Goal: Task Accomplishment & Management: Complete application form

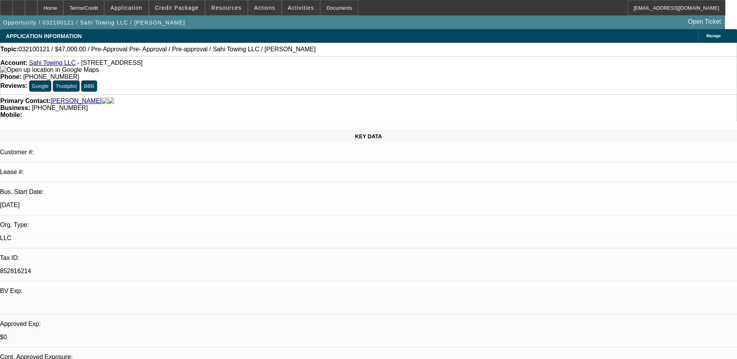
select select "0"
select select "2"
select select "0"
select select "2"
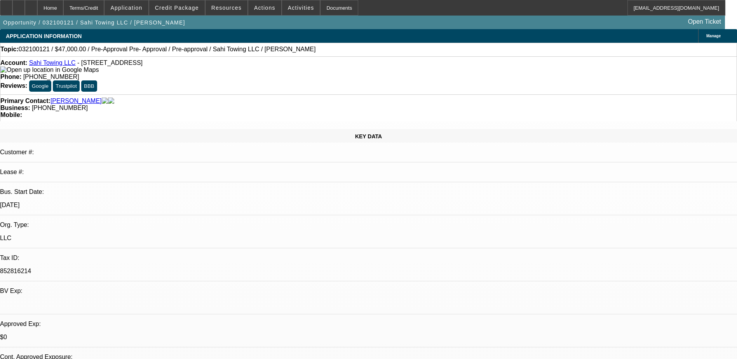
select select "0"
select select "2"
select select "0"
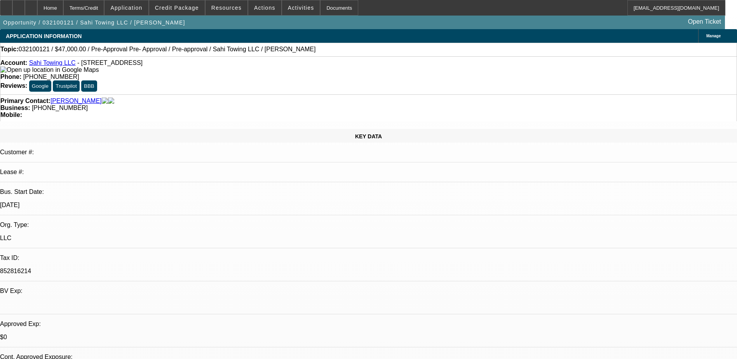
select select "2"
select select "0"
select select "1"
select select "2"
select select "6"
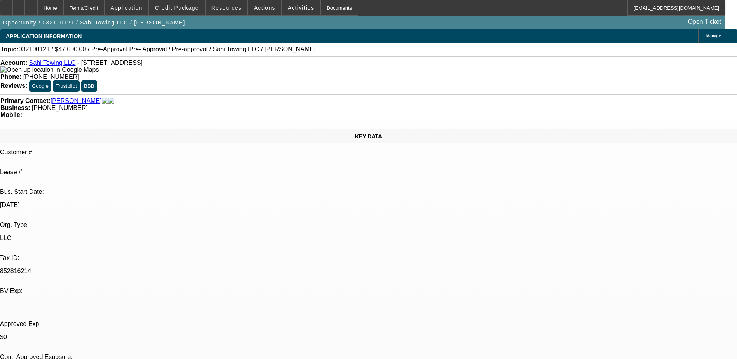
select select "1"
select select "2"
select select "6"
select select "1"
select select "2"
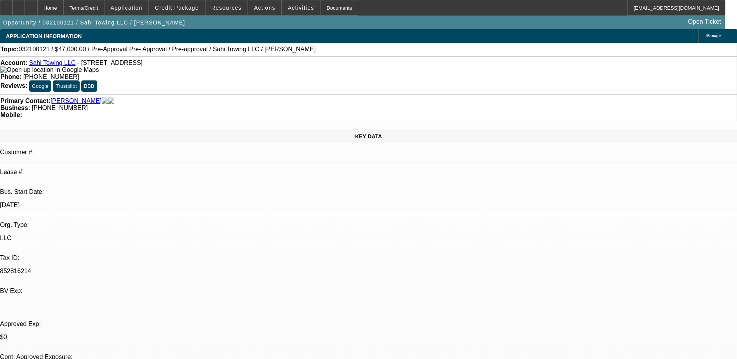
select select "6"
select select "1"
select select "2"
select select "6"
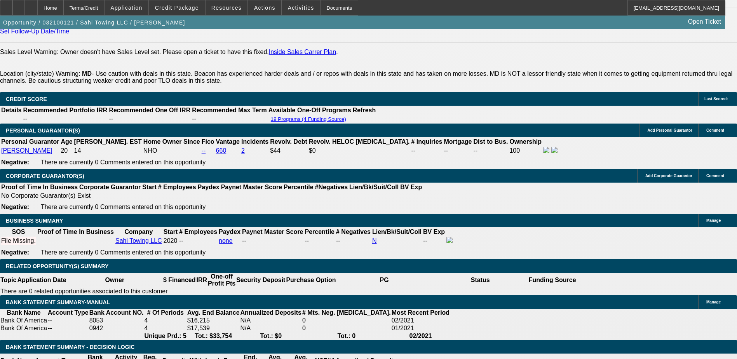
scroll to position [1127, 0]
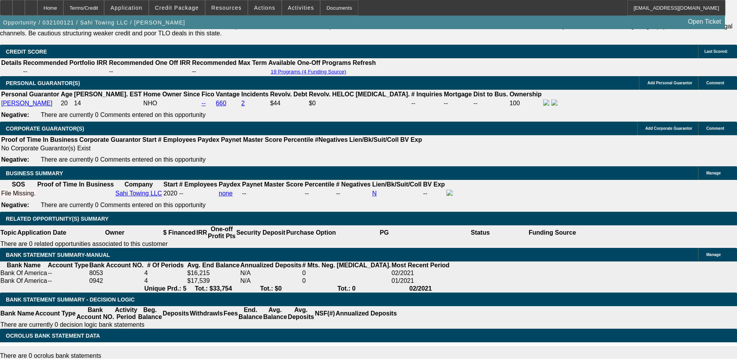
drag, startPoint x: 686, startPoint y: 248, endPoint x: 653, endPoint y: 251, distance: 33.3
drag, startPoint x: 653, startPoint y: 251, endPoint x: 554, endPoint y: 241, distance: 99.6
copy tr "Got approved through Ascentium with 50% down 36 months based off 90k. His total…"
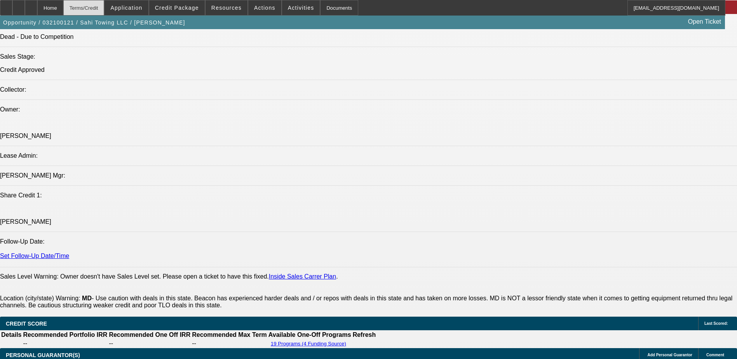
scroll to position [583, 0]
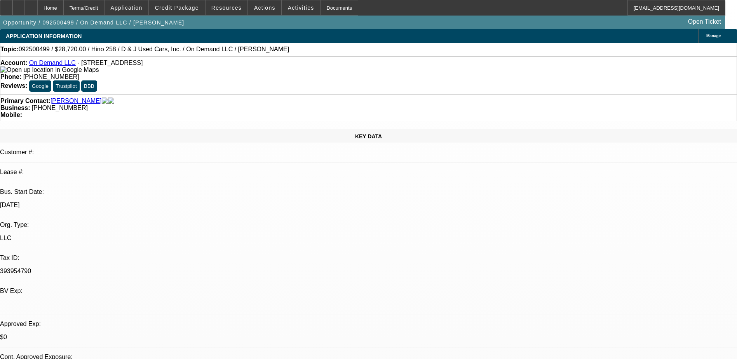
select select "0.2"
select select "2"
select select "0.1"
select select "4"
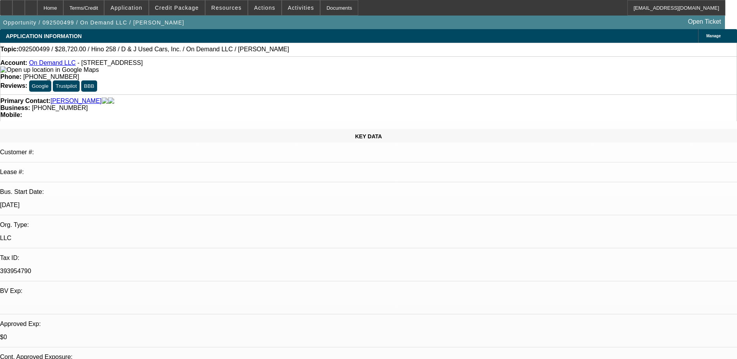
click at [324, 23] on div "Opportunity / 092500499 / On Demand LLC / Reid, Michael Open Ticket" at bounding box center [362, 23] width 725 height 14
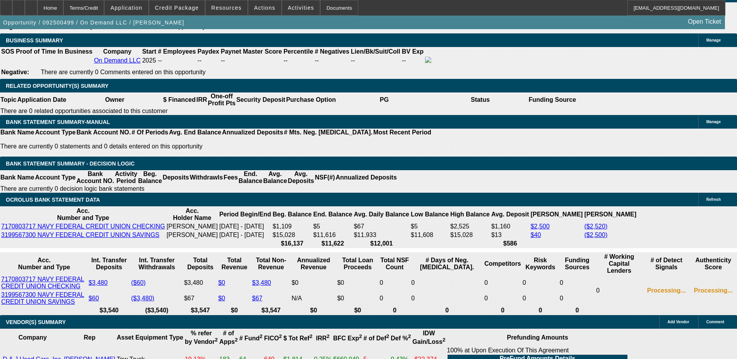
scroll to position [1282, 0]
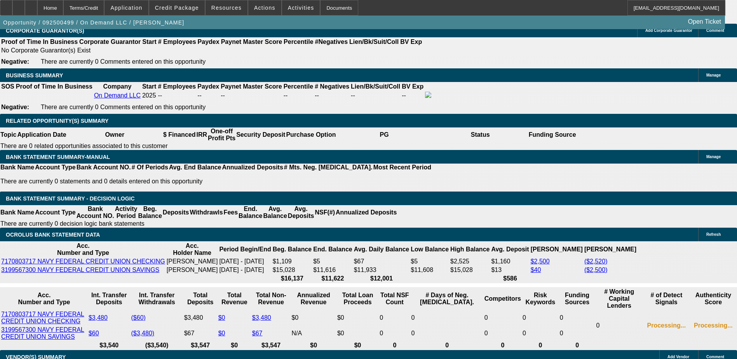
scroll to position [1243, 0]
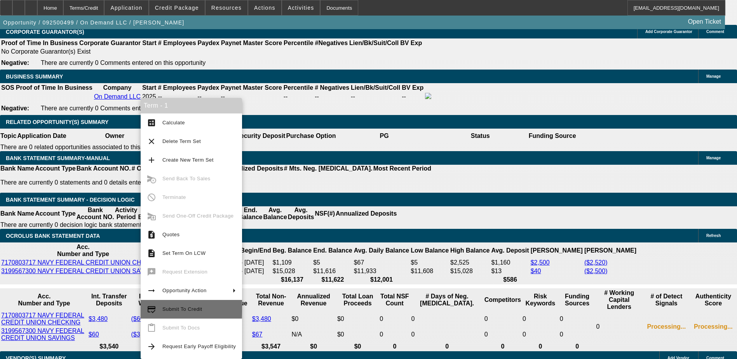
click at [191, 306] on span "Submit To Credit" at bounding box center [198, 309] width 73 height 9
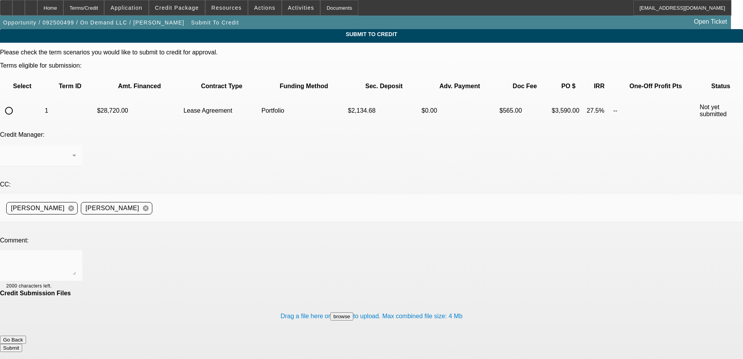
click at [82, 145] on mat-form-field at bounding box center [41, 160] width 82 height 30
click at [17, 103] on input "radio" at bounding box center [9, 111] width 16 height 16
radio input "true"
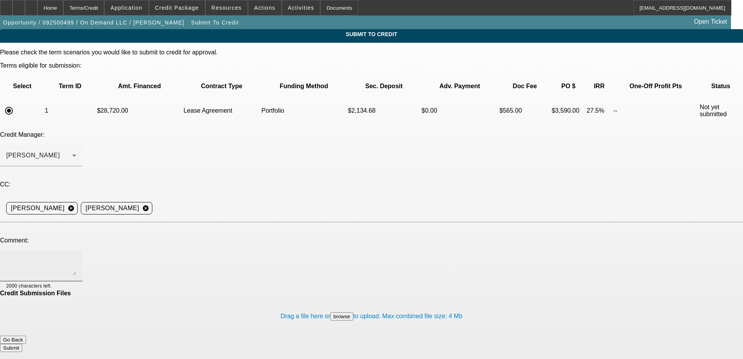
click at [76, 256] on textarea at bounding box center [41, 265] width 70 height 19
paste textarea "Michael Reid, owner of On Demand LLC (est. August 2025), is seeking financing f…"
click at [76, 256] on textarea "Michael Reid, owner of On Demand LLC (est. August 2025), is seeking financing f…" at bounding box center [41, 265] width 70 height 19
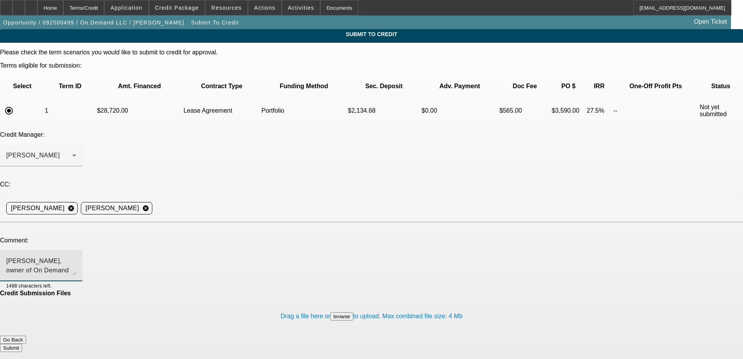
click at [76, 256] on textarea "Michael Reid, owner of On Demand LLC (est. August 2025), is seeking financing f…" at bounding box center [41, 265] width 70 height 19
click at [76, 256] on textarea "[PERSON_NAME], owner of On Demand LLC (est. [DATE]), is seeking financing for t…" at bounding box center [41, 265] width 70 height 19
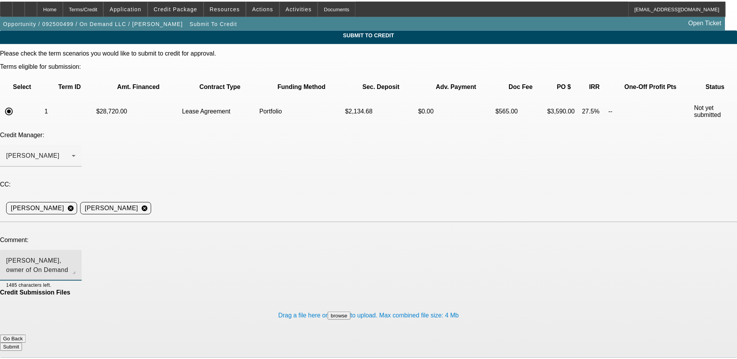
scroll to position [19, 0]
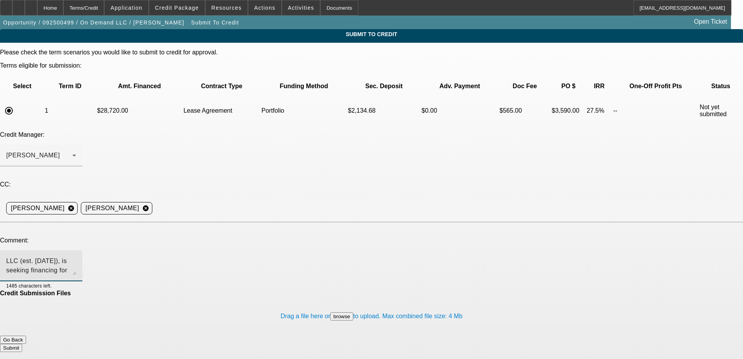
type textarea "[PERSON_NAME], owner of On Demand LLC (est. [DATE]), is seeking financing for t…"
click at [22, 344] on button "Submit" at bounding box center [11, 348] width 22 height 8
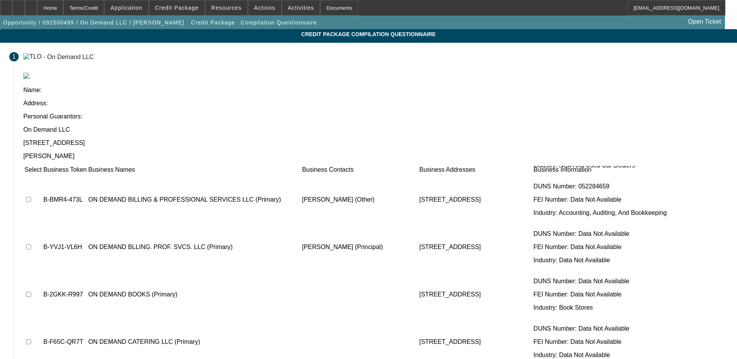
scroll to position [155, 0]
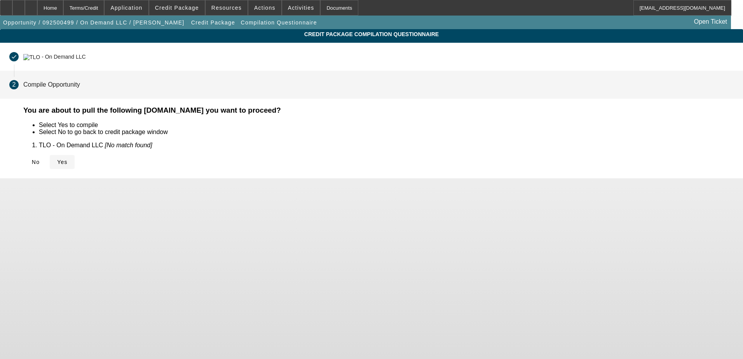
click at [68, 159] on span "Yes" at bounding box center [62, 162] width 10 height 6
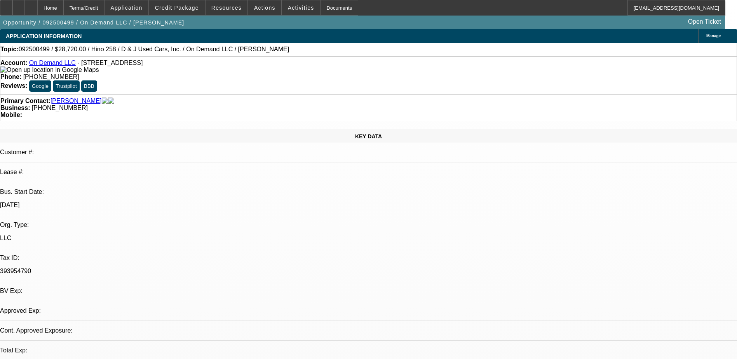
select select "0.2"
select select "2"
select select "0.1"
select select "4"
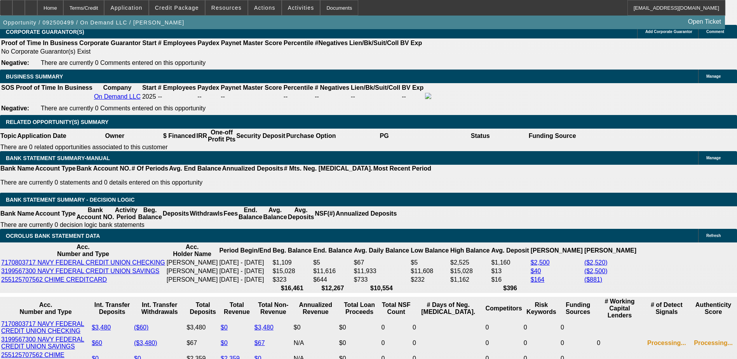
scroll to position [1282, 0]
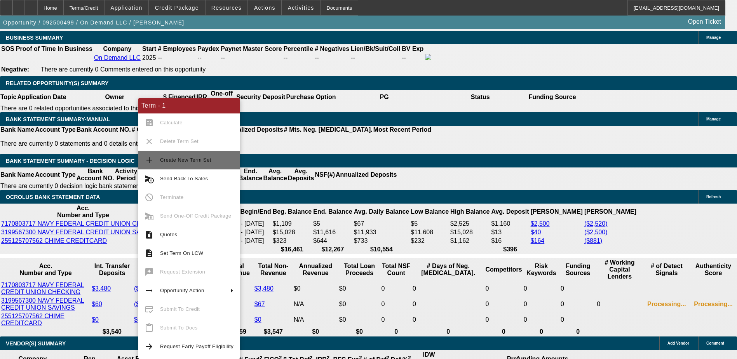
click at [203, 161] on span "Create New Term Set" at bounding box center [185, 160] width 51 height 6
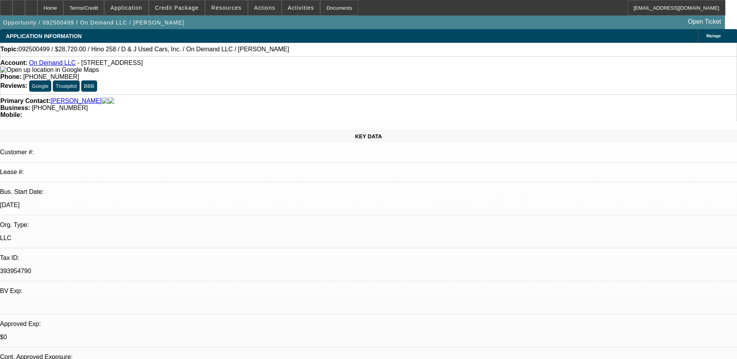
select select "0.2"
select select "2"
select select "0.1"
select select "0.2"
select select "2"
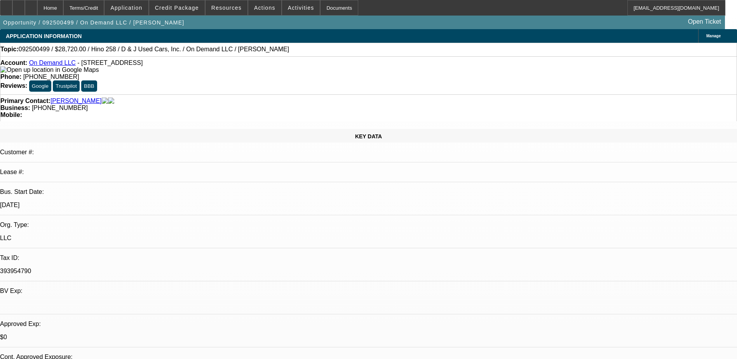
select select "0.1"
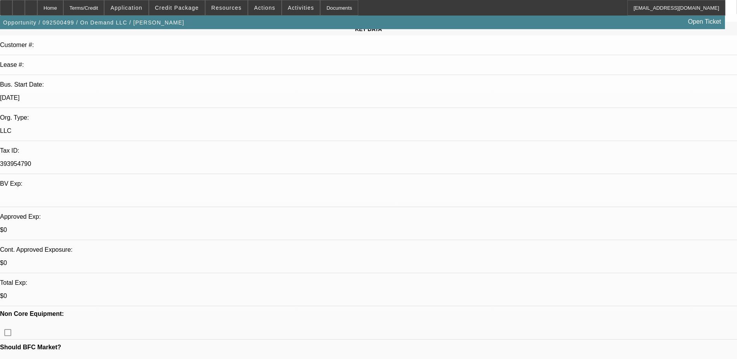
select select "1"
select select "2"
select select "4"
select select "1"
select select "2"
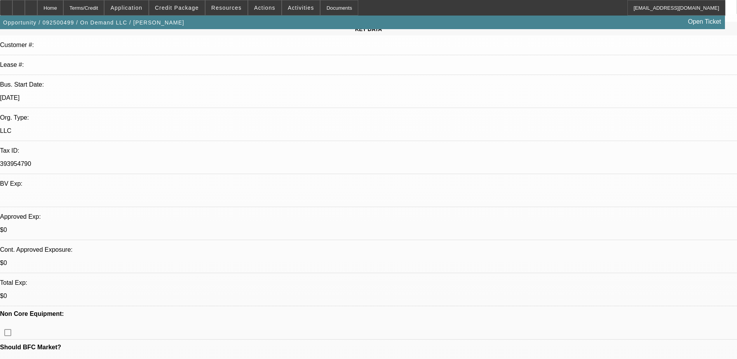
select select "4"
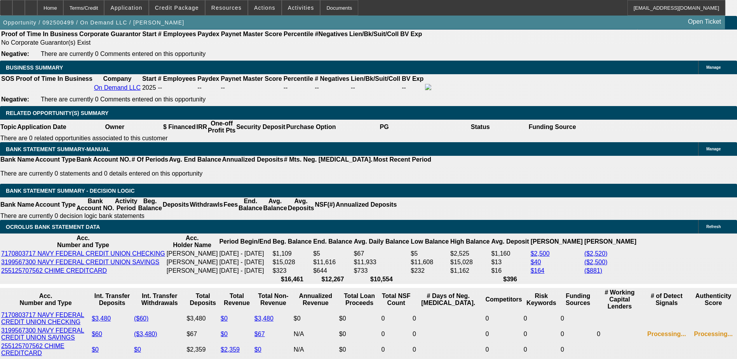
scroll to position [1327, 0]
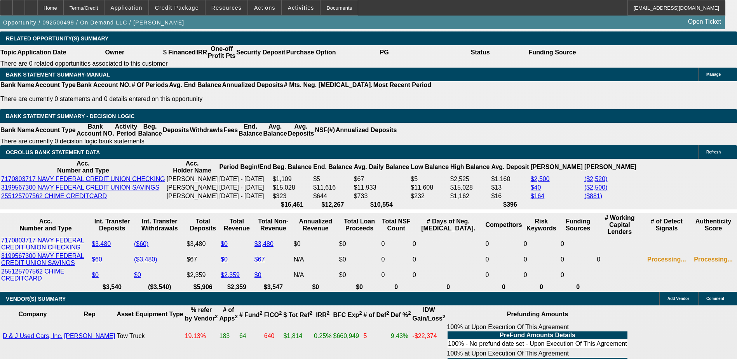
select select "4"
type input "$4,269.36"
type input "UNKNOWN"
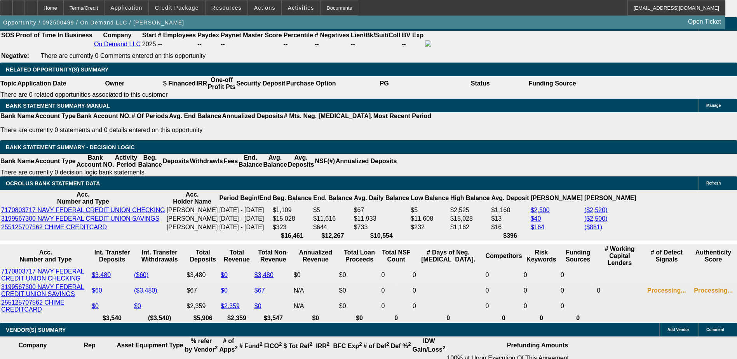
scroll to position [1210, 0]
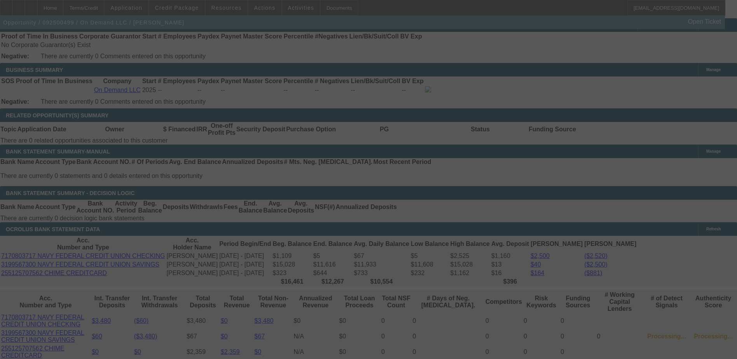
scroll to position [1405, 0]
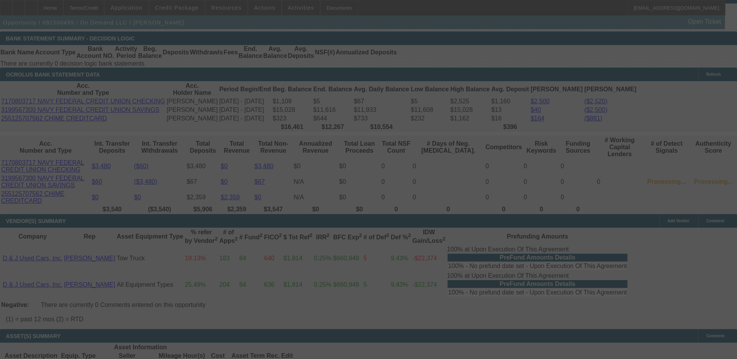
select select "0.2"
select select "4"
select select "2"
select select "0.1"
select select "4"
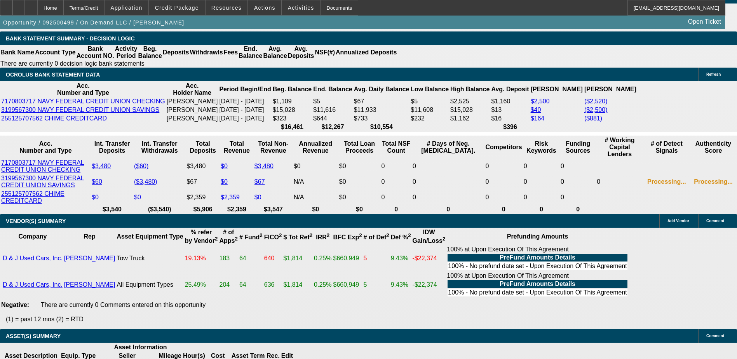
type input "UNKNOWN"
type input "202"
type input "$19,409.84"
type input "$4,852.46"
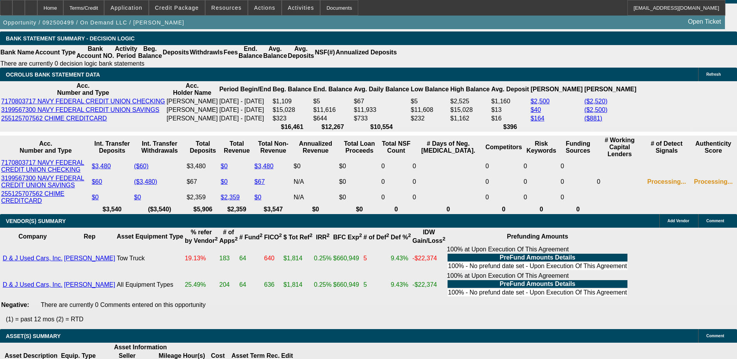
type input "22"
type input "$4,387.32"
type input "$1,096.83"
type input "22"
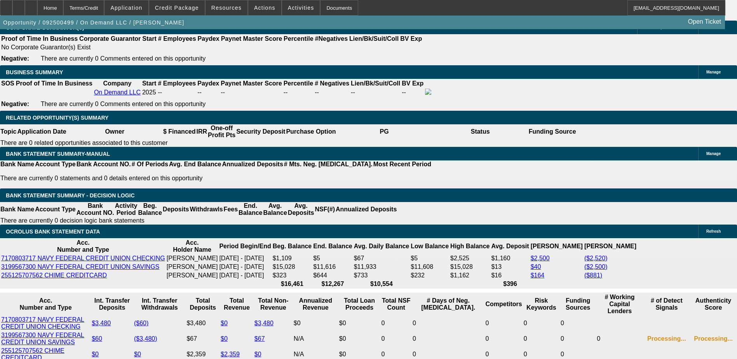
scroll to position [1210, 0]
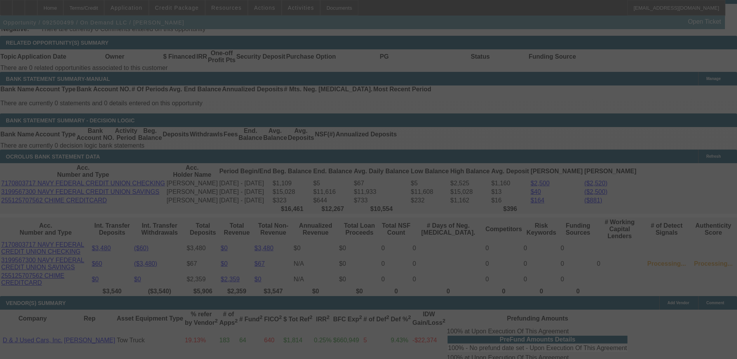
scroll to position [1366, 0]
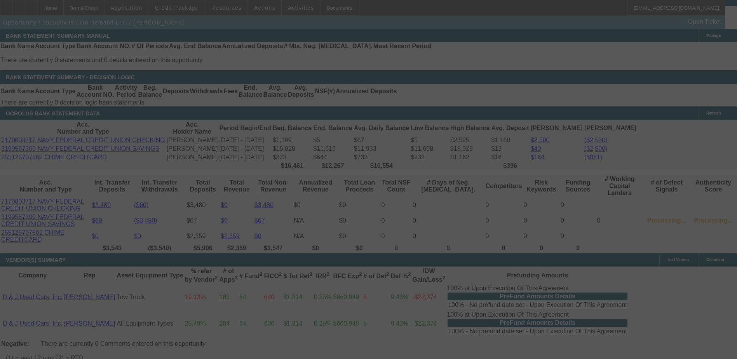
select select "0.2"
select select "4"
select select "2"
select select "0.1"
select select "4"
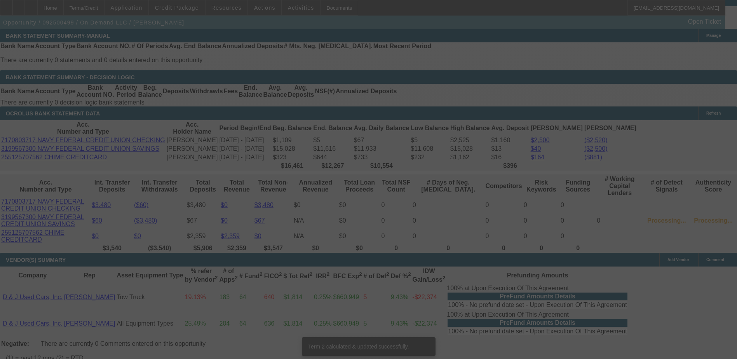
scroll to position [1361, 0]
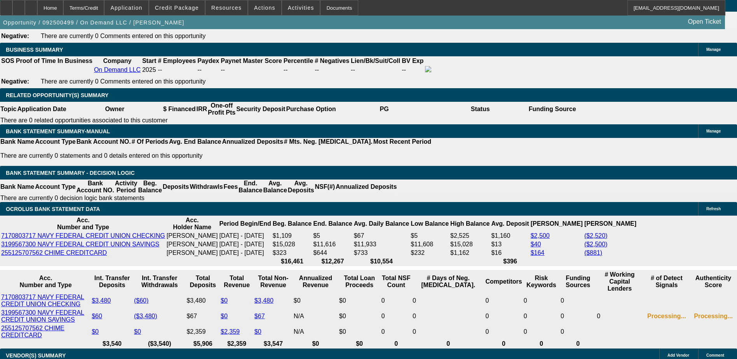
scroll to position [1284, 0]
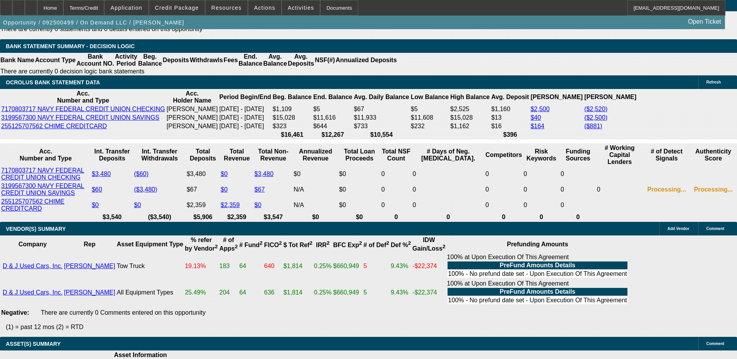
scroll to position [1400, 0]
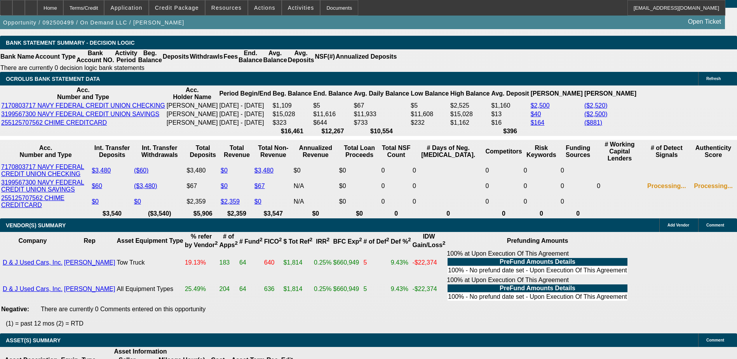
select select "0"
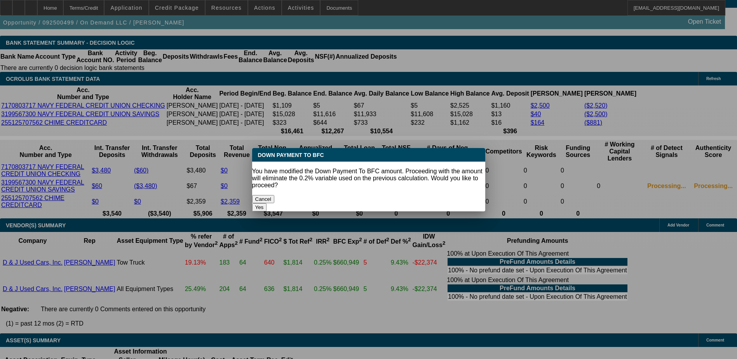
scroll to position [0, 0]
click at [267, 203] on button "Yes" at bounding box center [259, 207] width 15 height 8
type input "$0.00"
type input "UNKNOWN"
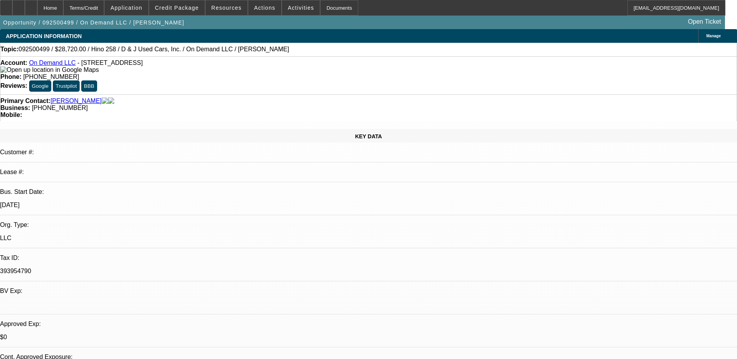
scroll to position [1400, 0]
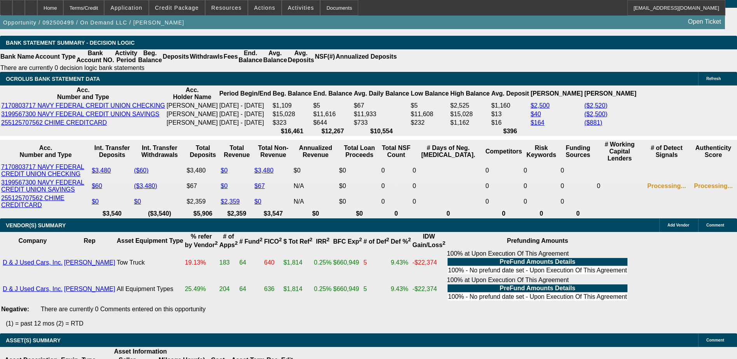
type input "$5,484.16"
type input "$1,371.04"
type input "$10,000.00"
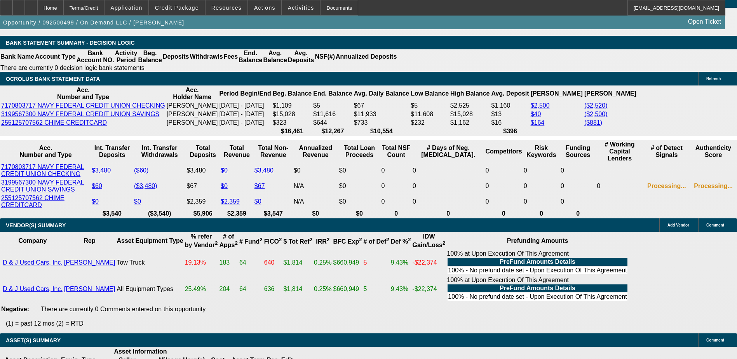
type input "$3,956.52"
type input "$989.13"
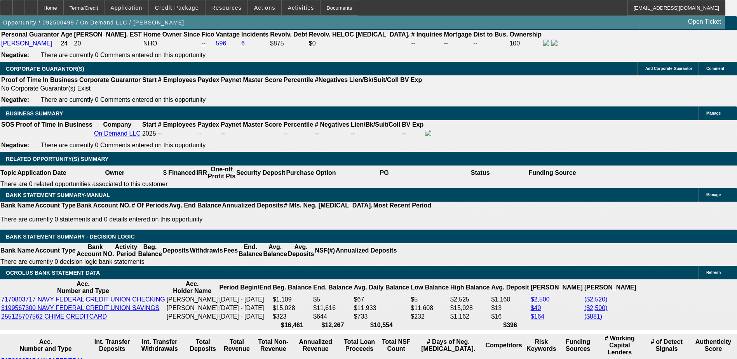
scroll to position [1206, 0]
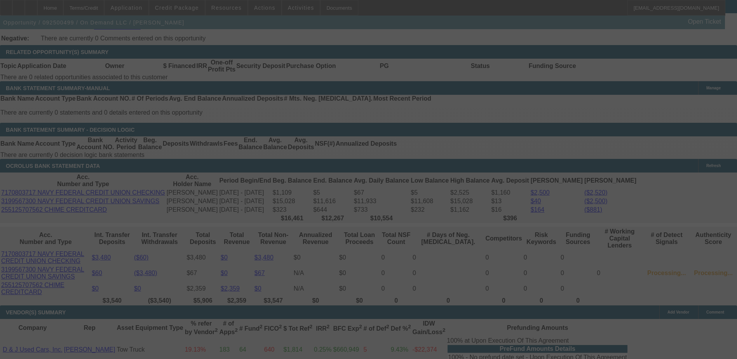
scroll to position [1323, 0]
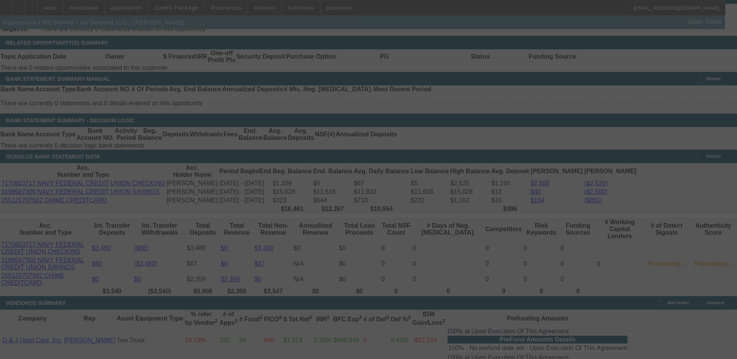
select select "0"
select select "4"
select select "2"
select select "0.1"
select select "4"
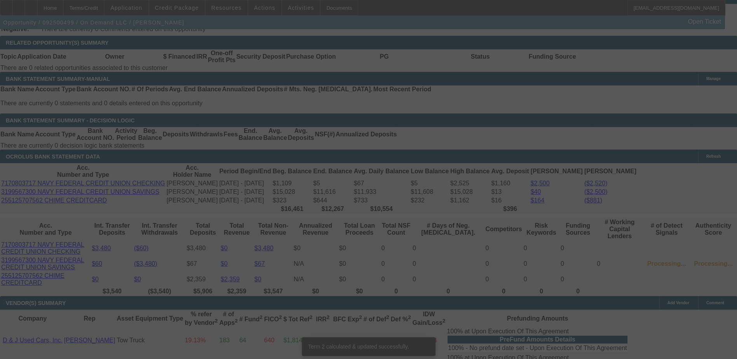
scroll to position [1314, 0]
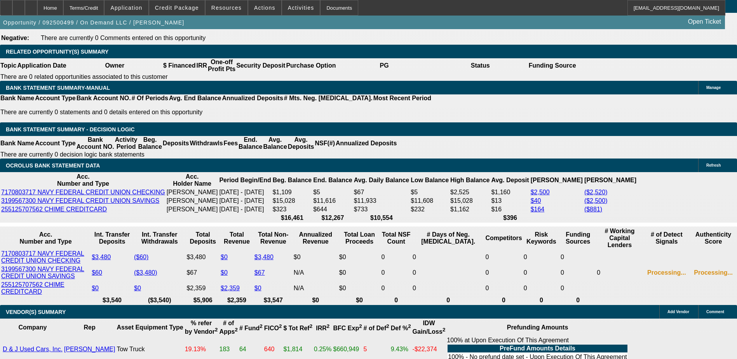
select select "3"
type input "$2,967.39"
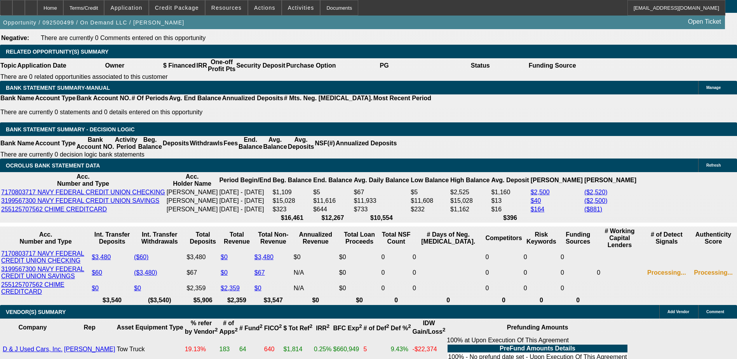
type input "UNKNOWN"
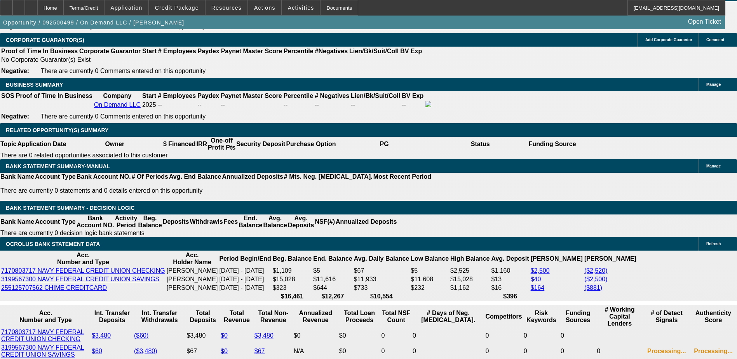
scroll to position [1197, 0]
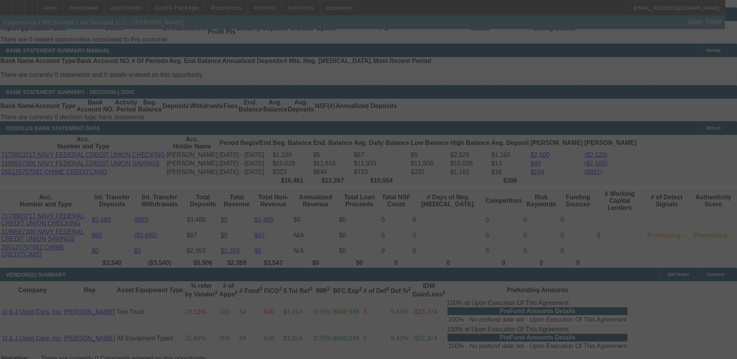
scroll to position [1353, 0]
select select "0"
select select "3"
select select "2"
select select "0.1"
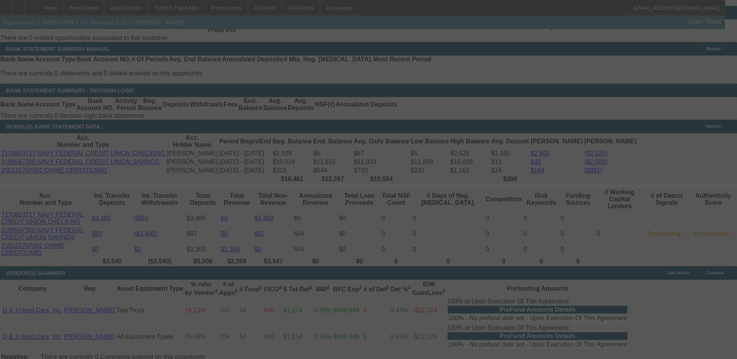
select select "4"
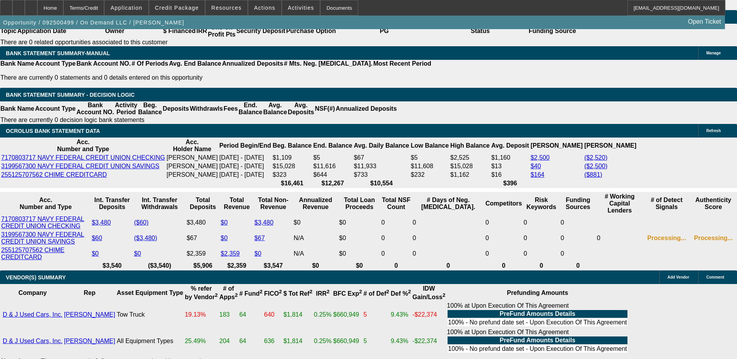
type input "$11,000.00"
type input "UNKNOWN"
type input "$2,852.82"
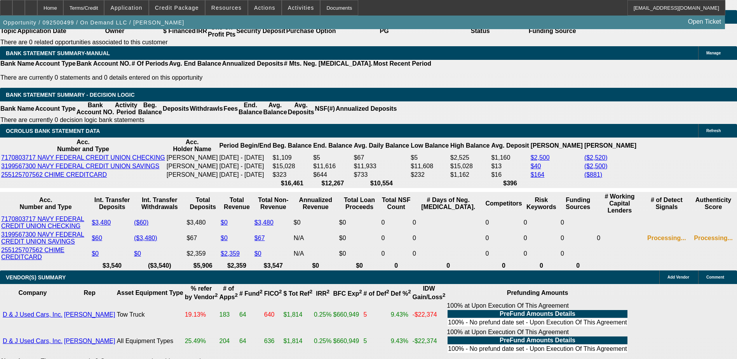
type input "$950.94"
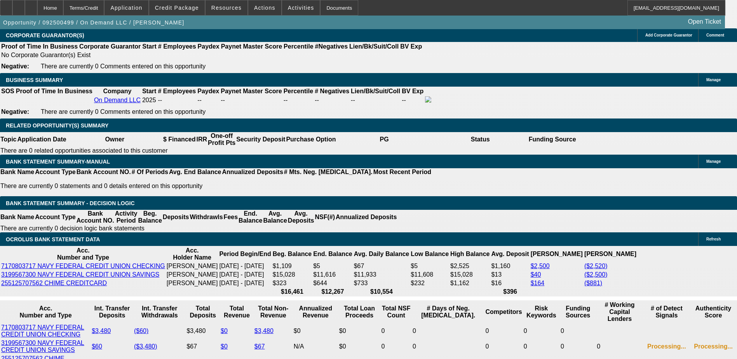
scroll to position [1232, 0]
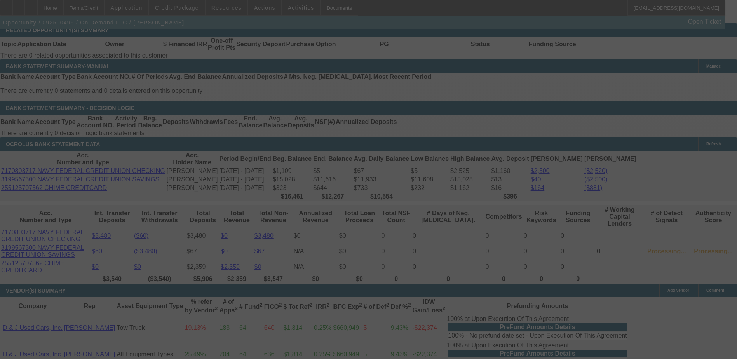
scroll to position [1387, 0]
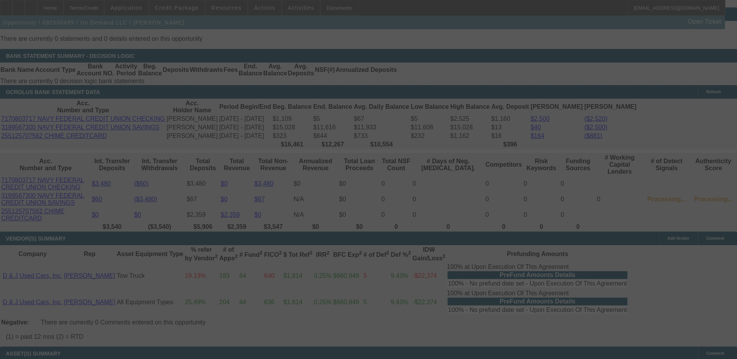
select select "0"
select select "3"
select select "2"
select select "0.1"
select select "4"
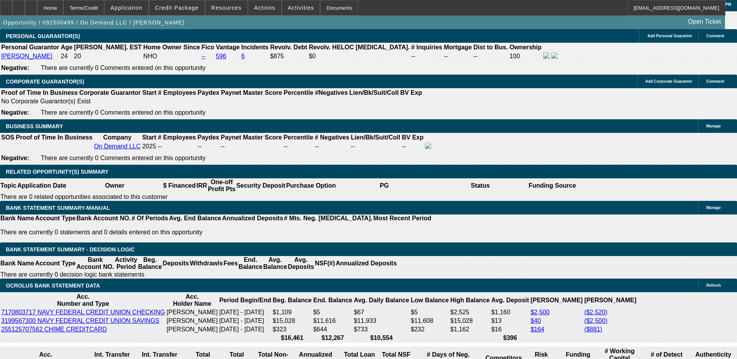
scroll to position [1193, 0]
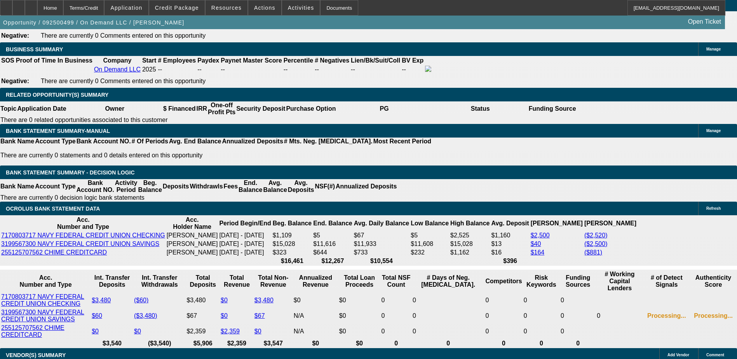
scroll to position [1348, 0]
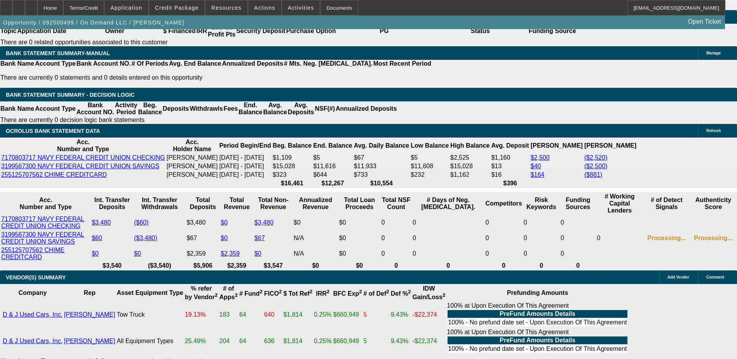
drag, startPoint x: 591, startPoint y: 291, endPoint x: 550, endPoint y: 254, distance: 54.2
drag, startPoint x: 550, startPoint y: 254, endPoint x: 572, endPoint y: 254, distance: 21.8
copy tr "Michael Reid, owner of On Demand LLC (est. August 2025), is seeking financing f…"
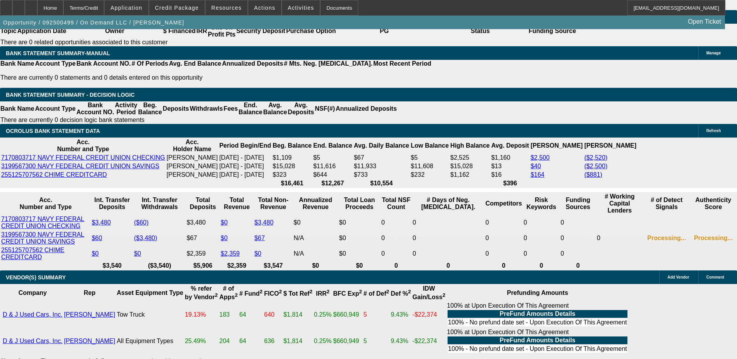
select select "0"
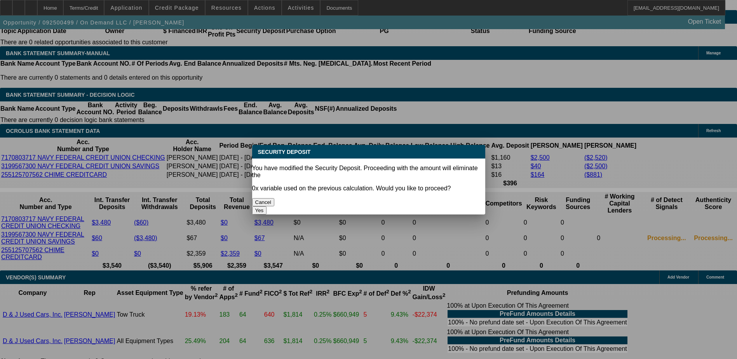
click at [267, 206] on button "Yes" at bounding box center [259, 210] width 15 height 8
type input "$0.00"
type input "UNKNOWN"
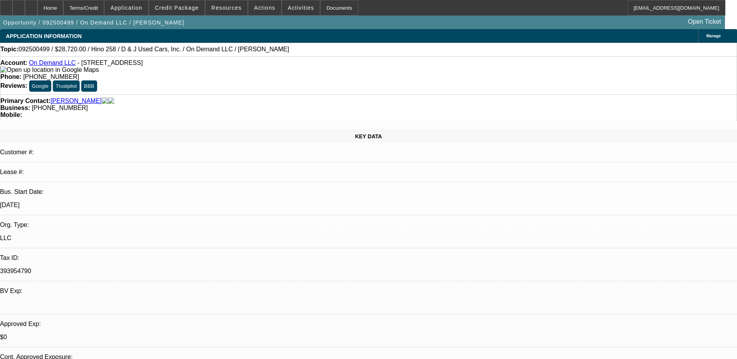
scroll to position [1348, 0]
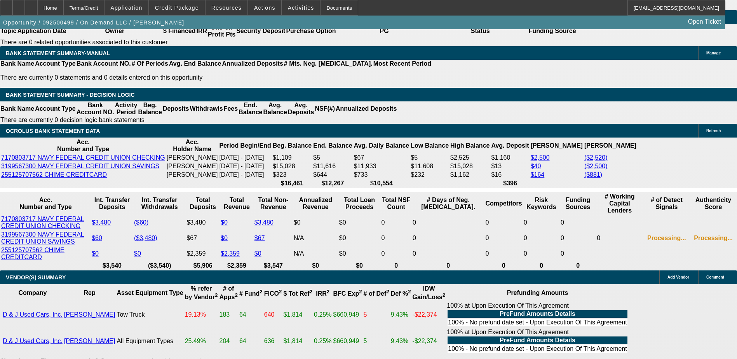
type input "$3,590.00"
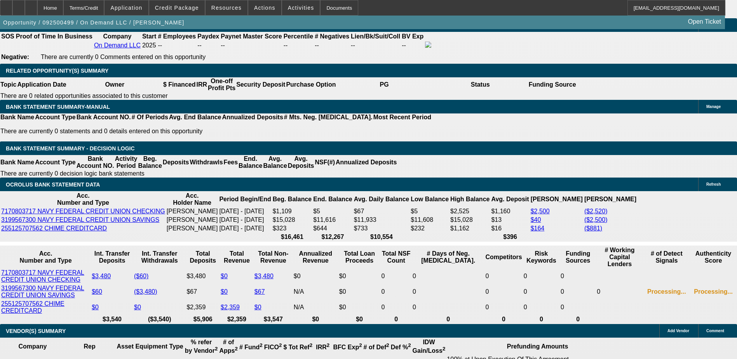
scroll to position [1232, 0]
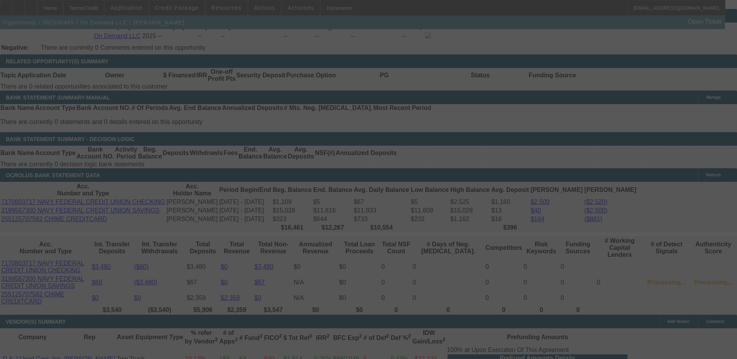
scroll to position [1348, 0]
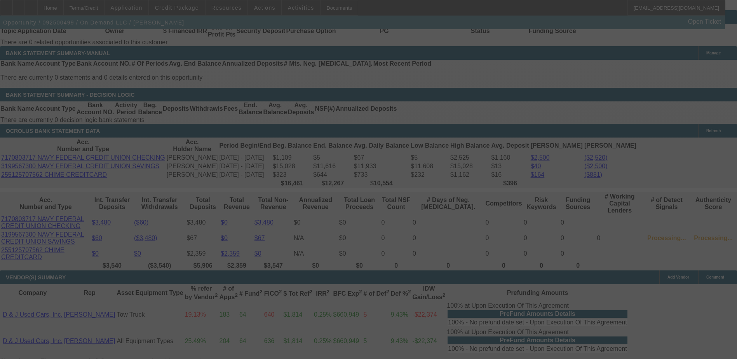
select select "0"
select select "2"
select select "0.1"
select select "4"
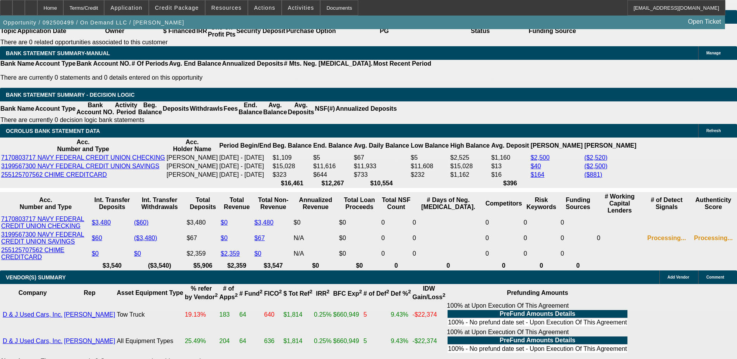
type input "$10,500.00"
type input "UNKNOWN"
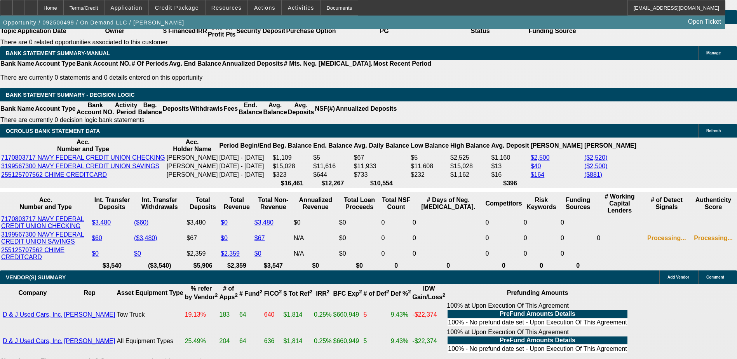
type input "$970.04"
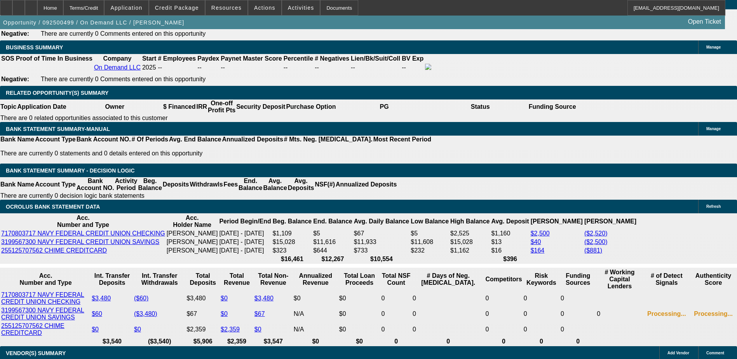
scroll to position [1271, 0]
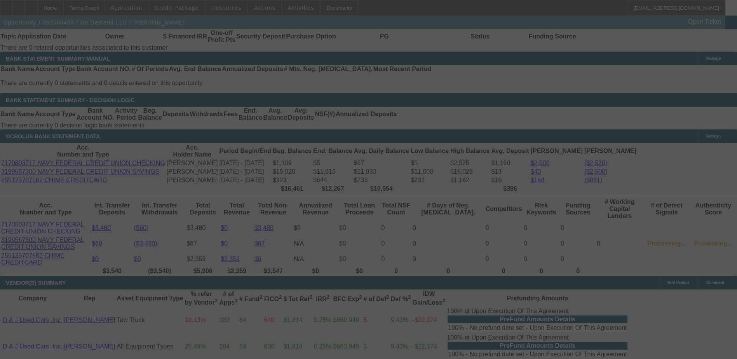
scroll to position [1348, 0]
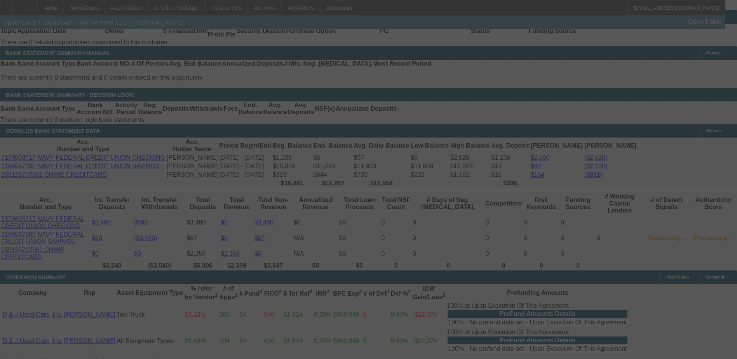
select select "0"
select select "2"
select select "0.1"
select select "4"
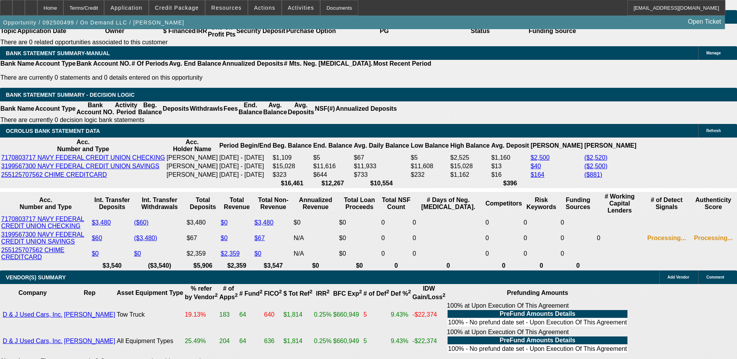
drag, startPoint x: 588, startPoint y: 291, endPoint x: 559, endPoint y: 250, distance: 50.0
drag, startPoint x: 559, startPoint y: 250, endPoint x: 573, endPoint y: 255, distance: 14.1
copy td "Michael Reid, owner of On Demand LLC (est. August 2025), is seeking financing f…"
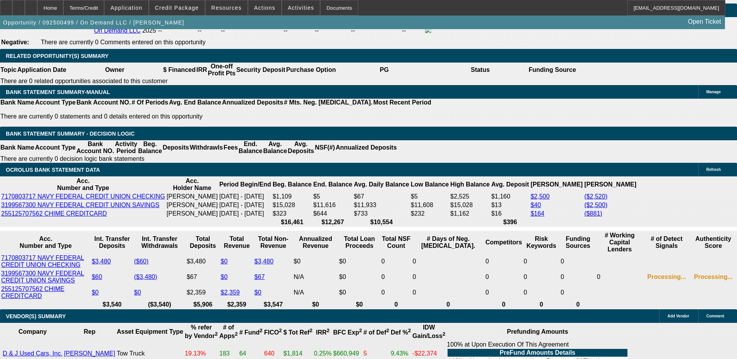
scroll to position [1271, 0]
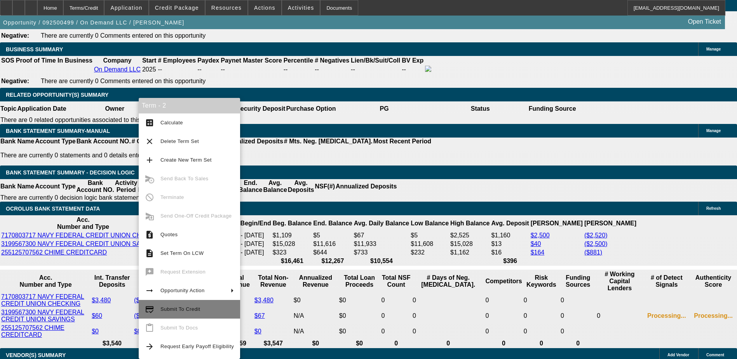
click at [173, 302] on button "credit_score Submit To Credit" at bounding box center [189, 309] width 101 height 19
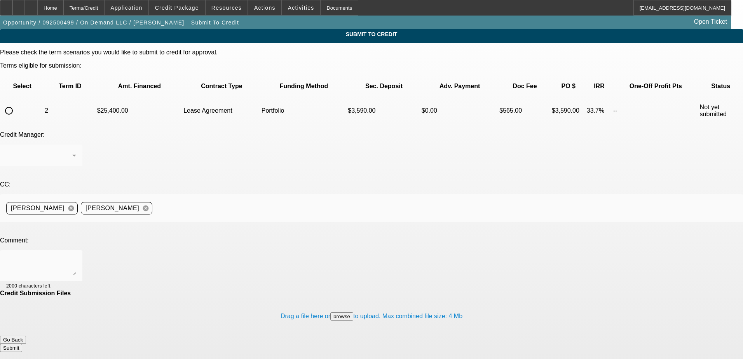
click at [17, 103] on input "radio" at bounding box center [9, 111] width 16 height 16
radio input "true"
click at [72, 151] on div "Arida, George" at bounding box center [39, 155] width 66 height 9
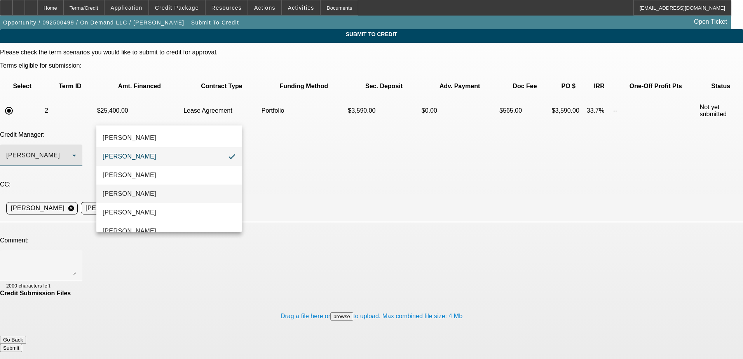
click at [164, 190] on mat-option "Arida, Michael" at bounding box center [168, 194] width 145 height 19
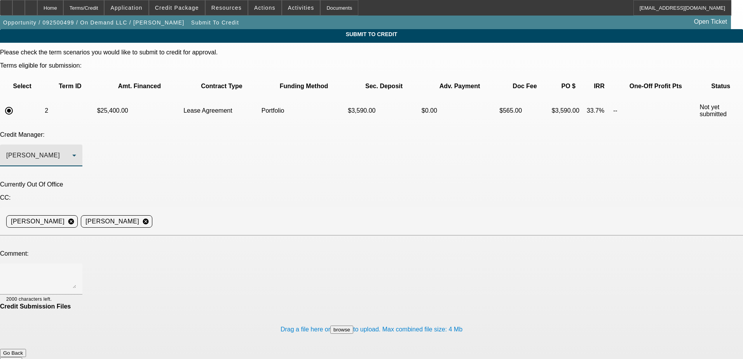
click at [72, 151] on div "Arida, Michael" at bounding box center [39, 155] width 66 height 9
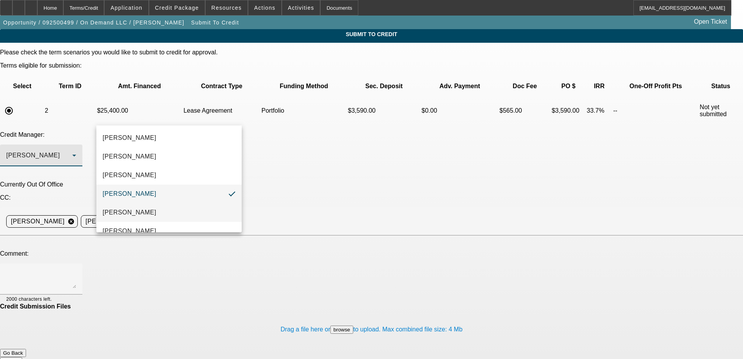
click at [152, 208] on mat-option "Magner, Bill" at bounding box center [168, 212] width 145 height 19
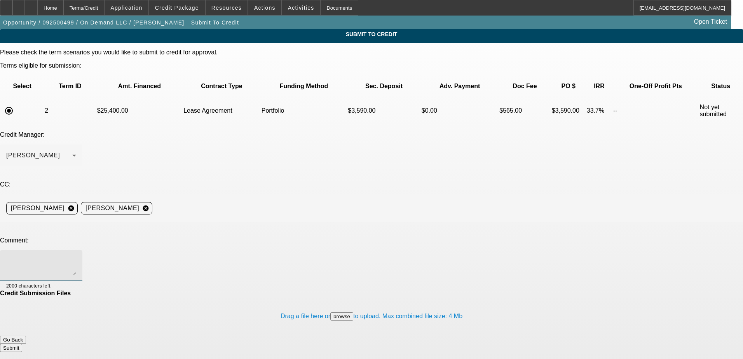
click at [76, 256] on textarea at bounding box center [41, 265] width 70 height 19
paste textarea "Michael Reid, owner of On Demand LLC (est. August 2025), is seeking financing f…"
drag, startPoint x: 191, startPoint y: 193, endPoint x: 103, endPoint y: 174, distance: 90.2
click at [76, 250] on div "Michael Reid, owner of On Demand LLC (est. August 2025), is seeking financing f…" at bounding box center [41, 265] width 70 height 31
click at [76, 256] on textarea "Michael Reid, owner of On Demand LLC (est. August 2025), is seeking financing f…" at bounding box center [41, 265] width 70 height 19
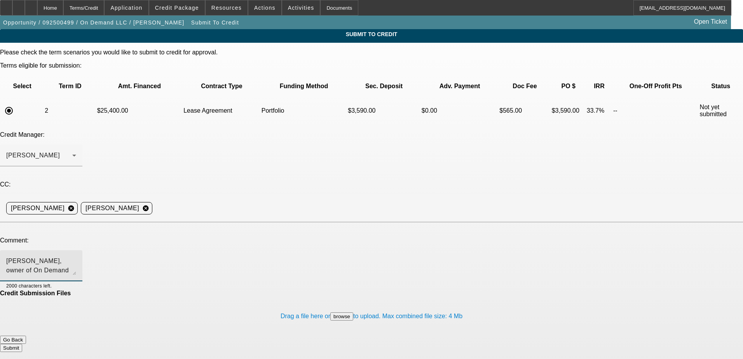
click at [76, 256] on textarea "Michael Reid, owner of On Demand LLC (est. August 2025), is seeking financing f…" at bounding box center [41, 265] width 70 height 19
drag, startPoint x: 186, startPoint y: 180, endPoint x: 324, endPoint y: 206, distance: 139.8
click at [82, 250] on mat-form-field "Bill, would you consider this deal with Michael Reid, owner of On Demand LLC (e…" at bounding box center [41, 270] width 82 height 40
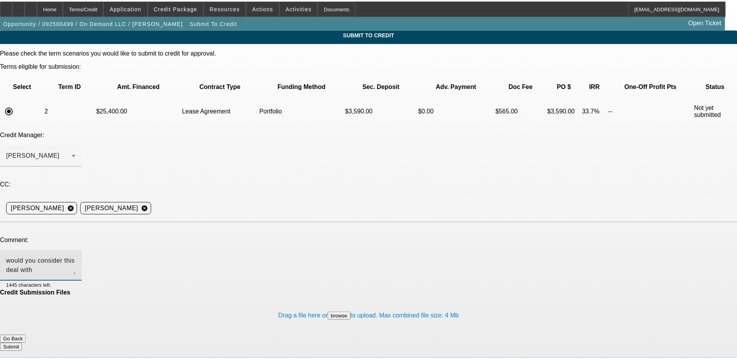
scroll to position [0, 0]
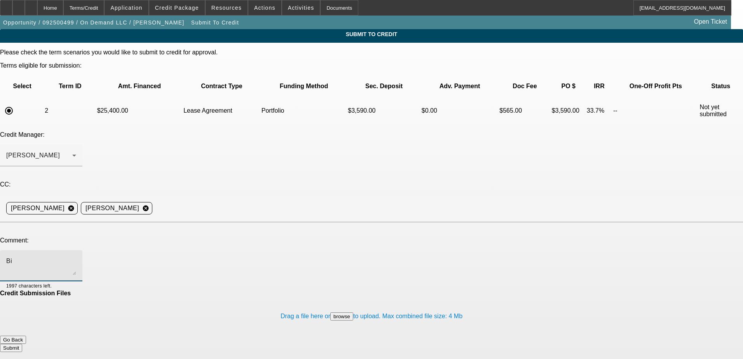
type textarea "B"
type textarea "I"
type textarea "T"
click at [63, 11] on div "Home" at bounding box center [50, 8] width 26 height 16
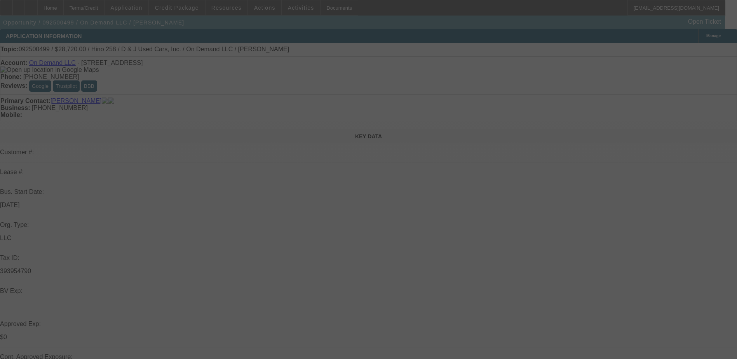
select select "0"
select select "2"
select select "0.1"
select select "4"
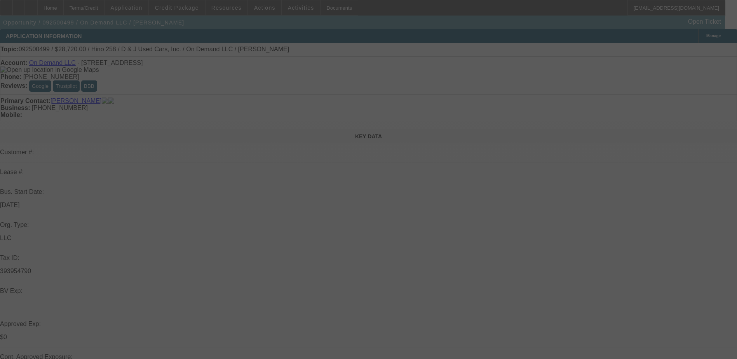
select select "0.2"
select select "2"
select select "0.1"
select select "4"
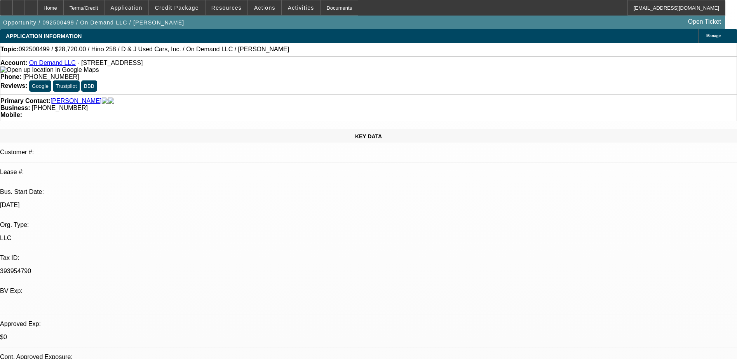
drag, startPoint x: 717, startPoint y: 272, endPoint x: 497, endPoint y: 250, distance: 221.1
copy div "STARTUP; NEAR 200K MILE TRUCK; LIMITED CREDIT PROFILE; OPEN COLLECTION; CURRENT…"
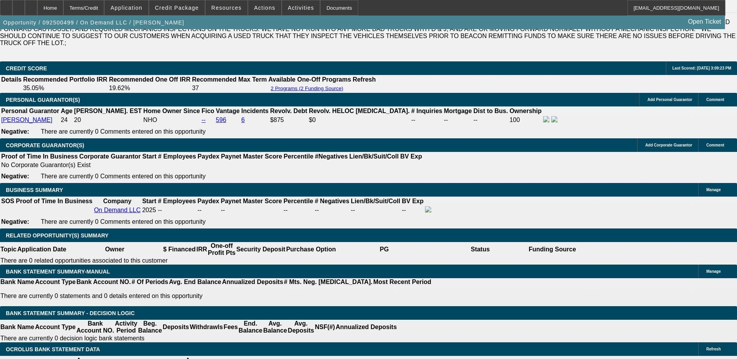
scroll to position [1166, 0]
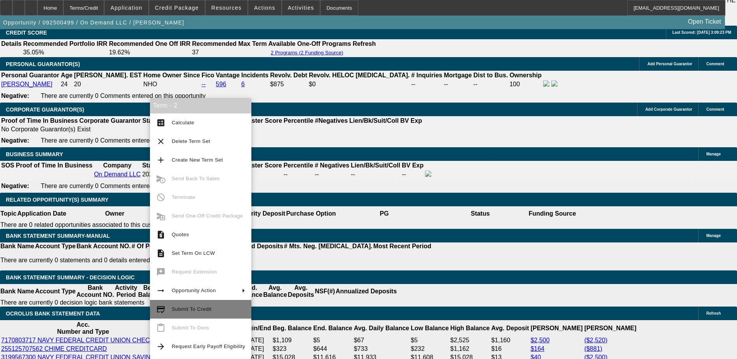
click at [194, 305] on span "Submit To Credit" at bounding box center [208, 309] width 73 height 9
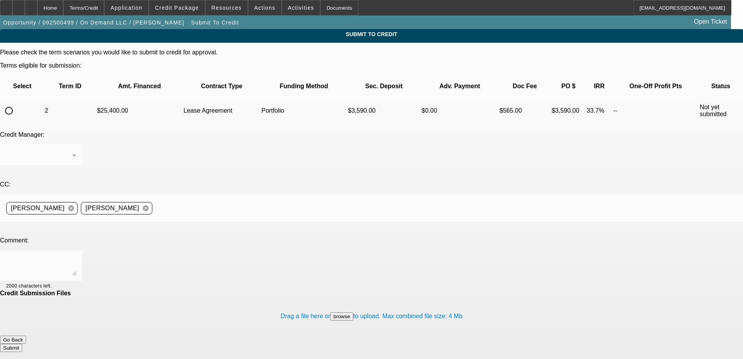
click at [17, 103] on input "radio" at bounding box center [9, 111] width 16 height 16
radio input "true"
click at [72, 151] on div "Arida, George" at bounding box center [39, 155] width 66 height 9
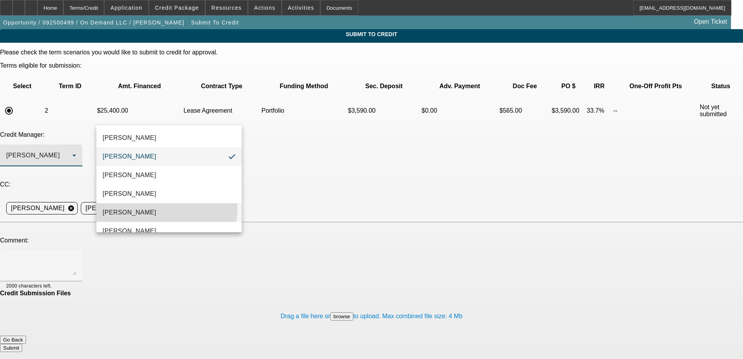
click at [144, 206] on mat-option "Magner, Bill" at bounding box center [168, 212] width 145 height 19
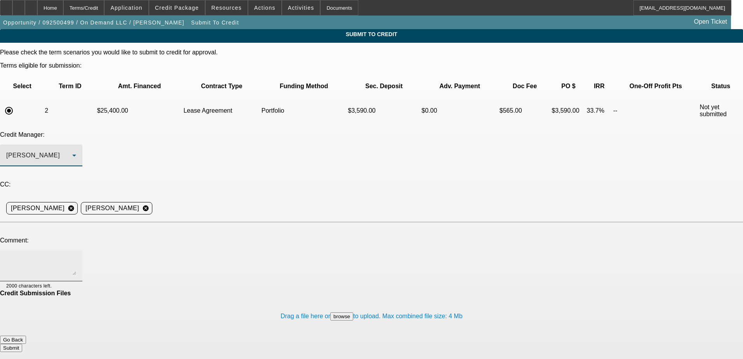
click at [76, 250] on div at bounding box center [41, 265] width 70 height 31
paste textarea "STARTUP; NEAR 200K MILE TRUCK; LIMITED CREDIT PROFILE; OPEN COLLECTION; CURRENT…"
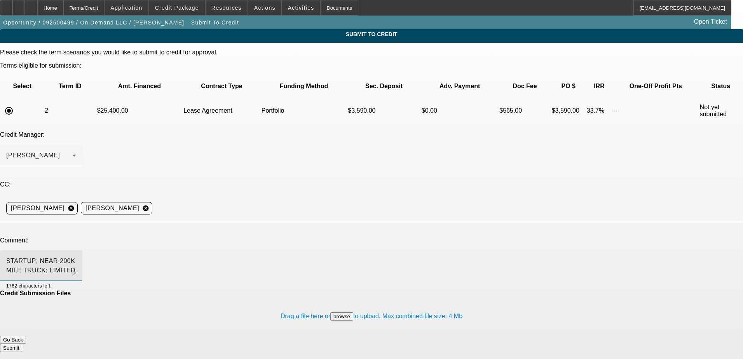
click at [76, 256] on textarea "STARTUP; NEAR 200K MILE TRUCK; LIMITED CREDIT PROFILE; OPEN COLLECTION; CURRENT…" at bounding box center [41, 265] width 70 height 19
click at [76, 256] on textarea "Bill, this is a startup with considerable equity position, with increased upfro…" at bounding box center [41, 265] width 70 height 19
drag, startPoint x: 147, startPoint y: 181, endPoint x: 159, endPoint y: 190, distance: 15.0
click at [76, 256] on textarea "Bill, this is a startup with considerable equity position, with increased upfro…" at bounding box center [41, 265] width 70 height 19
click at [76, 256] on textarea "Bill, this is a startup deal with considerable equity position, with increased …" at bounding box center [41, 265] width 70 height 19
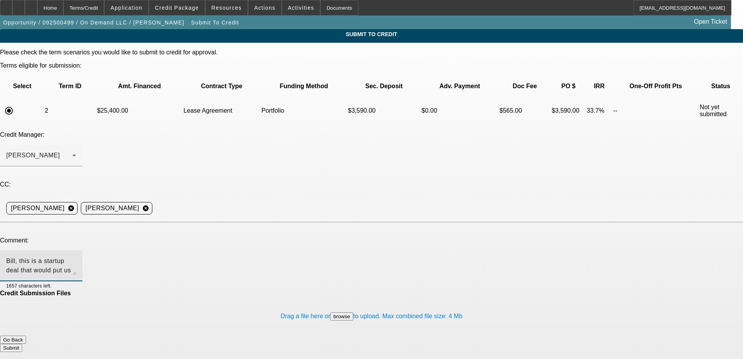
click at [76, 256] on textarea "Bill, this is a startup deal that would put us in a considerable equity positio…" at bounding box center [41, 265] width 70 height 19
type textarea "Bill, this is a startup deal that would put us in a considerable equity positio…"
click at [76, 256] on textarea "Bill, this is a startup deal that would put us in a considerable equity positio…" at bounding box center [41, 265] width 70 height 19
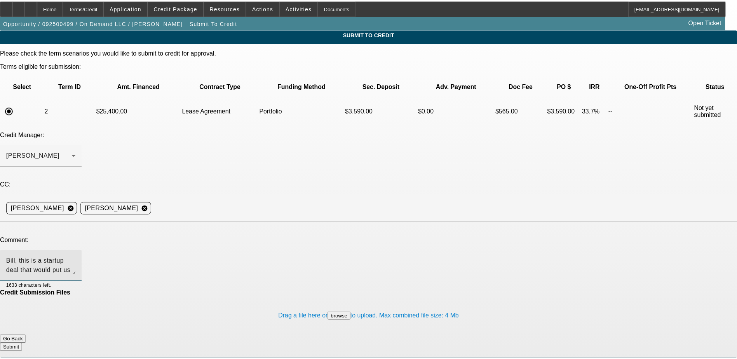
scroll to position [9, 0]
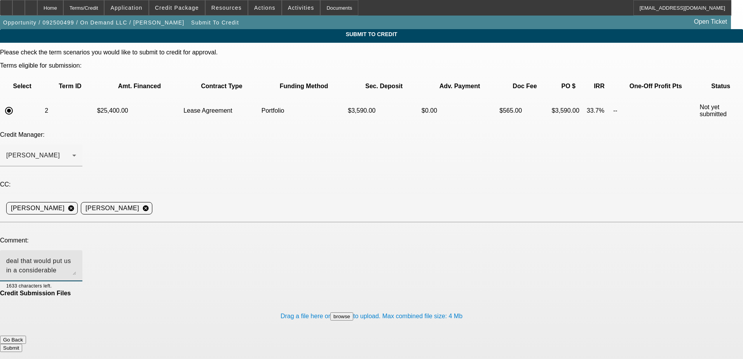
drag, startPoint x: 378, startPoint y: 180, endPoint x: 400, endPoint y: 204, distance: 32.2
click at [82, 250] on mat-form-field "Bill, this is a startup deal that would put us in a considerable equity positio…" at bounding box center [41, 270] width 82 height 40
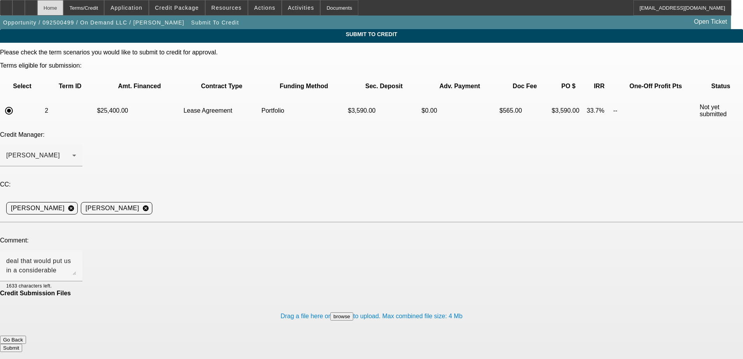
click at [63, 7] on div "Home" at bounding box center [50, 8] width 26 height 16
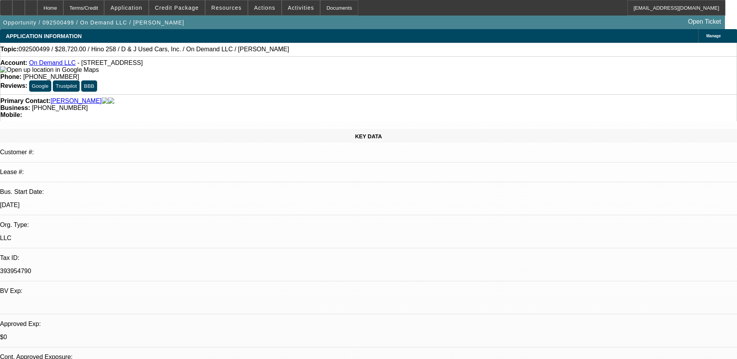
select select "0"
select select "2"
select select "0.1"
select select "4"
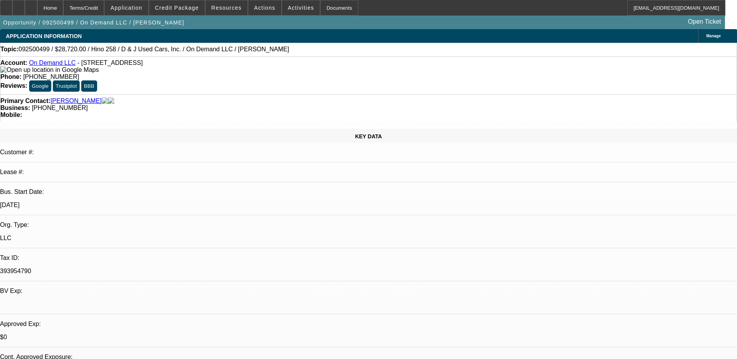
select select "0.2"
select select "2"
select select "0.1"
select select "4"
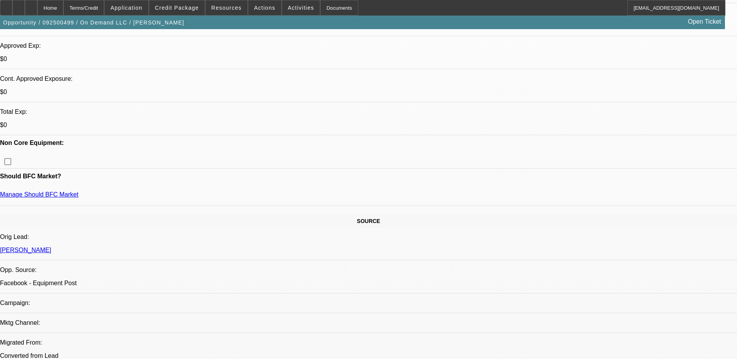
scroll to position [311, 0]
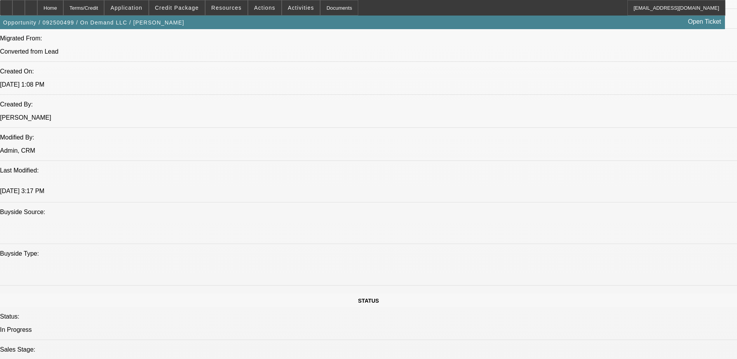
scroll to position [583, 0]
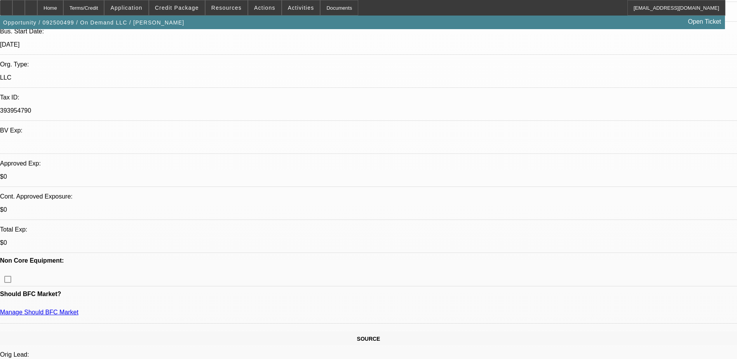
scroll to position [155, 0]
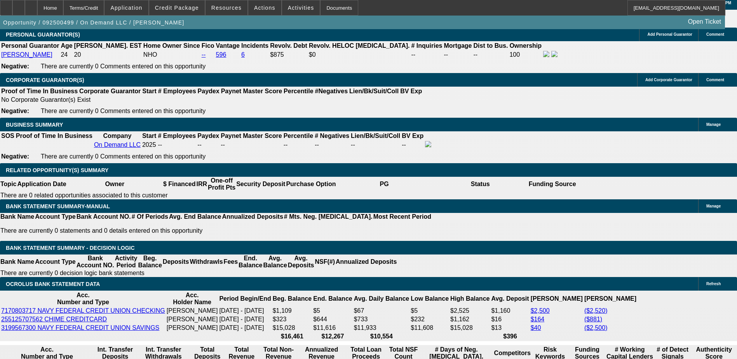
scroll to position [1204, 0]
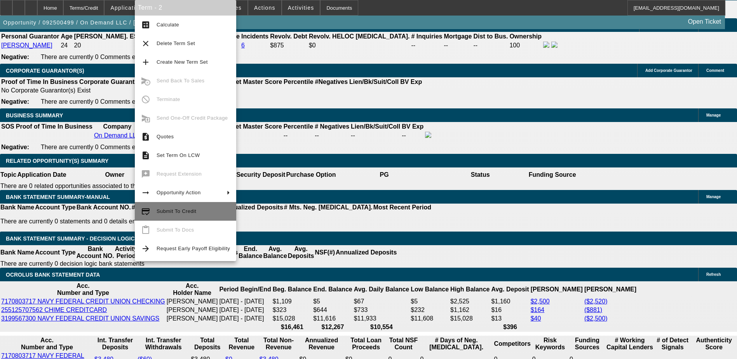
click at [184, 209] on span "Submit To Credit" at bounding box center [177, 211] width 40 height 6
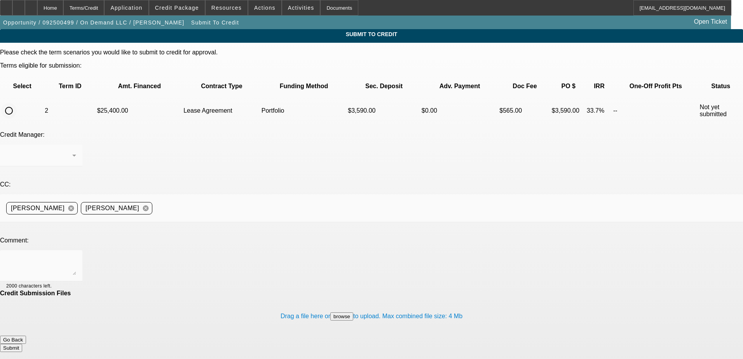
click at [17, 103] on input "radio" at bounding box center [9, 111] width 16 height 16
radio input "true"
click at [72, 151] on div "Arida, George" at bounding box center [39, 155] width 66 height 9
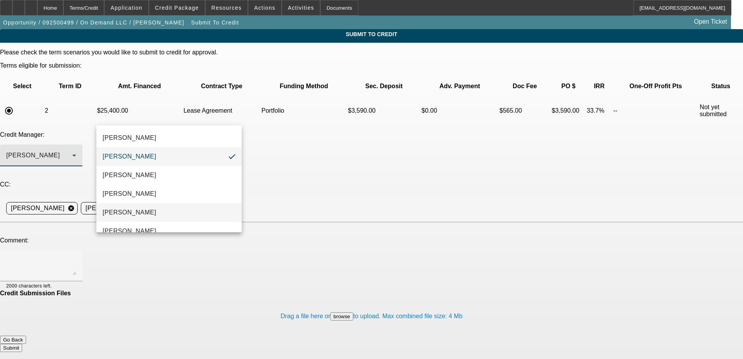
click at [147, 209] on mat-option "Magner, Bill" at bounding box center [168, 212] width 145 height 19
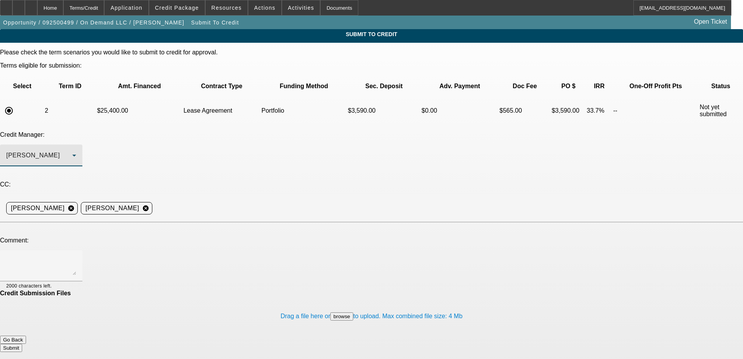
click at [72, 151] on div "Magner, Bill" at bounding box center [39, 155] width 66 height 9
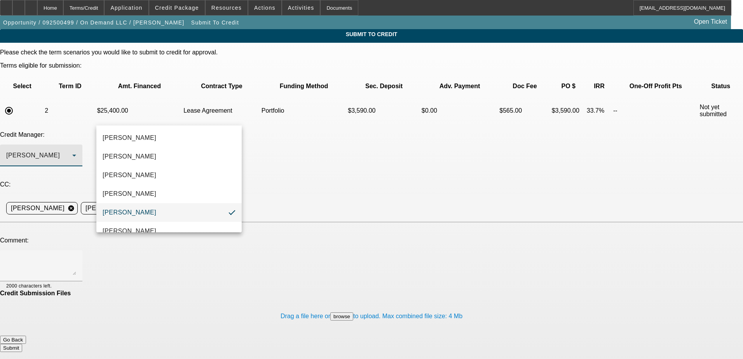
click at [73, 166] on div at bounding box center [371, 179] width 743 height 359
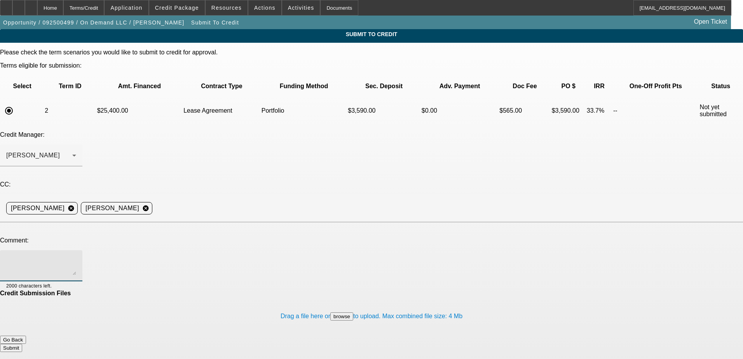
click at [76, 256] on textarea at bounding box center [41, 265] width 70 height 19
paste textarea "Hi Bill. Michael Reid, owner of On Demand LLC (est. Aug 2025), seeks financing …"
click at [76, 256] on textarea "Hi Bill. Michael Reid, owner of On Demand LLC (est. Aug 2025), seeks financing …" at bounding box center [41, 265] width 70 height 19
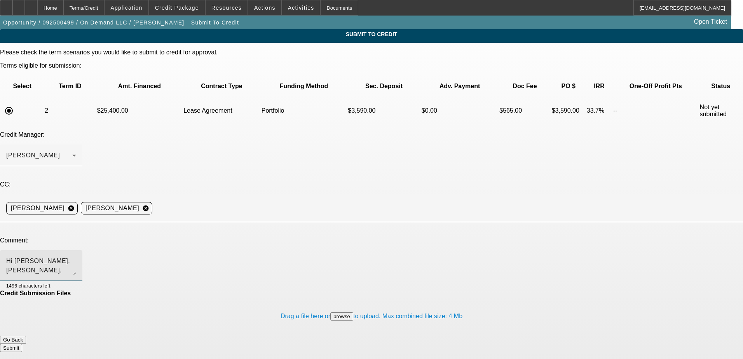
click at [76, 256] on textarea "Hi Bill. Michael Reid, owner of On Demand LLC (est. Aug 2025), seeks financing …" at bounding box center [41, 265] width 70 height 19
click at [76, 256] on textarea "Hi Bill. Please consider with this stronger structure. Michael Reid, owner of O…" at bounding box center [41, 265] width 70 height 19
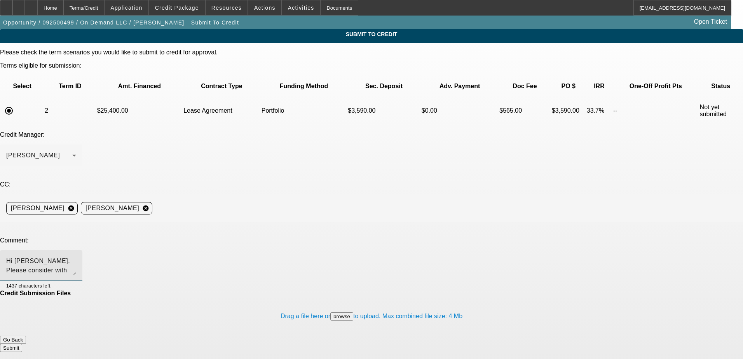
click at [76, 256] on textarea "Hi Bill. Please consider with this stronger structure. Michael Reid, owner of O…" at bounding box center [41, 265] width 70 height 19
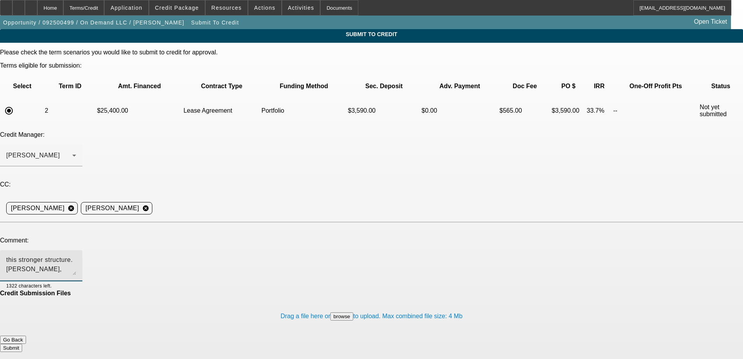
scroll to position [8, 0]
drag, startPoint x: 289, startPoint y: 180, endPoint x: 262, endPoint y: 183, distance: 27.1
click at [76, 256] on textarea "Hi Bill. Please consider with this stronger structure. Michael Reid, owner of O…" at bounding box center [41, 265] width 70 height 19
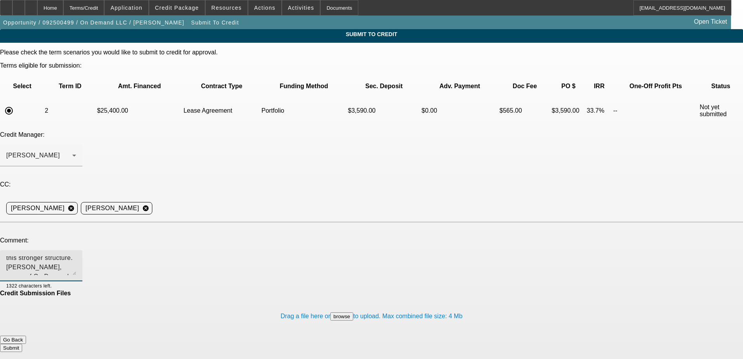
scroll to position [28, 0]
drag, startPoint x: 187, startPoint y: 191, endPoint x: 184, endPoint y: 188, distance: 4.2
click at [76, 256] on textarea "Hi Bill. Please consider with this stronger structure. Michael Reid, owner of O…" at bounding box center [41, 265] width 70 height 19
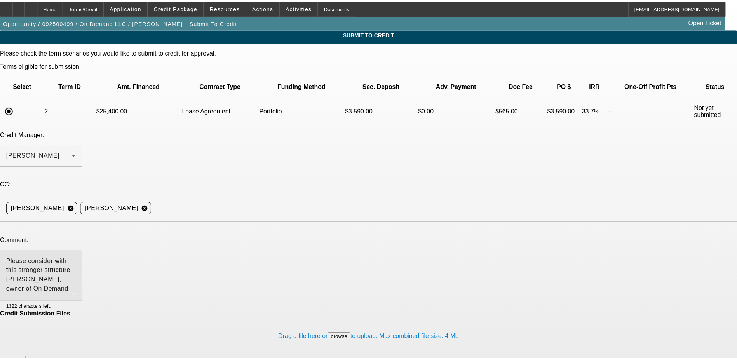
scroll to position [0, 0]
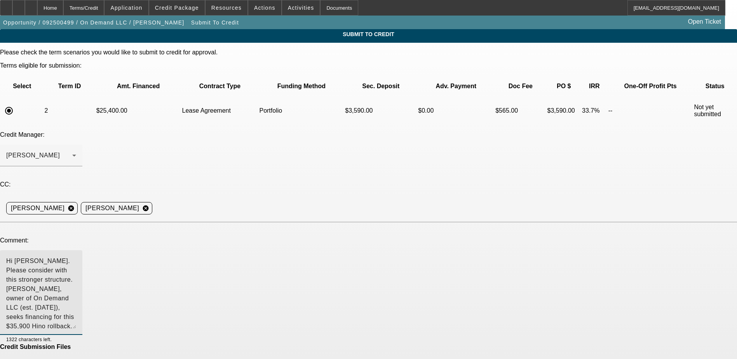
drag, startPoint x: 468, startPoint y: 194, endPoint x: 454, endPoint y: 253, distance: 60.2
click at [76, 256] on textarea "Hi Bill. Please consider with this stronger structure. Michael Reid, owner of O…" at bounding box center [41, 292] width 70 height 72
drag, startPoint x: 188, startPoint y: 221, endPoint x: 185, endPoint y: 211, distance: 11.3
click at [76, 256] on textarea "Hi Bill. Please consider with this stronger structure. Michael Reid, owner of O…" at bounding box center [41, 294] width 70 height 77
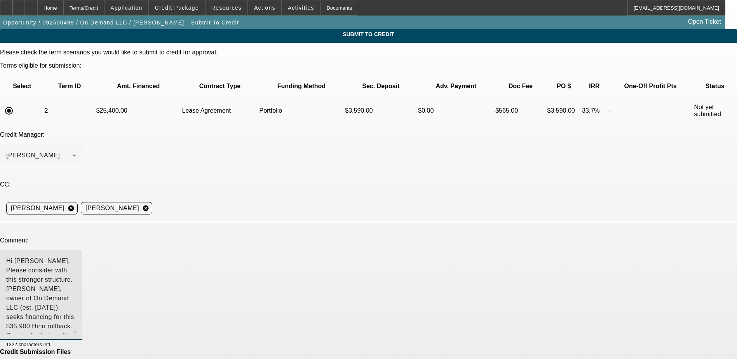
click at [76, 256] on textarea "Hi Bill. Please consider with this stronger structure. Michael Reid, owner of O…" at bounding box center [41, 294] width 70 height 77
drag, startPoint x: 152, startPoint y: 207, endPoint x: 300, endPoint y: 213, distance: 147.4
click at [76, 256] on textarea "Hi Bill. Please consider with this stronger structure. Michael Reid, owner of O…" at bounding box center [41, 294] width 70 height 77
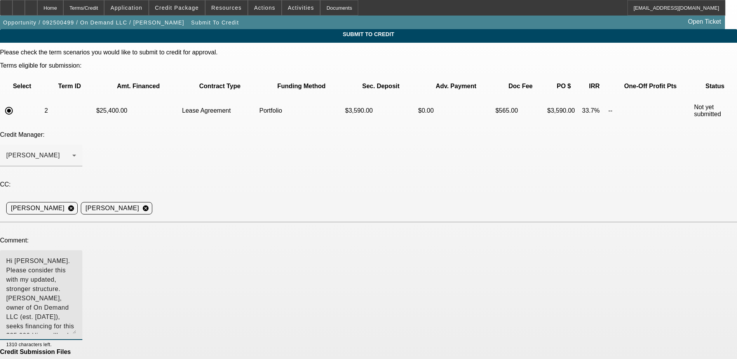
click at [76, 256] on textarea "Hi Bill. Please consider this with my updated, stronger structure. Michael Reid…" at bounding box center [41, 294] width 70 height 77
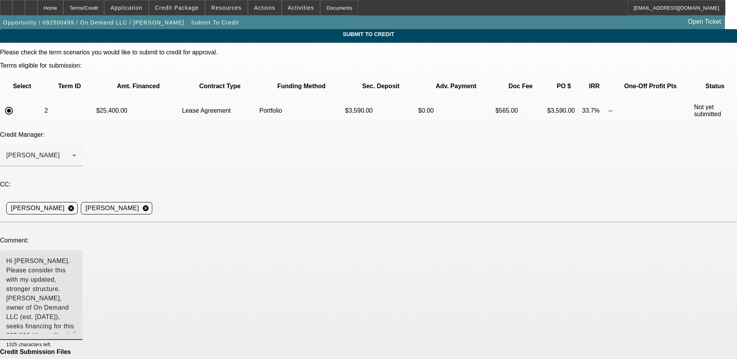
click at [76, 256] on textarea "Hi Bill. Please consider this with my updated, stronger structure. Michael Reid…" at bounding box center [41, 294] width 70 height 77
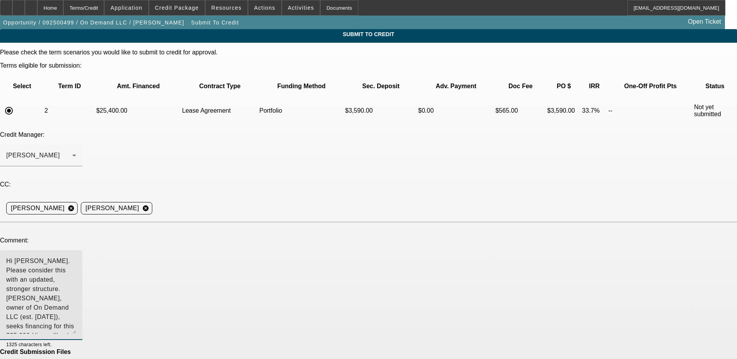
click at [76, 256] on textarea "Hi Bill. Please consider this with an updated, stronger structure. Michael Reid…" at bounding box center [41, 294] width 70 height 77
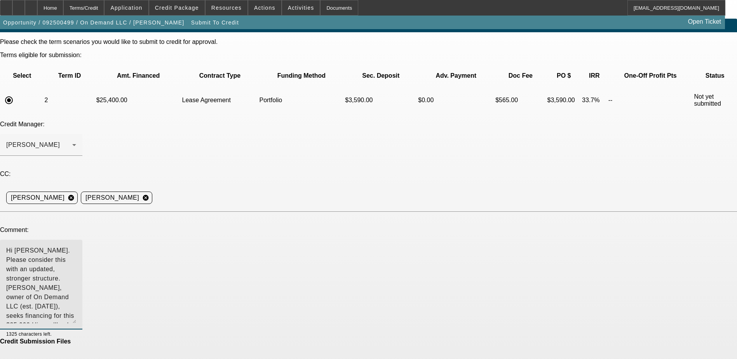
scroll to position [16, 0]
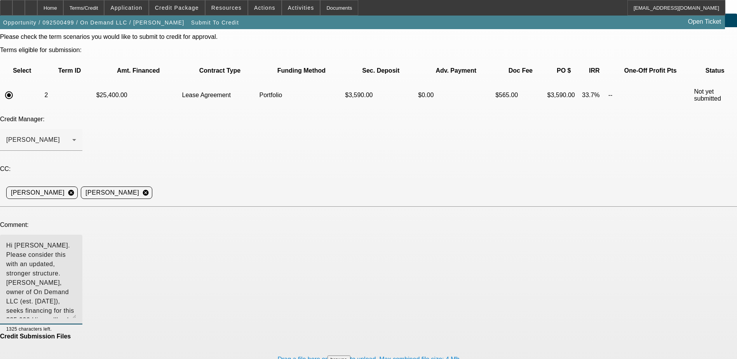
type textarea "Hi Bill. Please consider this with an updated, stronger structure. Michael Reid…"
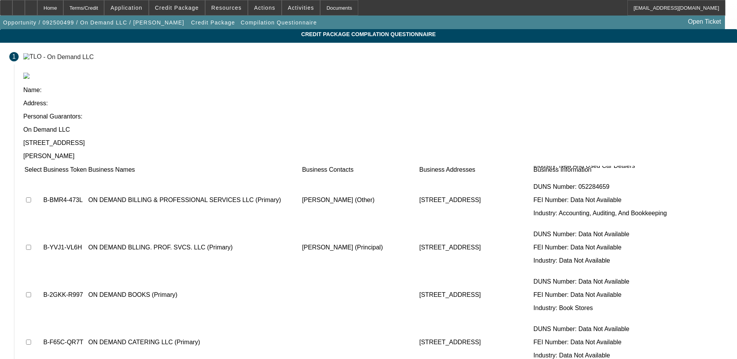
scroll to position [155, 0]
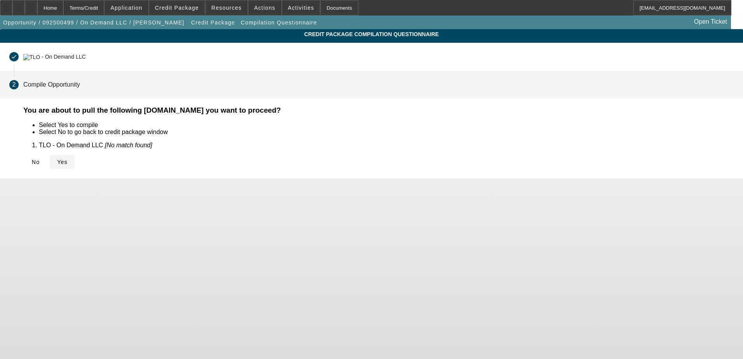
click at [68, 159] on span "Yes" at bounding box center [62, 162] width 10 height 6
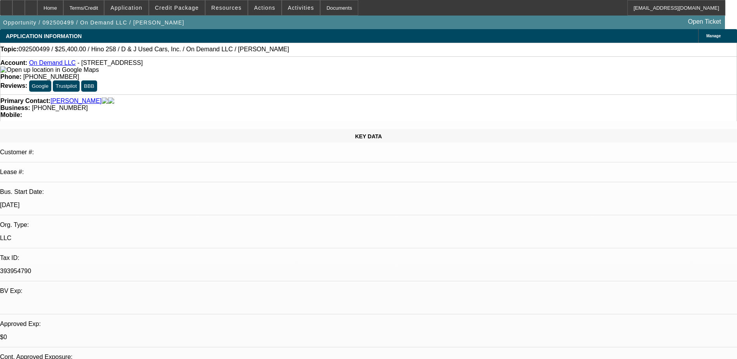
select select "0"
select select "2"
select select "0.1"
select select "4"
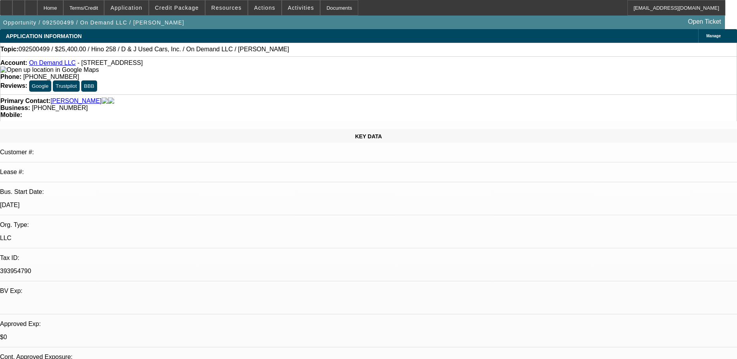
select select "0.2"
select select "2"
select select "0.1"
select select "4"
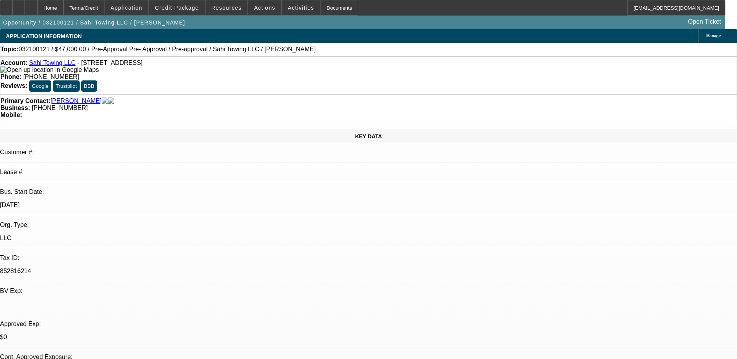
select select "0"
select select "2"
select select "0"
select select "6"
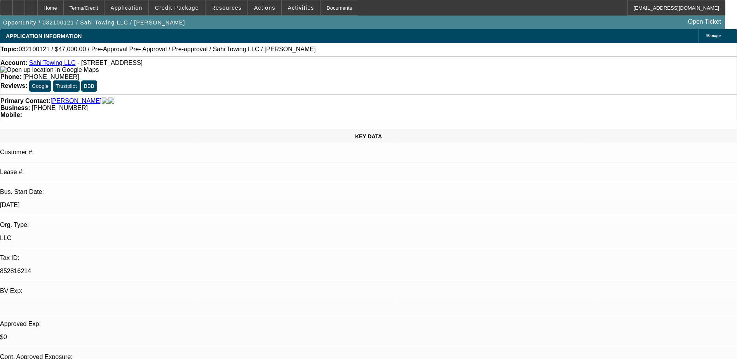
select select "0"
select select "2"
select select "0"
select select "6"
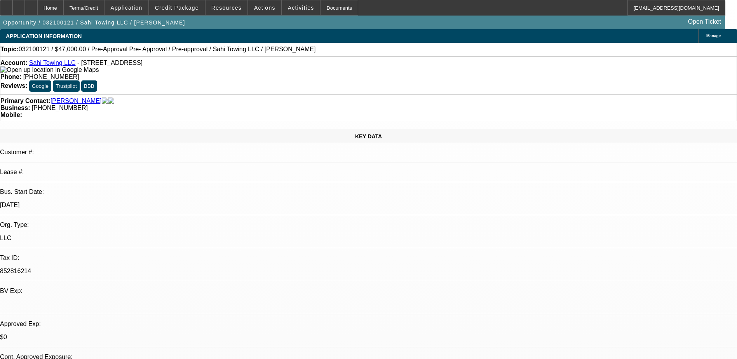
select select "0"
select select "2"
select select "0"
select select "6"
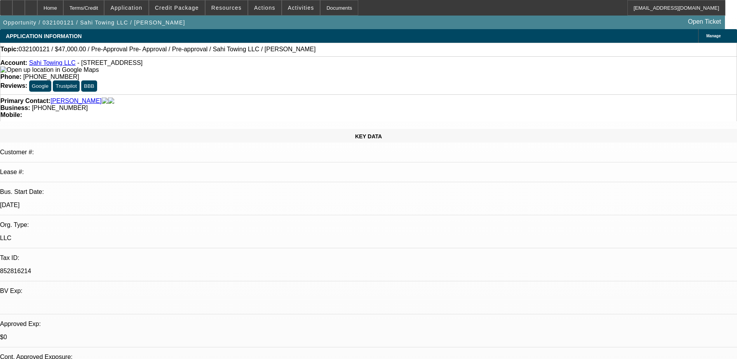
select select "0"
select select "2"
select select "0"
select select "6"
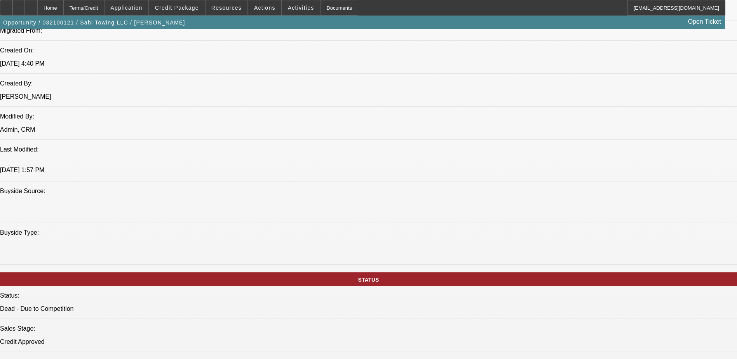
scroll to position [201, 0]
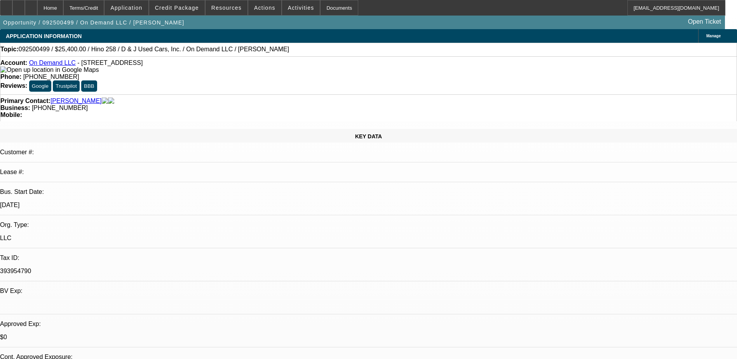
select select "0"
select select "0.1"
select select "0.2"
select select "2"
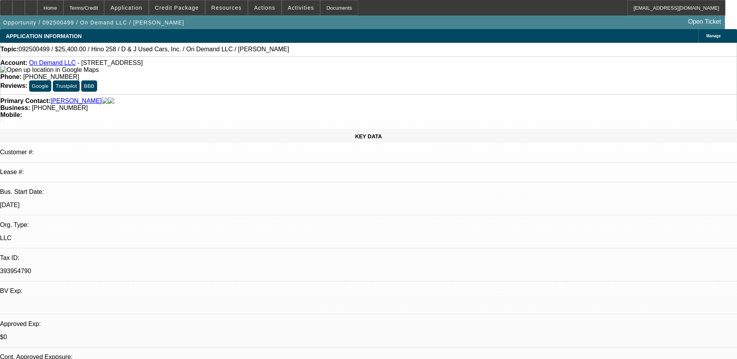
select select "0.1"
select select "1"
select select "2"
select select "4"
select select "1"
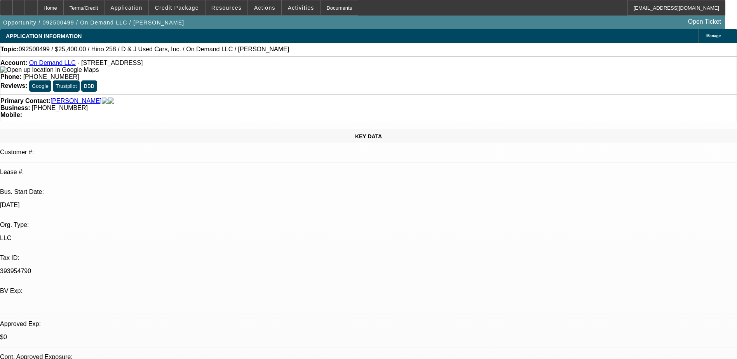
select select "2"
select select "4"
drag, startPoint x: 308, startPoint y: 63, endPoint x: 270, endPoint y: 64, distance: 38.1
click at [270, 73] on div "Phone: (659) 910-6400" at bounding box center [368, 76] width 736 height 7
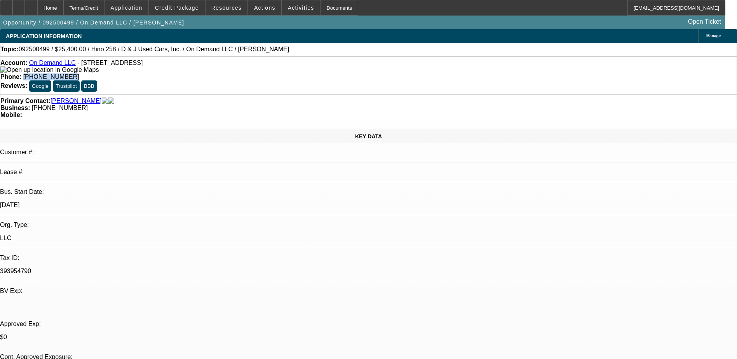
drag, startPoint x: 270, startPoint y: 64, endPoint x: 283, endPoint y: 65, distance: 13.3
copy span "(659) 910-6400"
click at [321, 56] on div "Topic: 092500499 / $25,400.00 / Hino 258 / D & J Used Cars, Inc. / On Demand LL…" at bounding box center [368, 50] width 737 height 14
click at [312, 24] on div "Opportunity / 092500499 / On Demand LLC / Reid, Michael Open Ticket" at bounding box center [362, 23] width 725 height 14
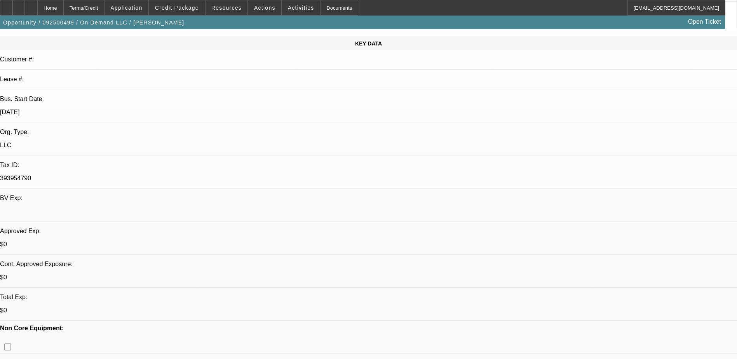
scroll to position [155, 0]
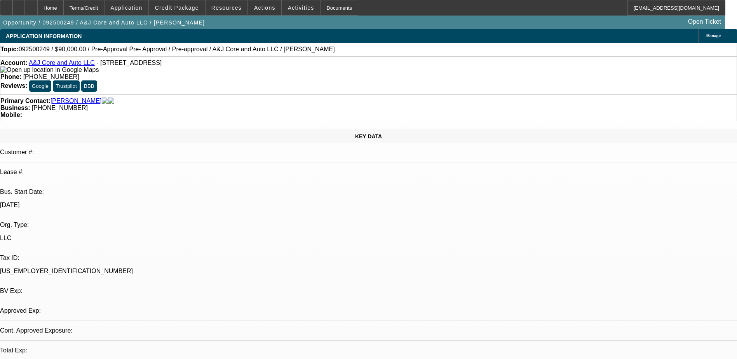
select select "0"
select select "2"
select select "0.1"
select select "4"
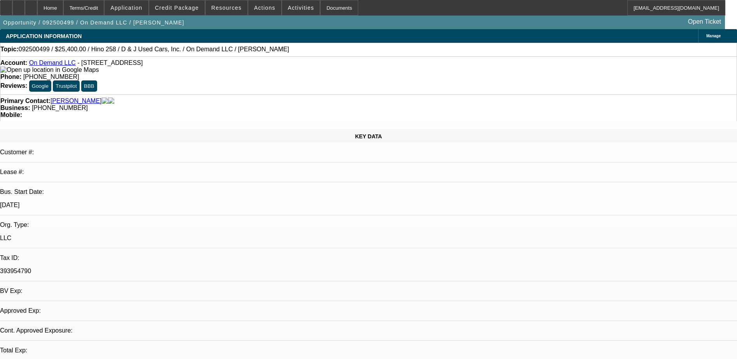
select select "0"
select select "0.1"
select select "0.2"
select select "2"
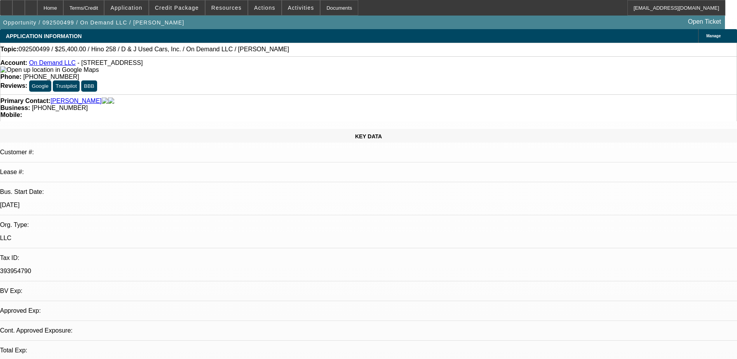
select select "0.1"
select select "1"
select select "2"
select select "4"
select select "1"
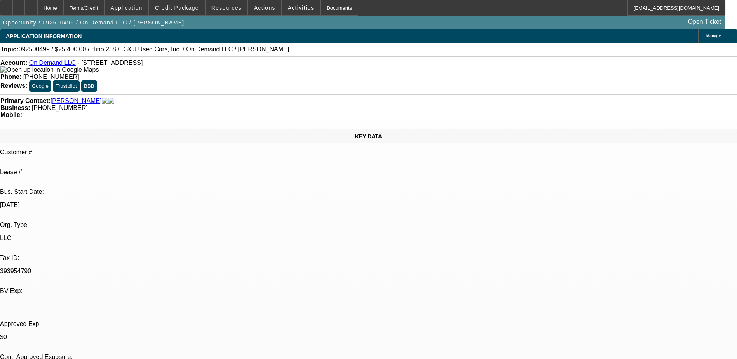
select select "2"
select select "4"
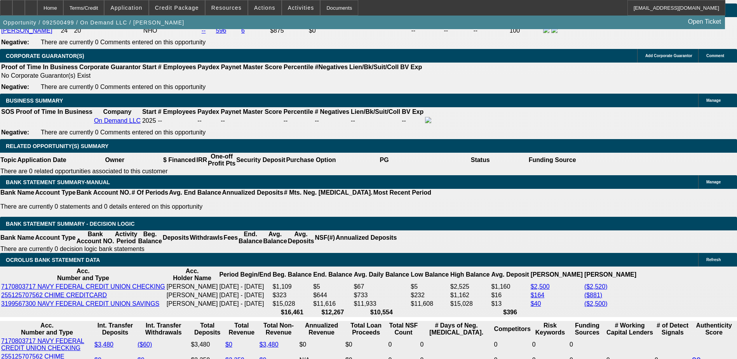
scroll to position [1243, 0]
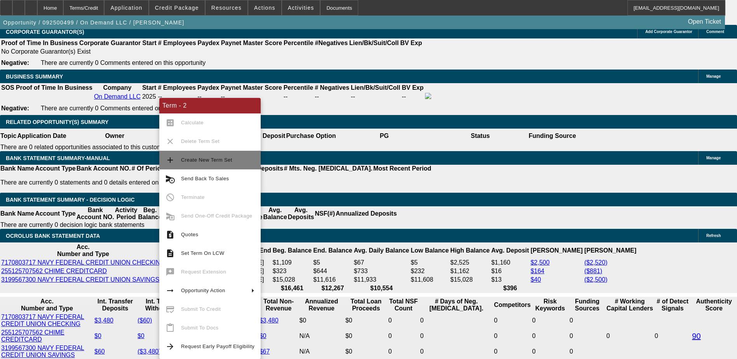
click at [211, 165] on button "add Create New Term Set" at bounding box center [209, 160] width 101 height 19
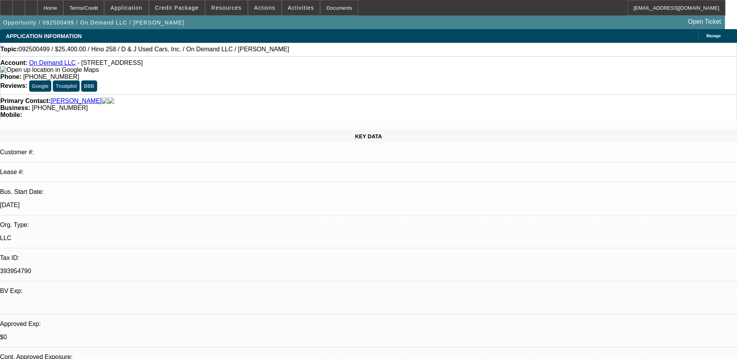
select select "0"
select select "0.1"
select select "0"
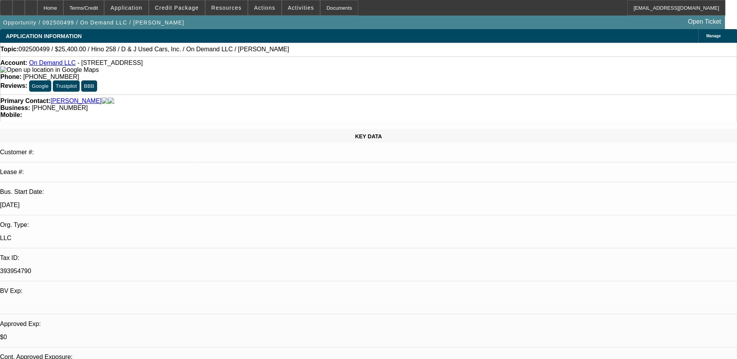
select select "0.1"
select select "0.2"
select select "2"
select select "0.1"
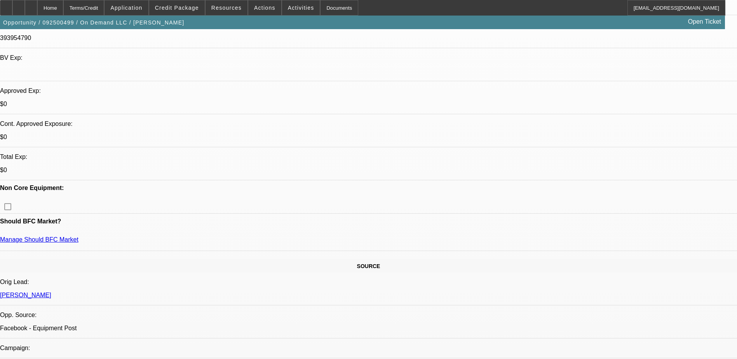
select select "1"
select select "2"
select select "4"
select select "1"
select select "2"
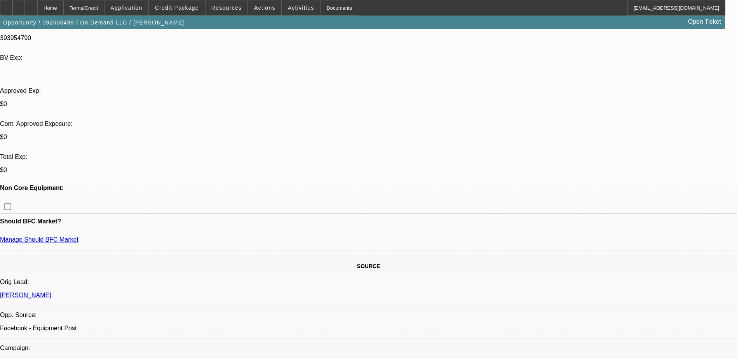
select select "4"
select select "1"
select select "2"
select select "4"
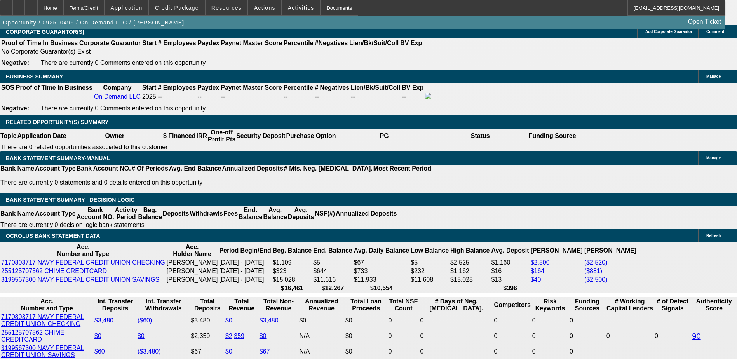
scroll to position [1288, 0]
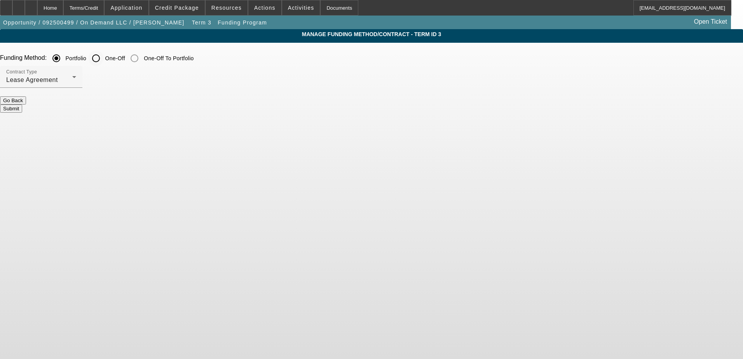
click at [104, 58] on input "One-Off" at bounding box center [96, 59] width 16 height 16
radio input "true"
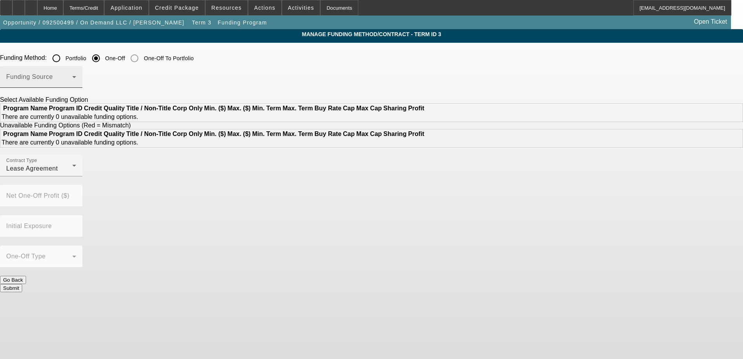
click at [72, 80] on span at bounding box center [39, 79] width 66 height 9
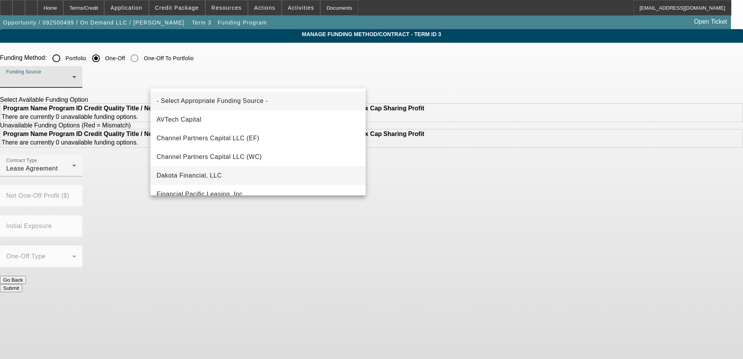
click at [203, 177] on span "Dakota Financial, LLC" at bounding box center [189, 175] width 65 height 9
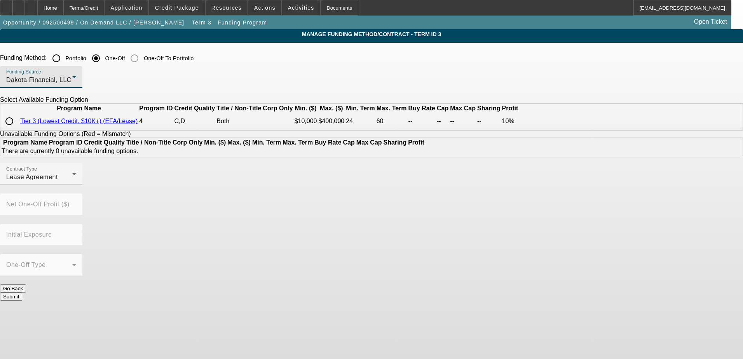
click at [17, 129] on input "radio" at bounding box center [10, 121] width 16 height 16
radio input "true"
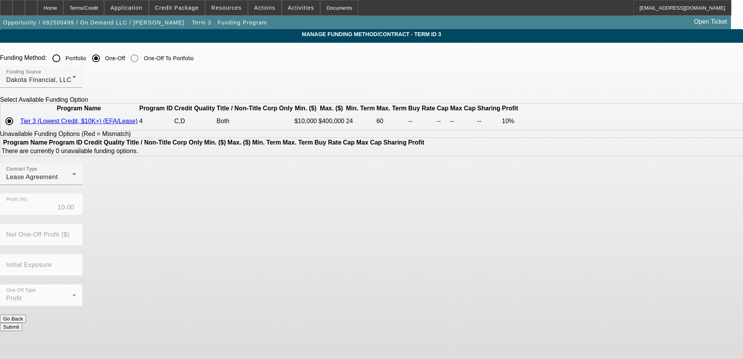
click at [22, 323] on button "Submit" at bounding box center [11, 327] width 22 height 8
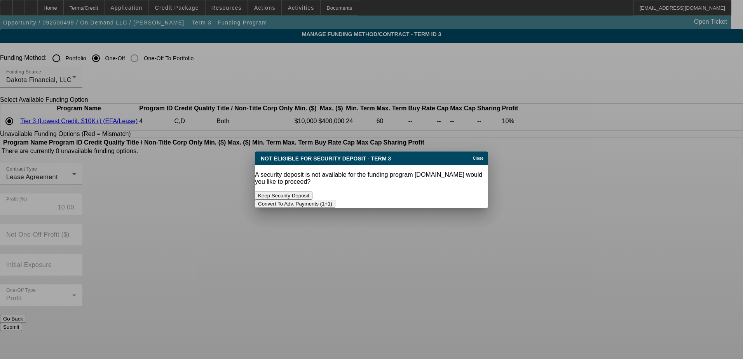
click at [312, 192] on button "Keep Security Deposit" at bounding box center [284, 196] width 58 height 8
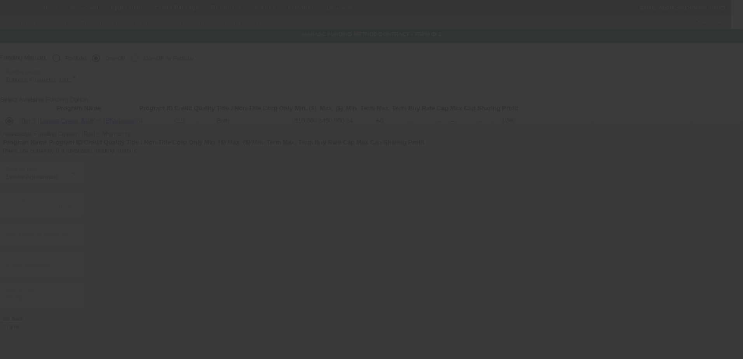
radio input "true"
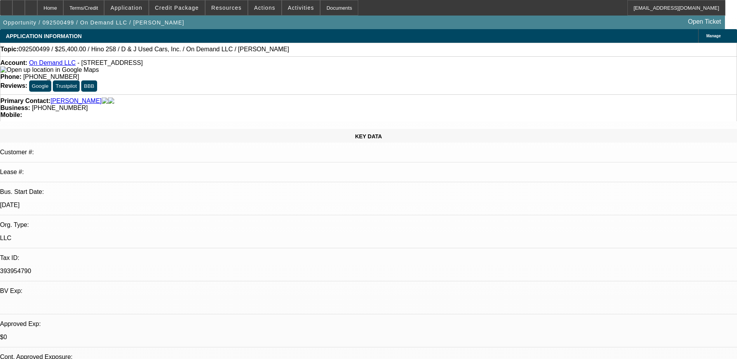
select select "0"
select select "2"
select select "0.1"
select select "4"
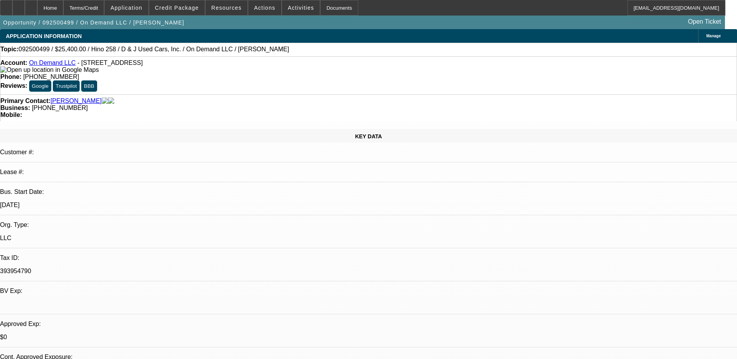
select select "0"
select select "2"
select select "0.1"
select select "4"
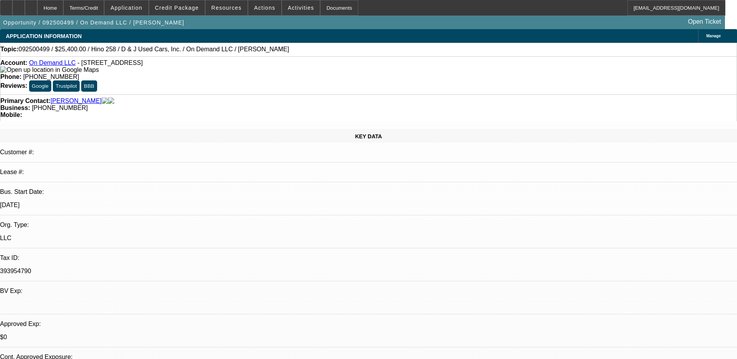
select select "0.2"
select select "2"
select select "0.1"
select select "4"
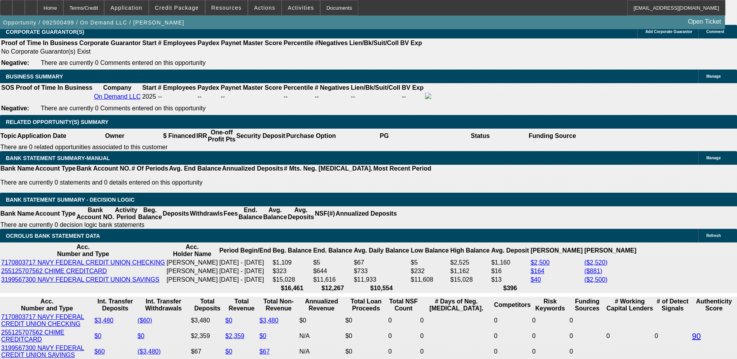
scroll to position [1288, 0]
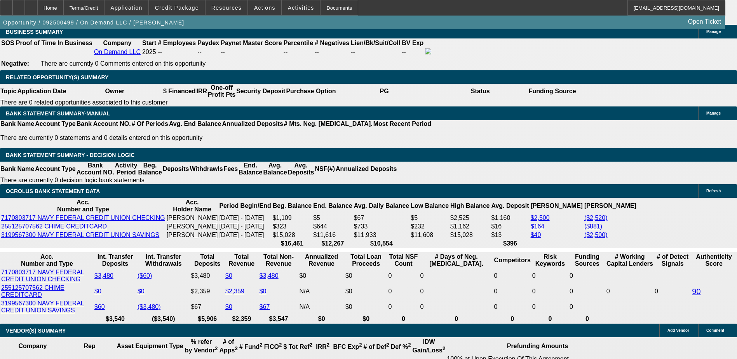
type input "1"
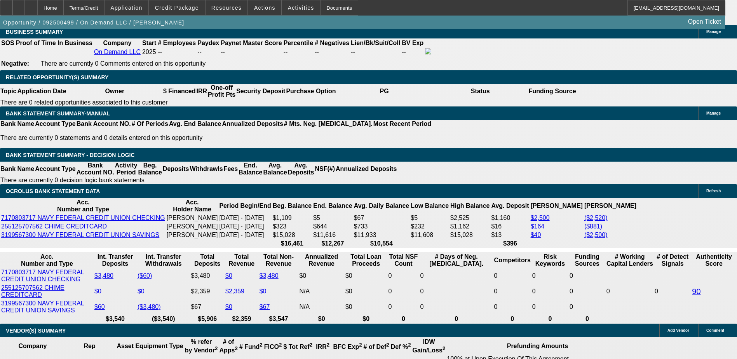
type input "$0.00"
type input "UNKNOWN"
type input "$1,371.04"
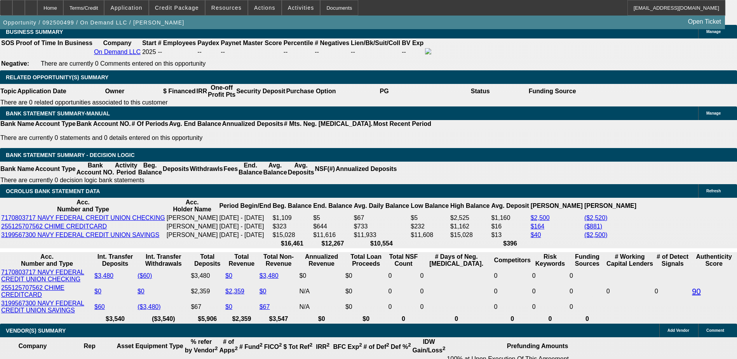
select select "0.2"
type input "$7,180.00"
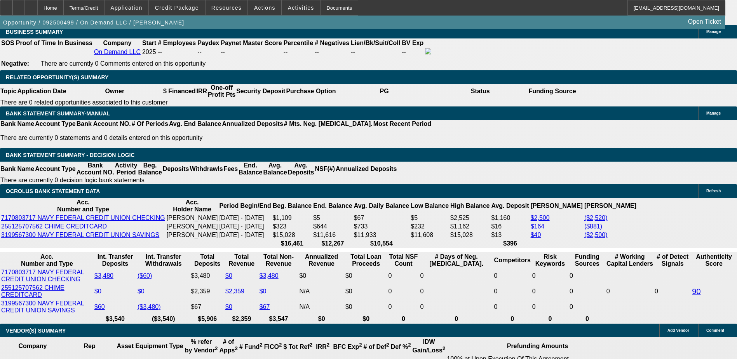
type input "3590"
type input "$14,360.00"
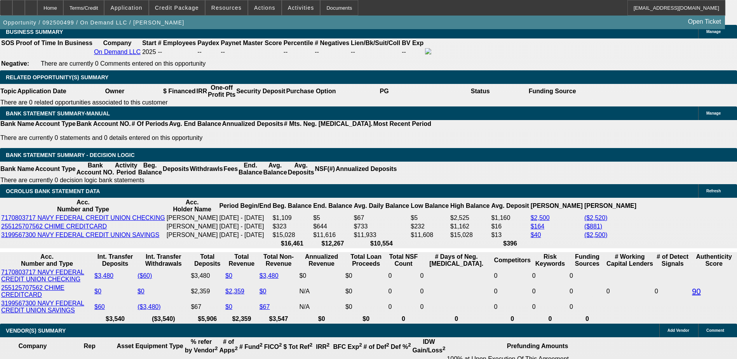
select select "0"
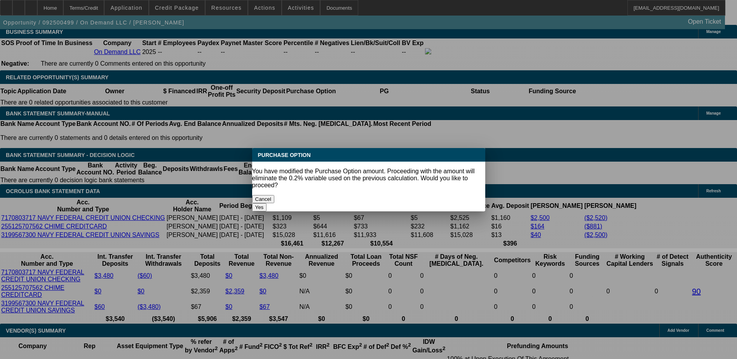
click at [267, 203] on button "Yes" at bounding box center [259, 207] width 15 height 8
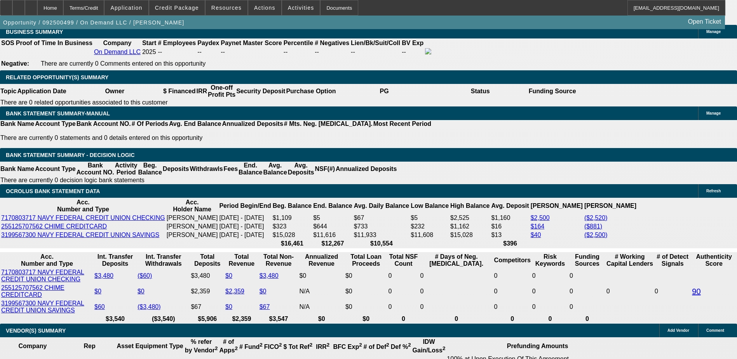
type input "$14,360.00"
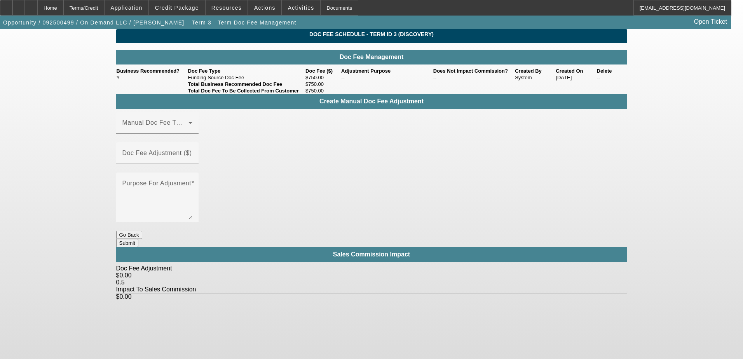
click at [142, 231] on button "Go Back" at bounding box center [129, 235] width 26 height 8
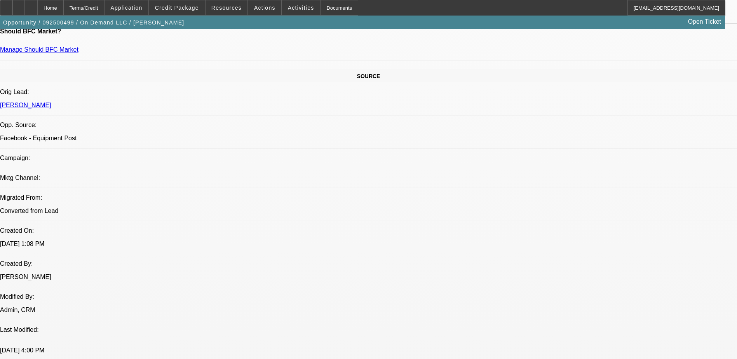
select select "0"
select select "2"
select select "0"
select select "4"
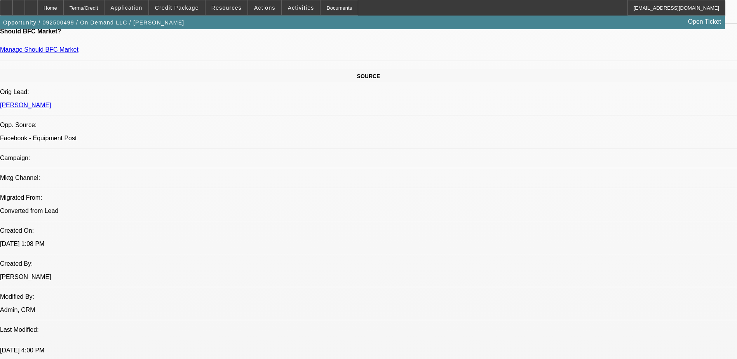
select select "0"
select select "2"
select select "0.1"
select select "4"
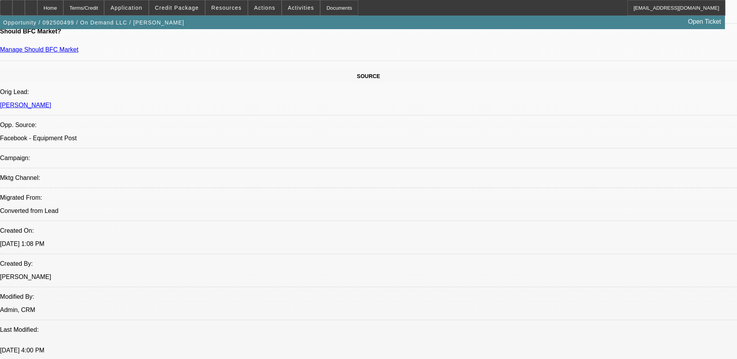
select select "0.2"
select select "2"
select select "0.1"
select select "4"
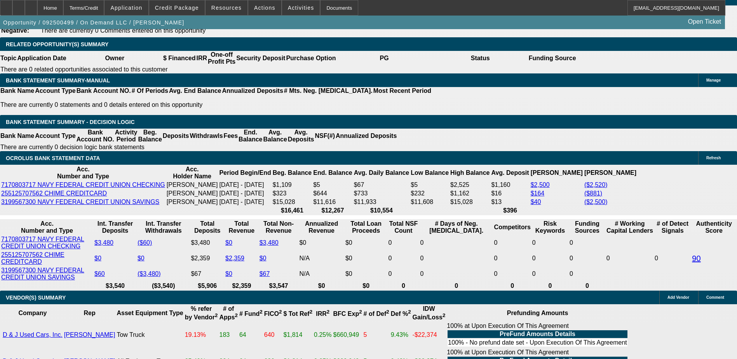
scroll to position [1366, 0]
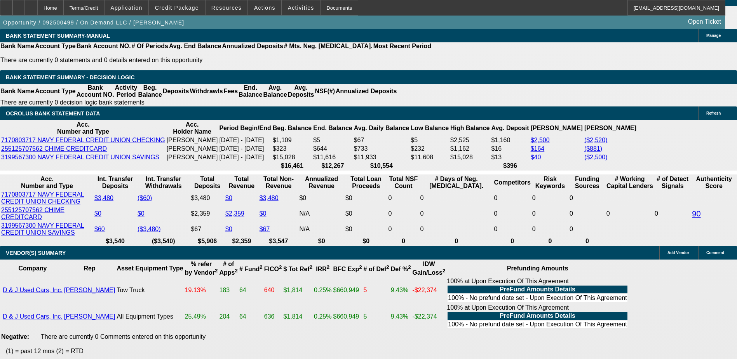
select select "13"
select select "4"
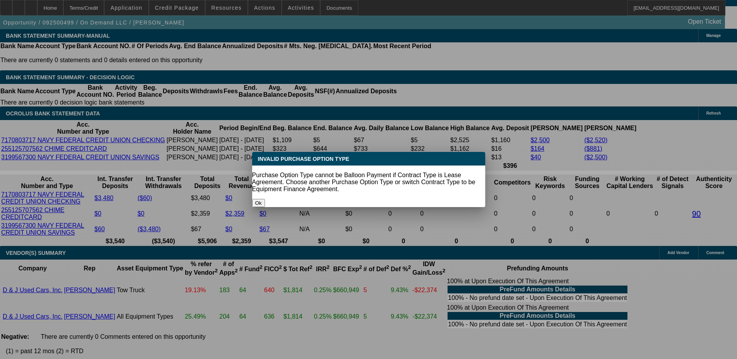
click at [265, 199] on button "Ok" at bounding box center [258, 203] width 13 height 8
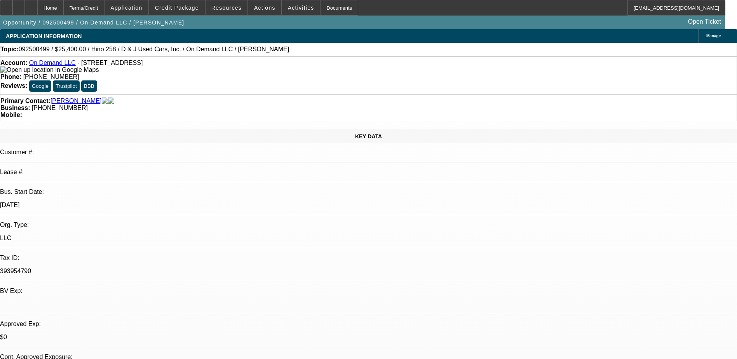
scroll to position [1366, 0]
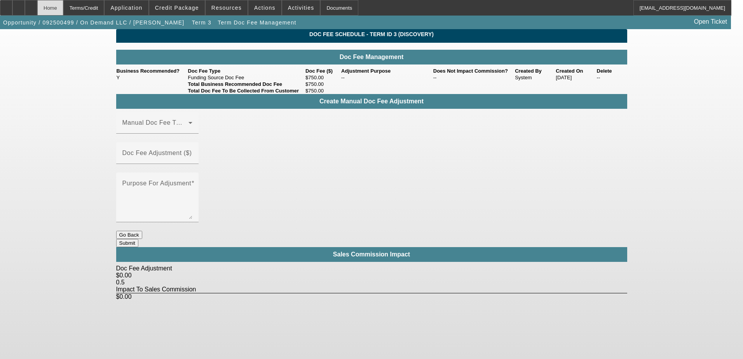
click at [63, 9] on div "Home" at bounding box center [50, 8] width 26 height 16
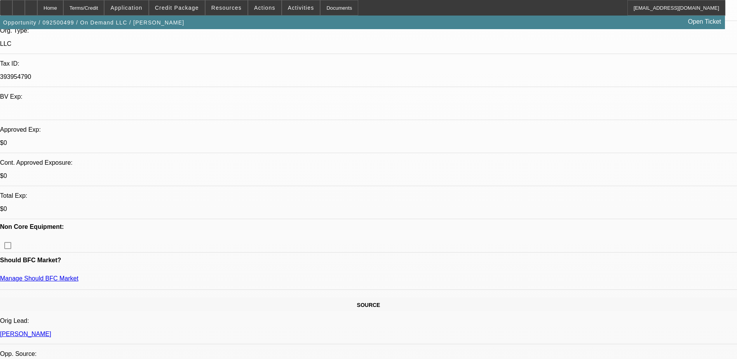
select select "0"
select select "2"
select select "0"
select select "4"
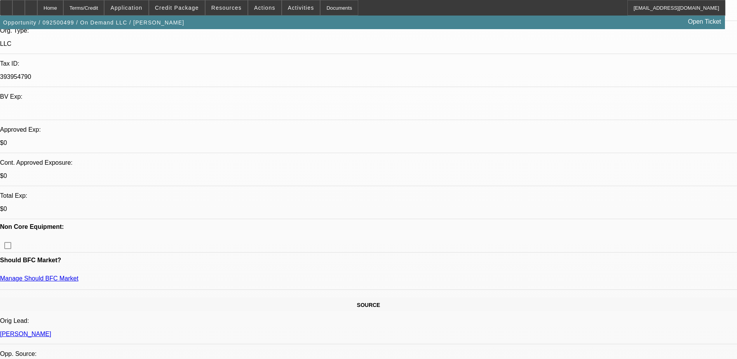
select select "0"
select select "2"
select select "0.1"
select select "4"
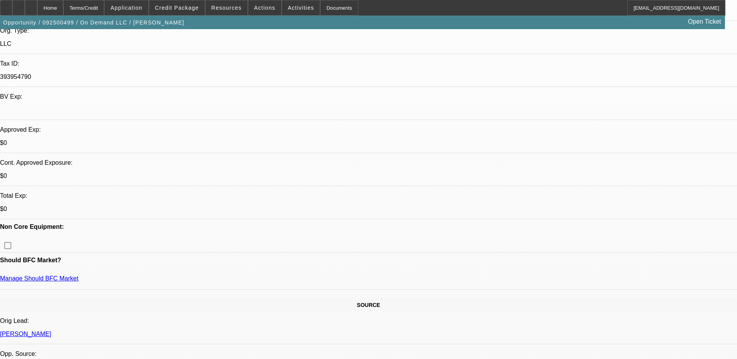
select select "0.2"
select select "2"
select select "0.1"
select select "4"
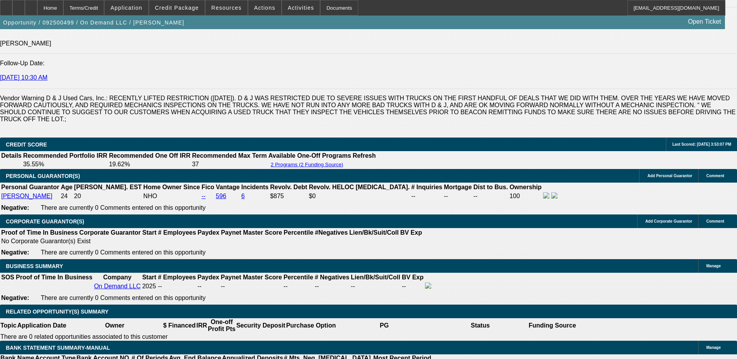
scroll to position [1166, 0]
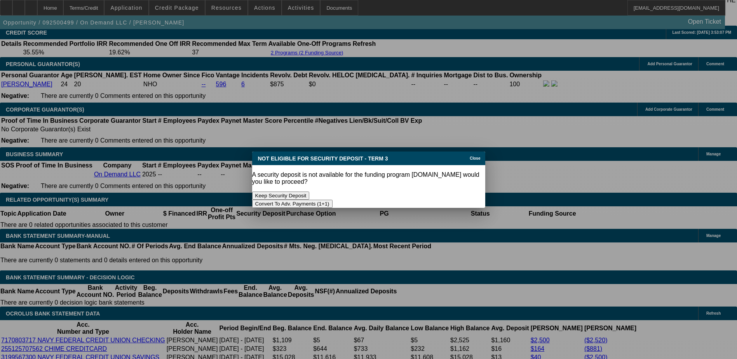
click at [310, 192] on button "Keep Security Deposit" at bounding box center [281, 196] width 58 height 8
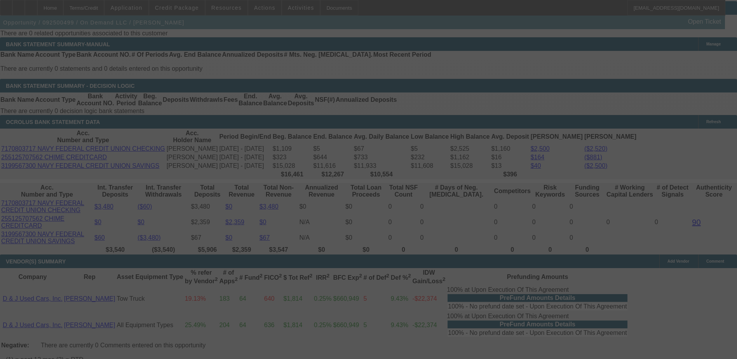
scroll to position [1360, 0]
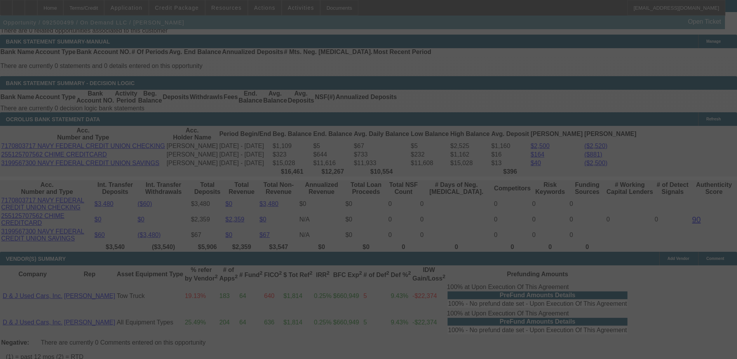
select select "0"
select select "2"
select select "0"
select select "4"
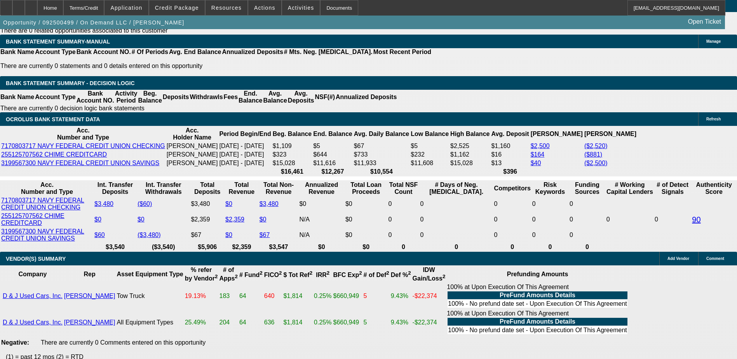
type input "UNKNOWN"
type input "2"
type input "$1,028.27"
type input "224"
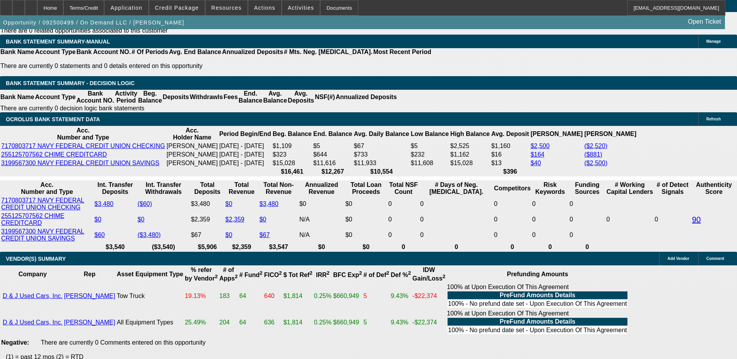
type input "$6,715.50"
type input "2240"
type input "40"
type input "$1,727.15"
type input "40"
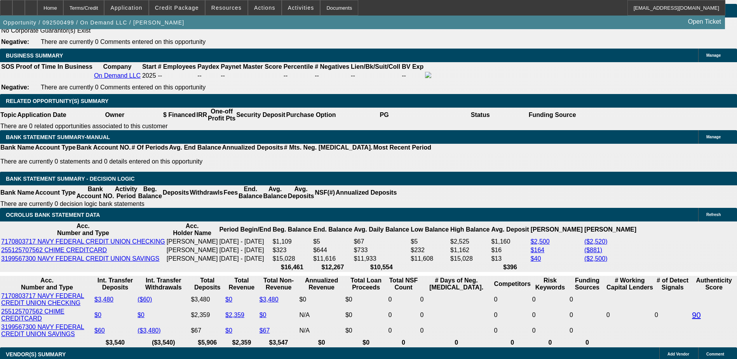
scroll to position [1243, 0]
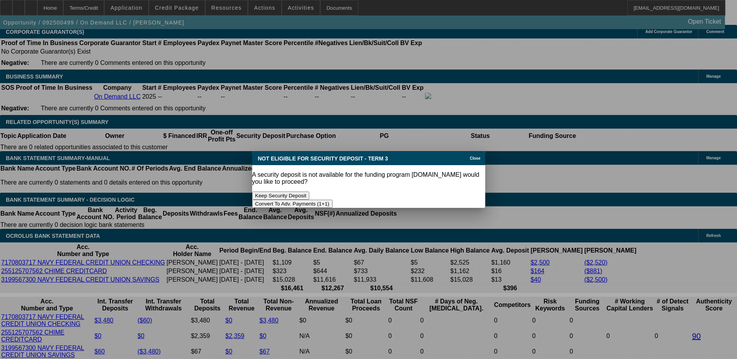
click at [310, 192] on button "Keep Security Deposit" at bounding box center [281, 196] width 58 height 8
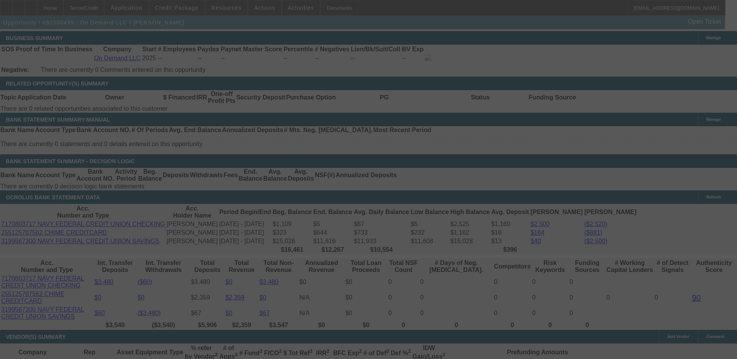
scroll to position [1282, 0]
select select "0"
select select "2"
select select "0"
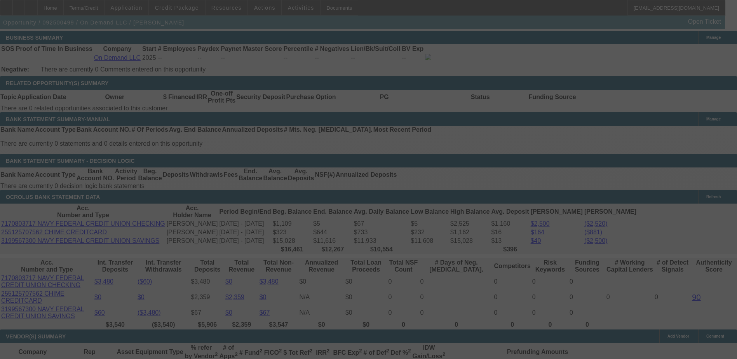
select select "4"
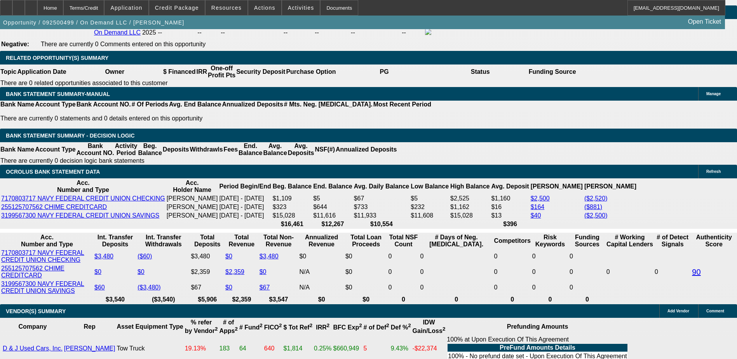
scroll to position [1321, 0]
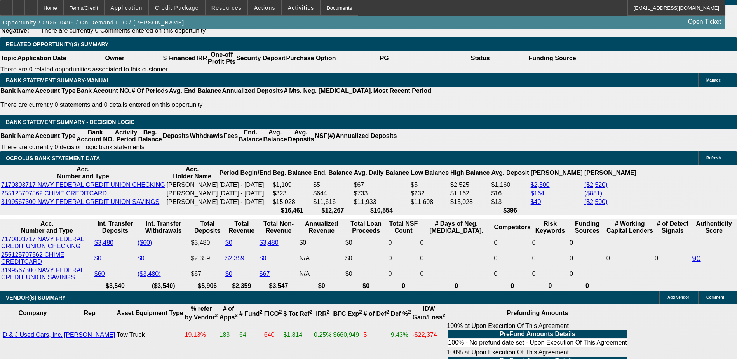
type input "UNKNOWN"
type input "3640"
type input "$1,196.67"
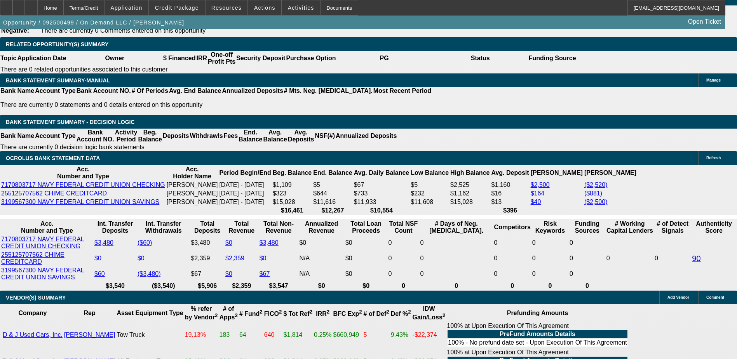
type input "340"
type input "$0.40"
type input "40"
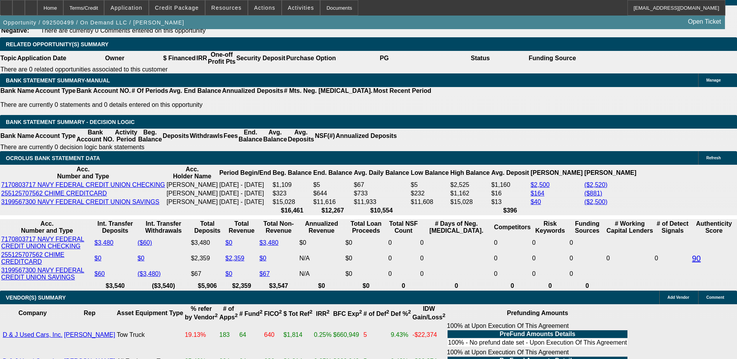
type input "40"
type input "$1,637.90"
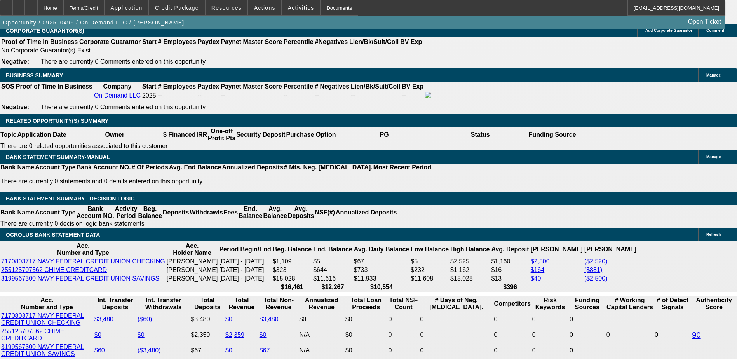
scroll to position [1243, 0]
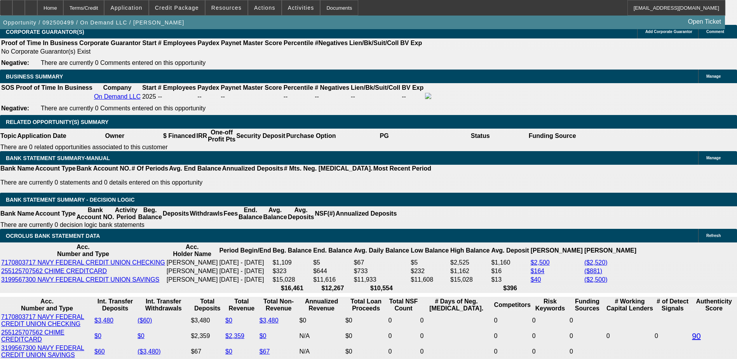
type input "40"
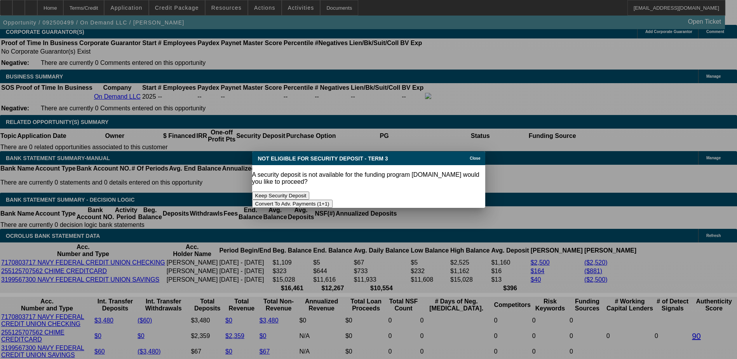
click at [310, 192] on button "Keep Security Deposit" at bounding box center [281, 196] width 58 height 8
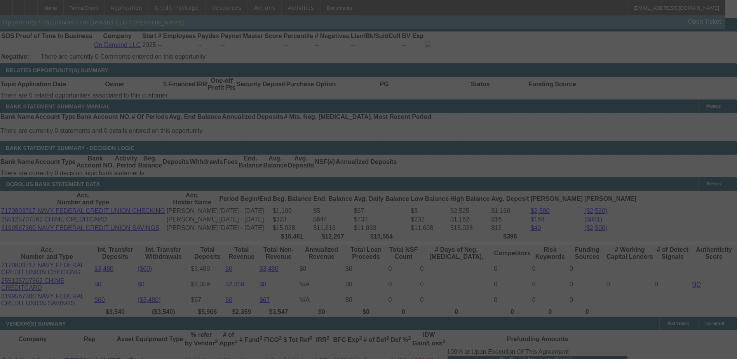
scroll to position [1321, 0]
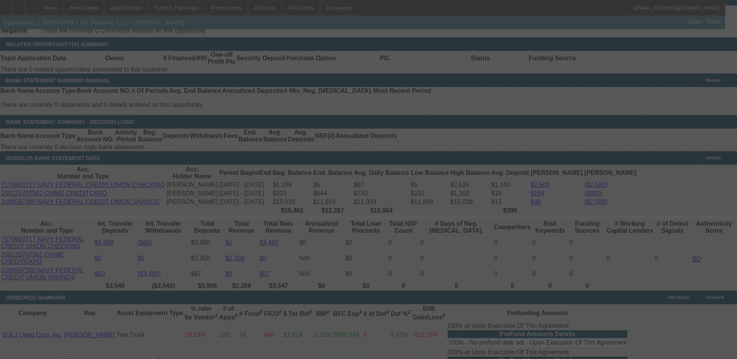
select select "0"
select select "2"
select select "0"
select select "4"
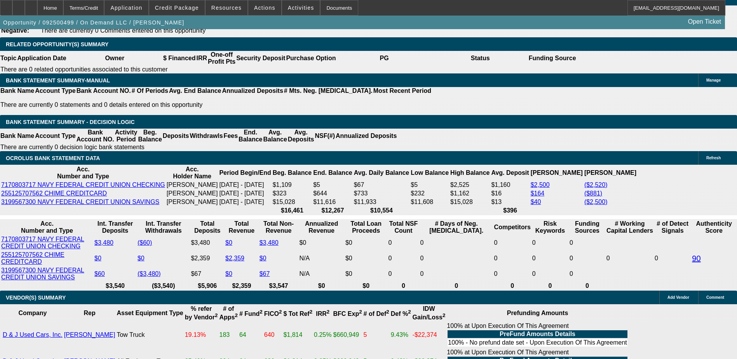
type input "UNKNOWN"
type input "403"
type input "$1,196.67"
type input "4036"
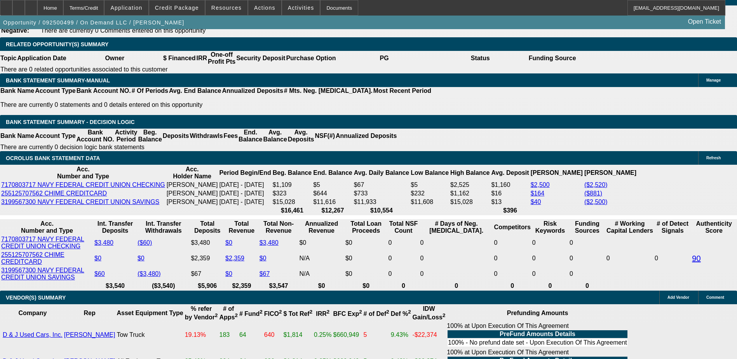
scroll to position [0, 3]
type input "406"
type input "$0.40"
type input "36"
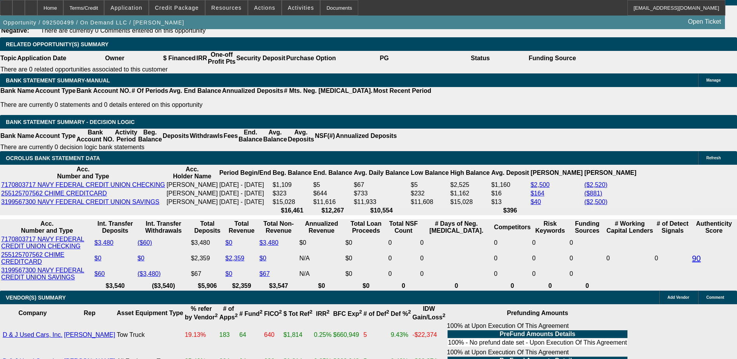
type input "36"
type input "$1,644.36"
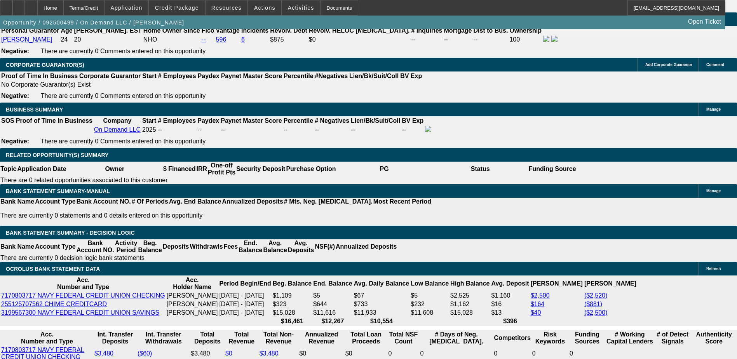
scroll to position [1204, 0]
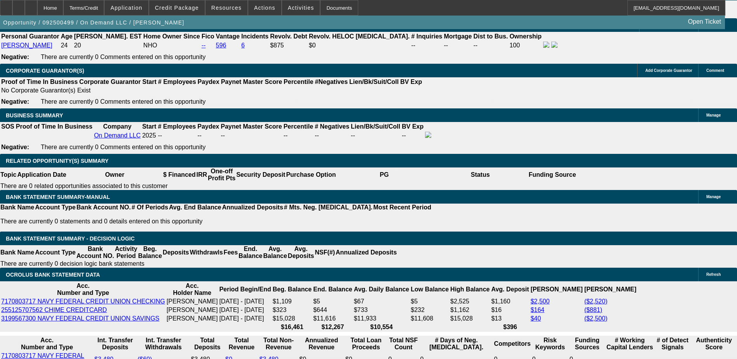
type input "36"
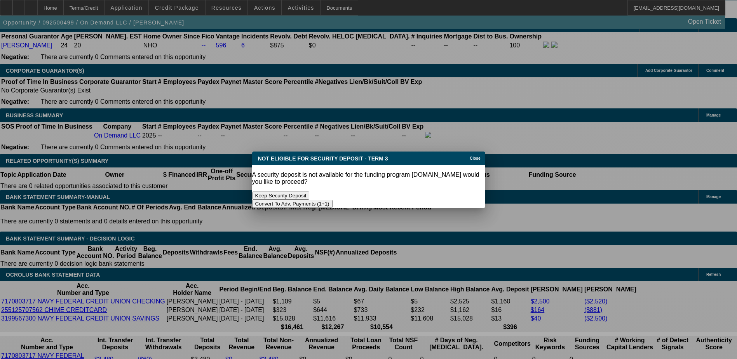
scroll to position [0, 0]
click at [310, 192] on button "Keep Security Deposit" at bounding box center [281, 196] width 58 height 8
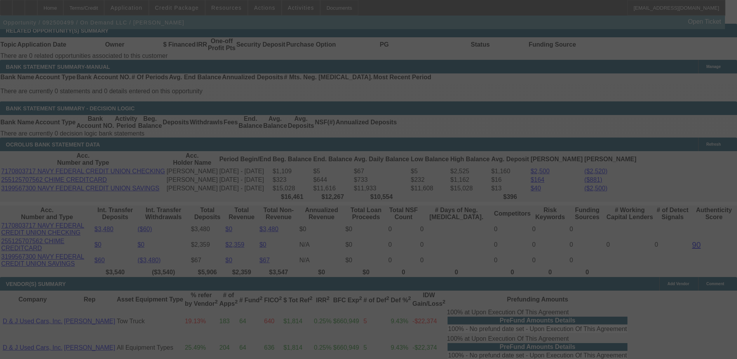
scroll to position [1360, 0]
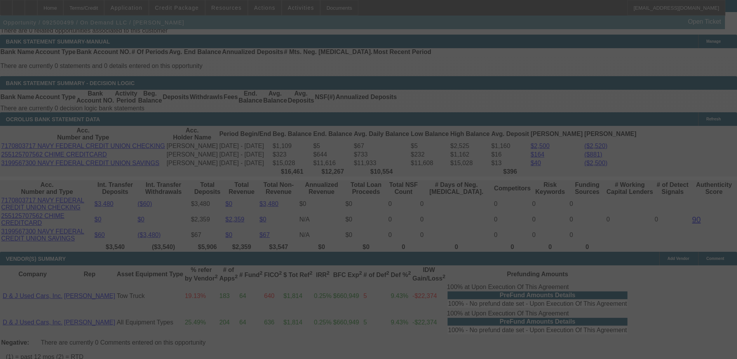
select select "0"
select select "2"
select select "0"
select select "6"
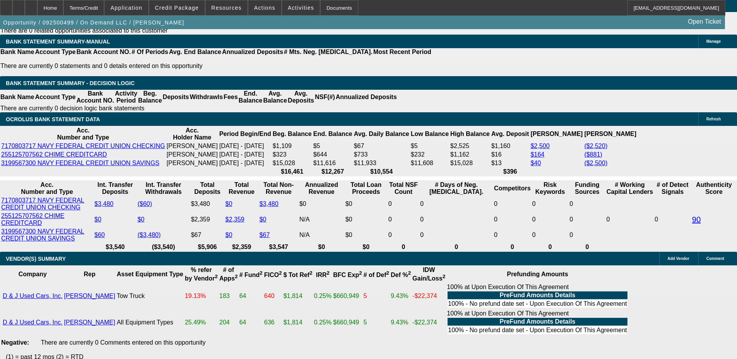
type input "$14,360.00"
type input "UNKNOWN"
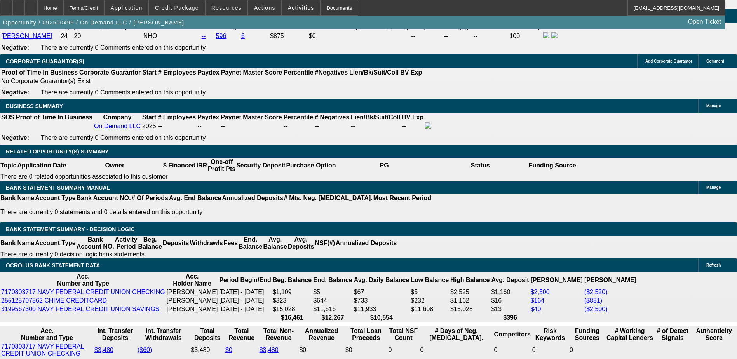
scroll to position [1204, 0]
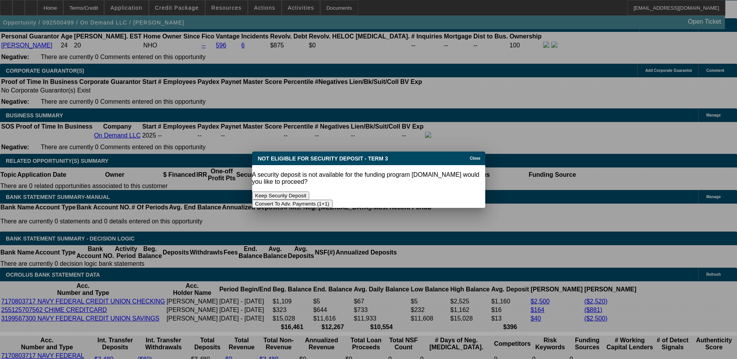
scroll to position [0, 0]
click at [307, 192] on button "Keep Security Deposit" at bounding box center [281, 196] width 58 height 8
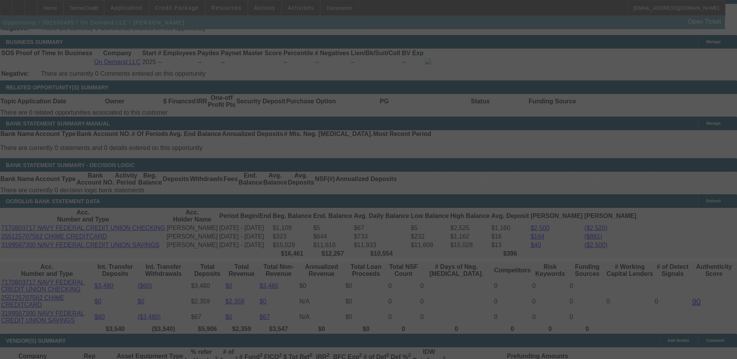
scroll to position [1321, 0]
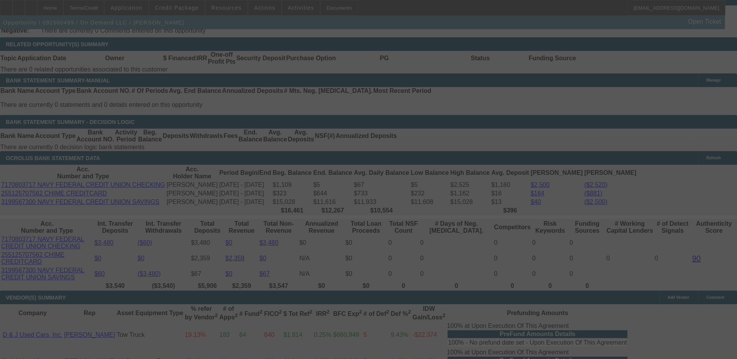
select select "0"
select select "2"
select select "0"
select select "6"
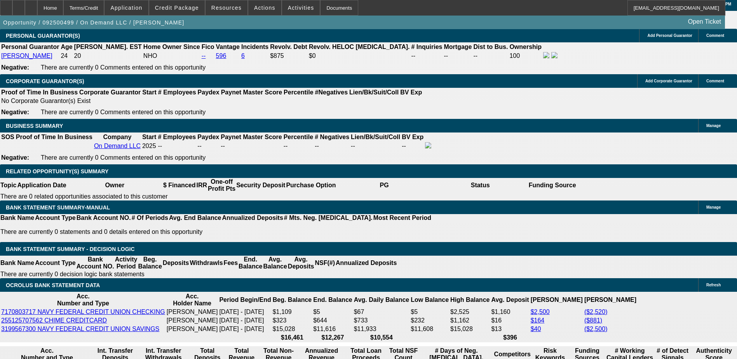
scroll to position [1166, 0]
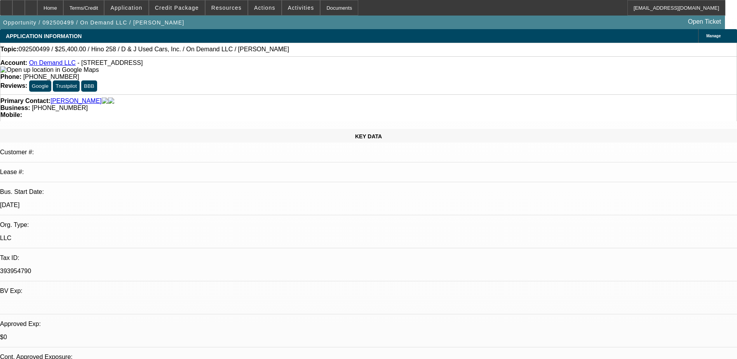
select select "0"
select select "2"
select select "0.1"
select select "4"
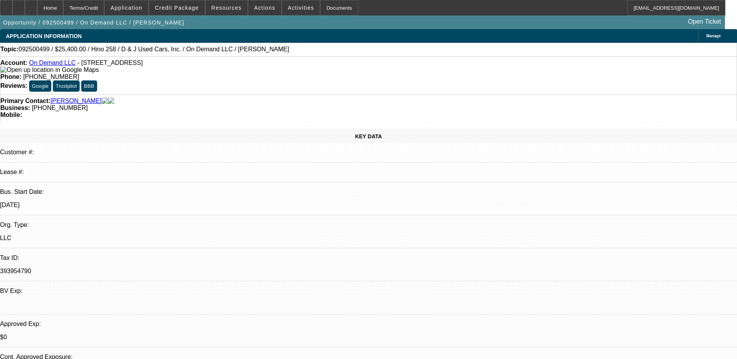
select select "0.2"
select select "2"
select select "0.1"
select select "4"
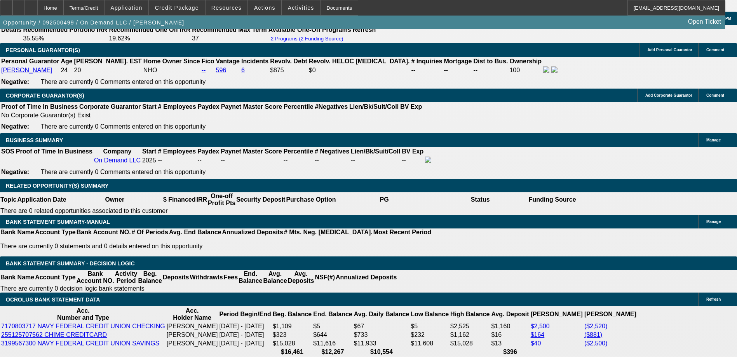
scroll to position [1166, 0]
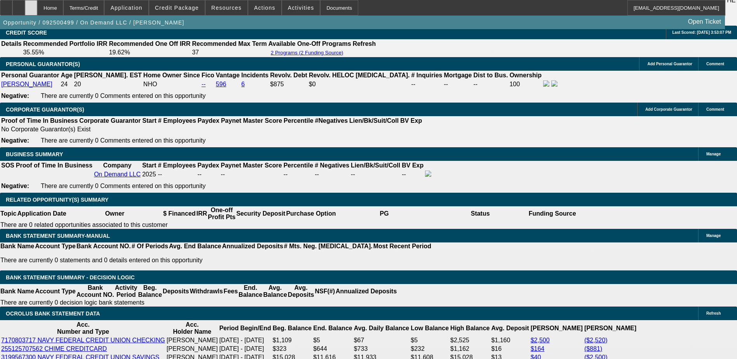
click at [31, 5] on icon at bounding box center [31, 5] width 0 height 0
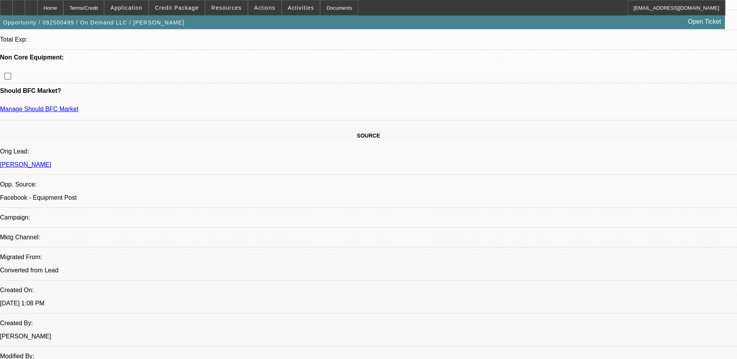
select select "0"
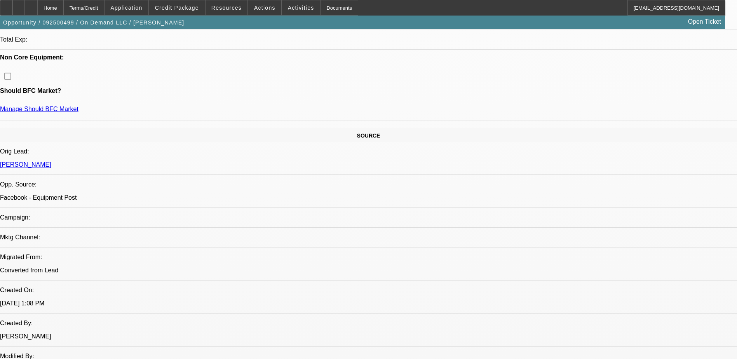
select select "0.1"
select select "0.2"
select select "2"
select select "0.1"
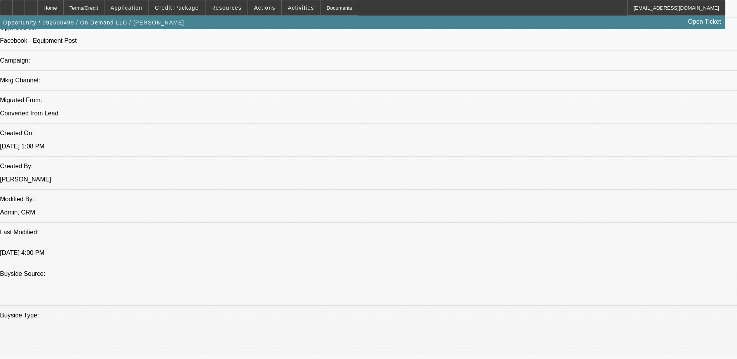
select select "1"
select select "2"
select select "4"
select select "1"
select select "2"
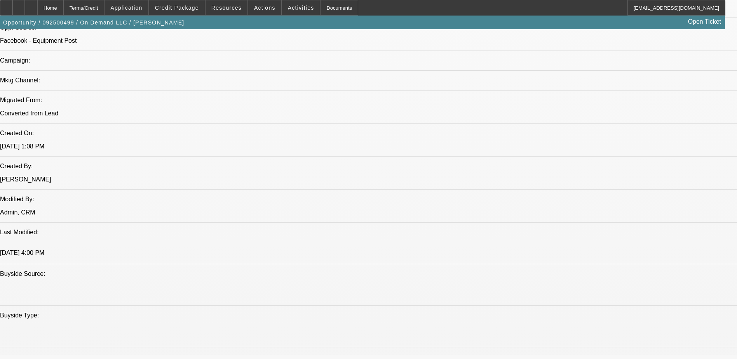
select select "4"
select select "1"
select select "2"
select select "4"
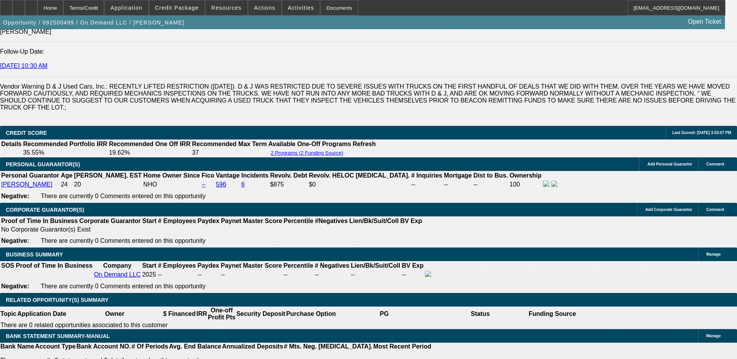
scroll to position [1260, 0]
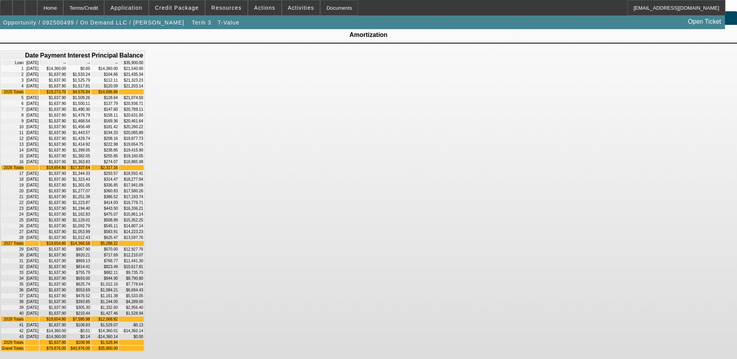
scroll to position [194, 0]
click at [61, 3] on div "Home" at bounding box center [50, 8] width 26 height 16
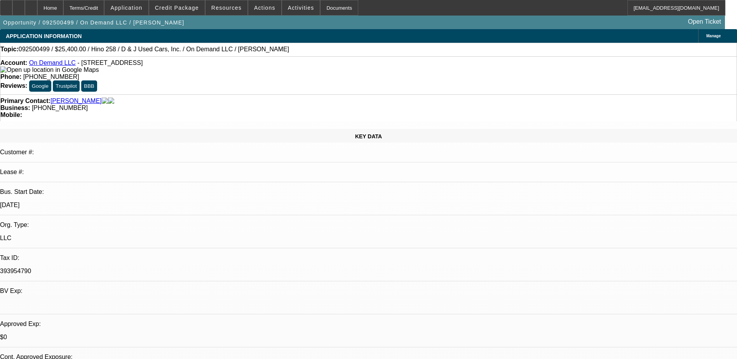
select select "0"
select select "2"
select select "0"
select select "4"
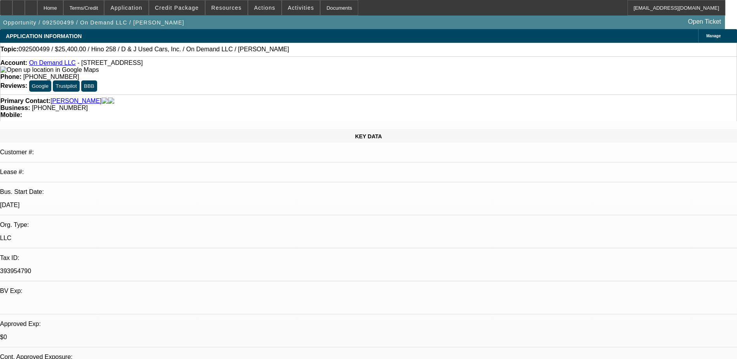
select select "0"
select select "2"
select select "0.1"
select select "4"
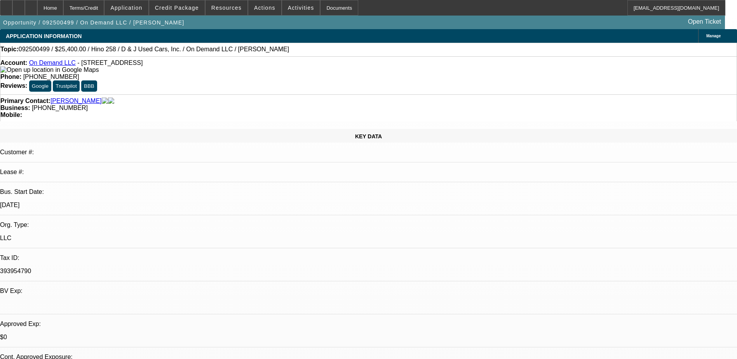
select select "0.2"
select select "2"
select select "0.1"
select select "4"
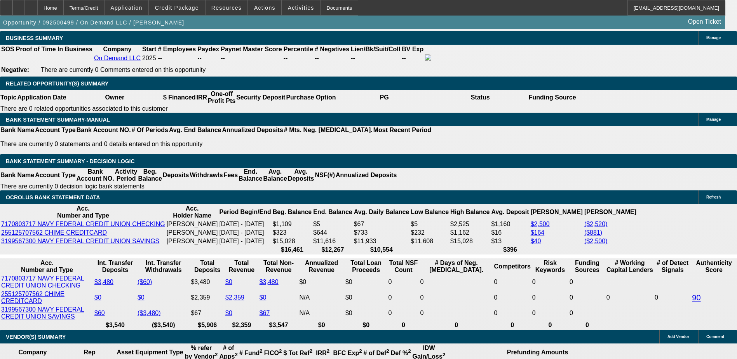
scroll to position [1282, 0]
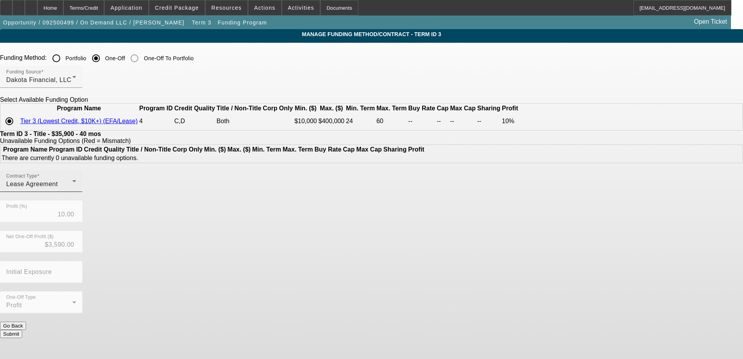
click at [72, 189] on div "Lease Agreement" at bounding box center [39, 184] width 66 height 9
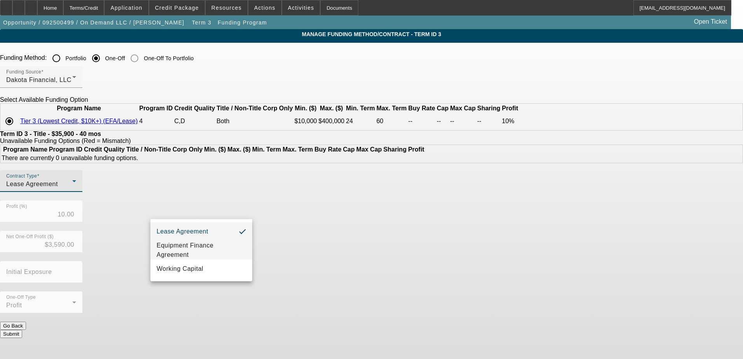
click at [206, 249] on span "Equipment Finance Agreement" at bounding box center [201, 250] width 89 height 19
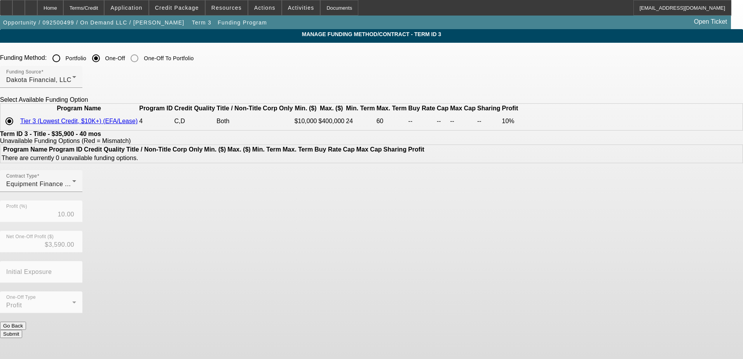
click at [22, 330] on button "Submit" at bounding box center [11, 334] width 22 height 8
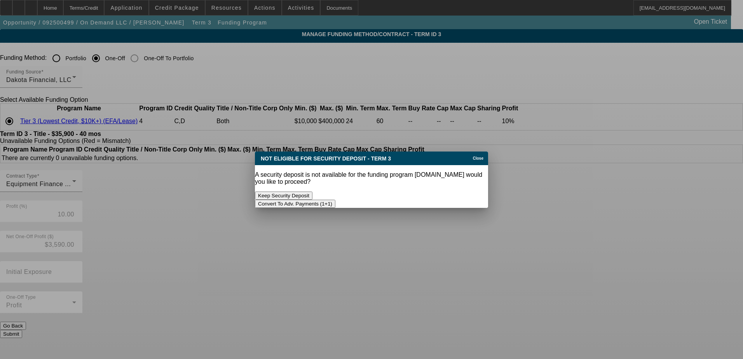
click at [299, 225] on div at bounding box center [371, 179] width 743 height 359
click at [471, 160] on icon at bounding box center [471, 158] width 0 height 4
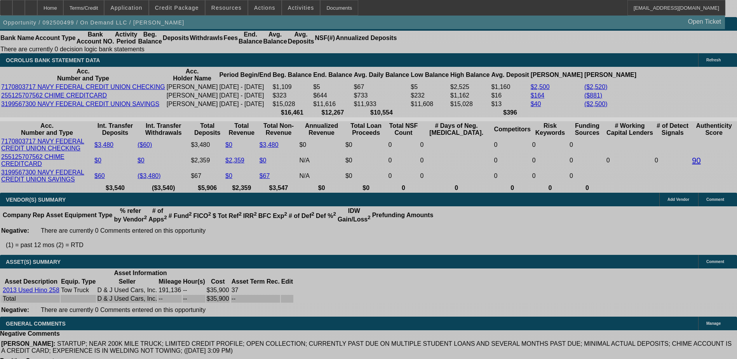
select select "0"
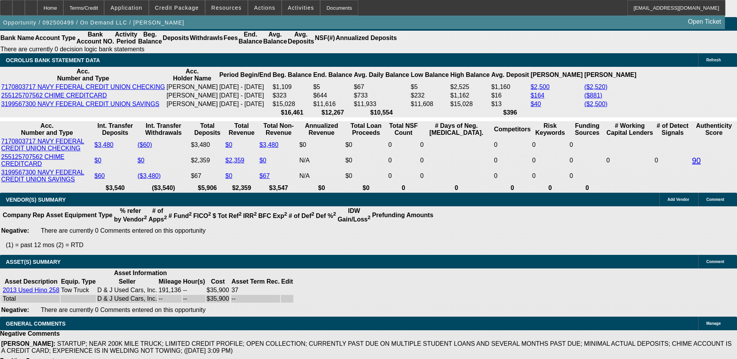
select select "0"
select select "2"
select select "0"
select select "6"
select select "0"
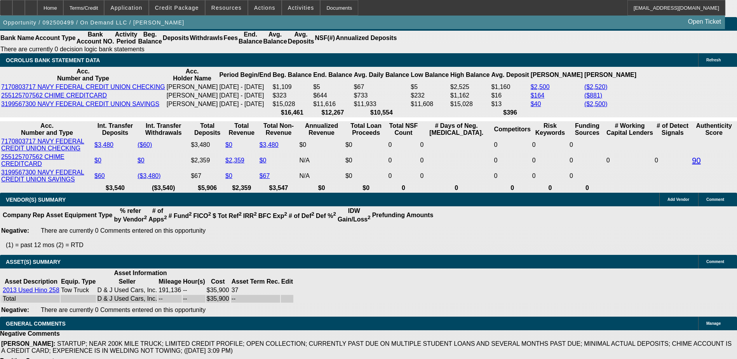
select select "0"
select select "2"
select select "0.1"
select select "4"
select select "0.2"
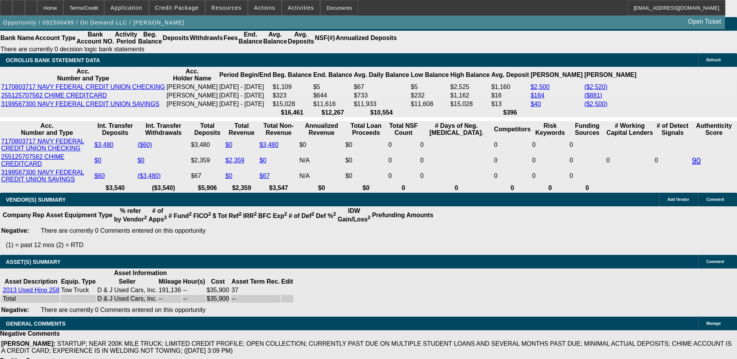
select select "2"
select select "0.1"
select select "4"
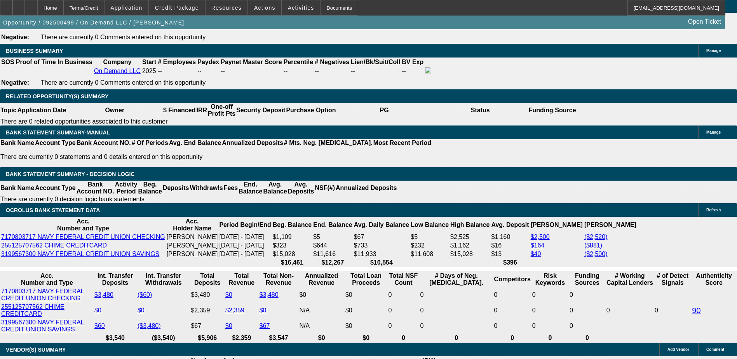
scroll to position [1267, 0]
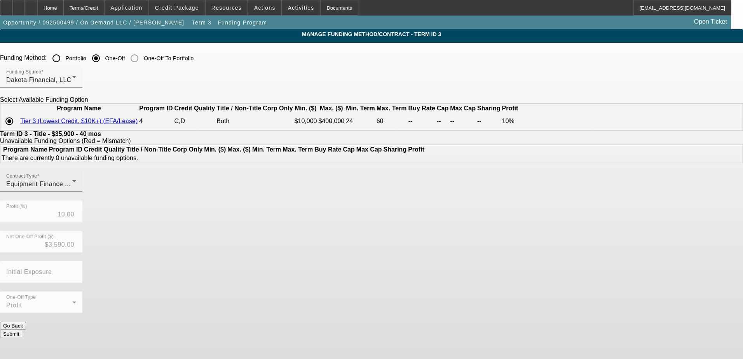
click at [97, 187] on span "Equipment Finance Agreement" at bounding box center [51, 184] width 91 height 7
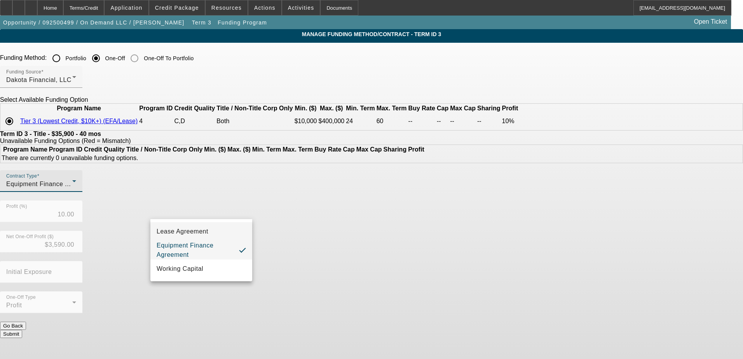
click at [203, 237] on mat-option "Lease Agreement" at bounding box center [201, 231] width 102 height 19
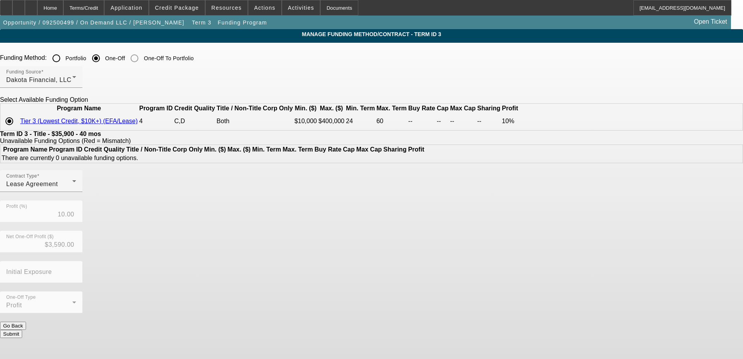
click at [417, 245] on div "Contract Type Lease Agreement Profit (%) 10.00 Net One-Off Profit ($) $3,590.00…" at bounding box center [371, 246] width 743 height 152
click at [22, 330] on button "Submit" at bounding box center [11, 334] width 22 height 8
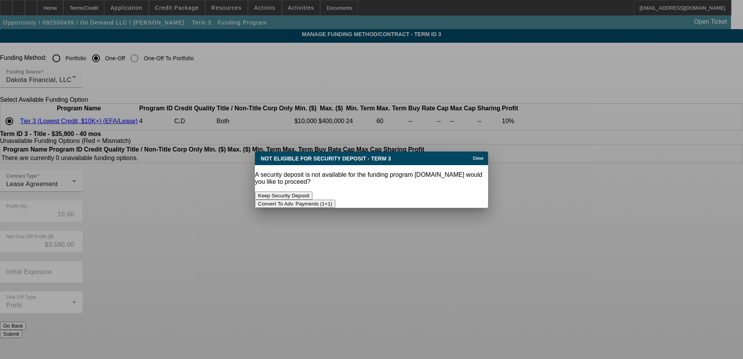
click at [312, 192] on button "Keep Security Deposit" at bounding box center [284, 196] width 58 height 8
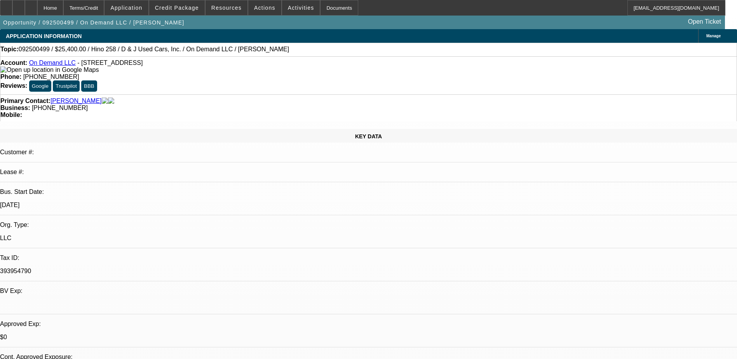
select select "0"
select select "2"
select select "0"
select select "6"
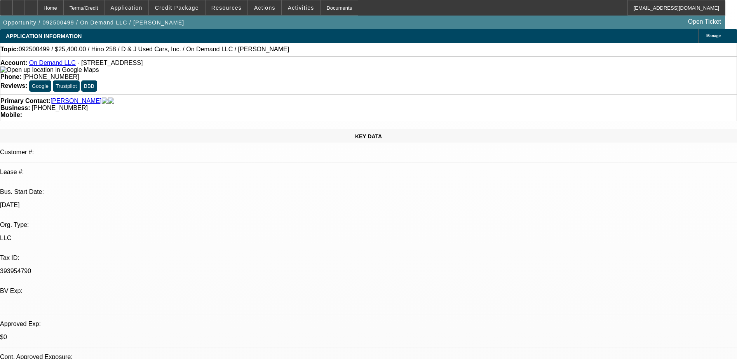
select select "0"
select select "2"
select select "0.1"
select select "4"
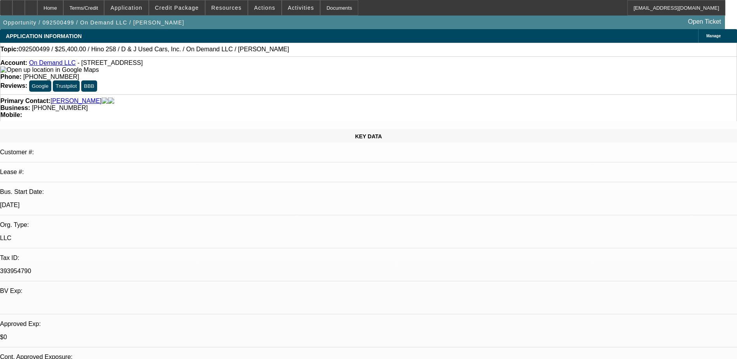
select select "0.2"
select select "2"
select select "0.1"
select select "4"
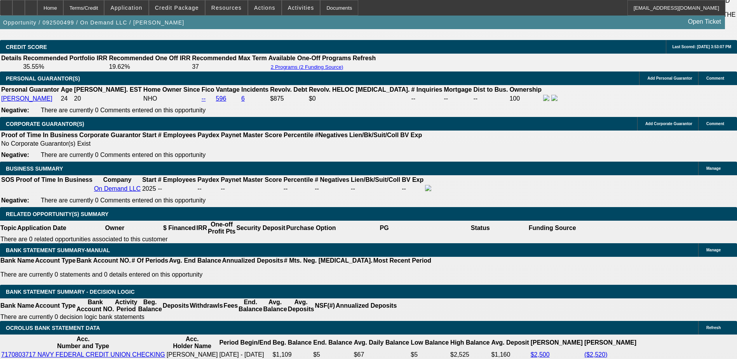
scroll to position [1166, 0]
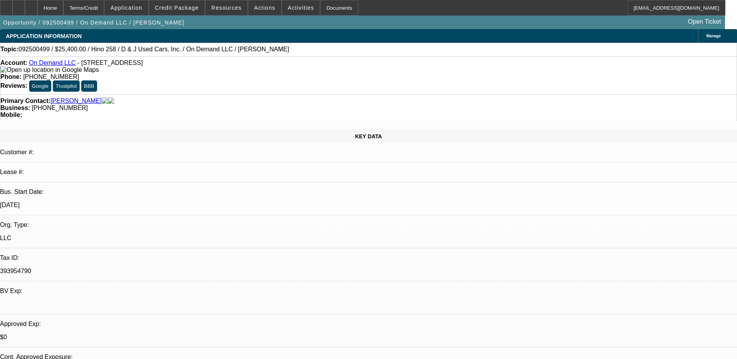
select select "0"
select select "2"
select select "0.1"
select select "4"
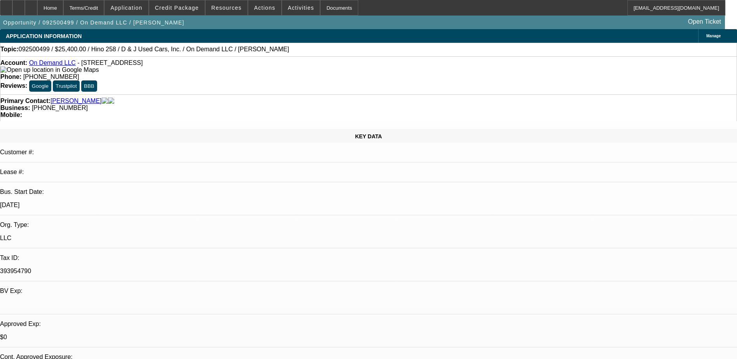
select select "0.2"
select select "2"
select select "0.1"
select select "4"
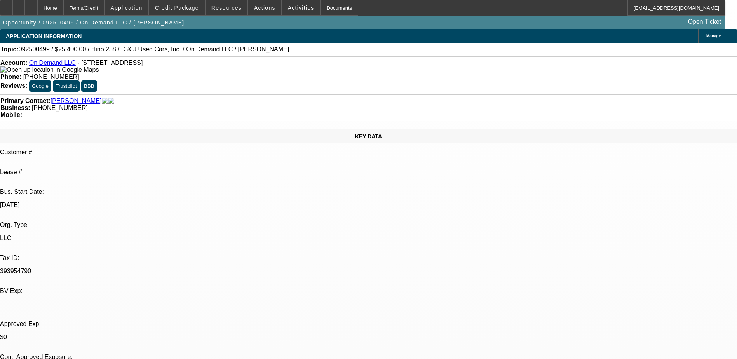
scroll to position [155, 0]
select select "0"
select select "2"
select select "0.1"
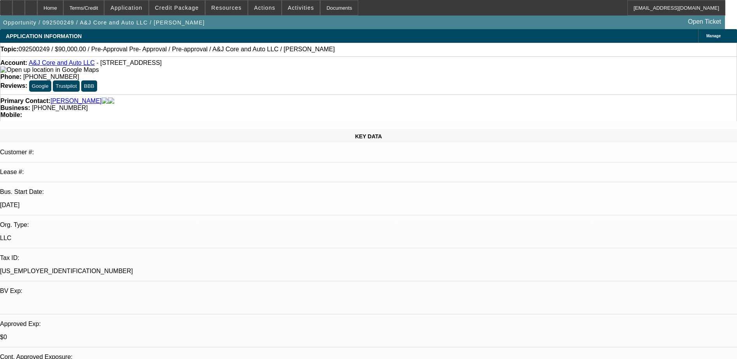
select select "4"
